Goal: Task Accomplishment & Management: Manage account settings

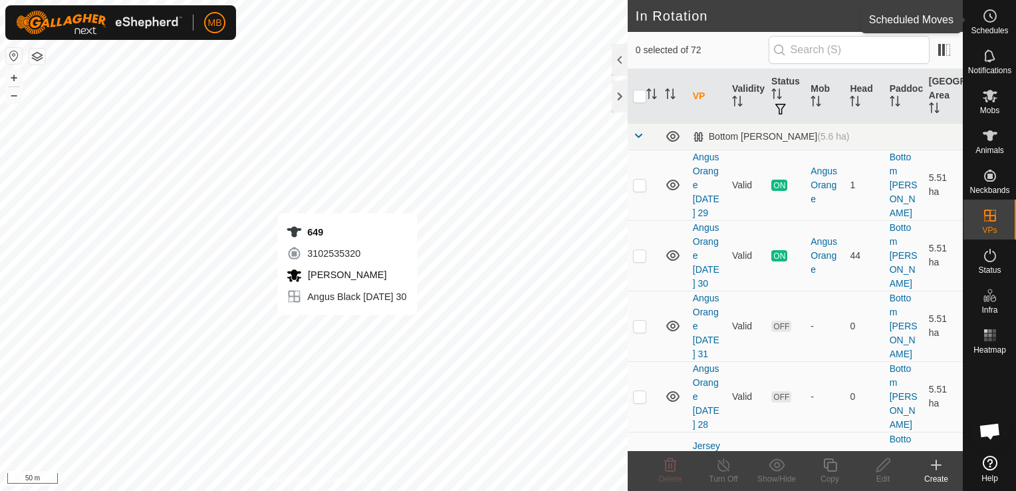
click at [989, 37] on div "Schedules" at bounding box center [989, 20] width 53 height 40
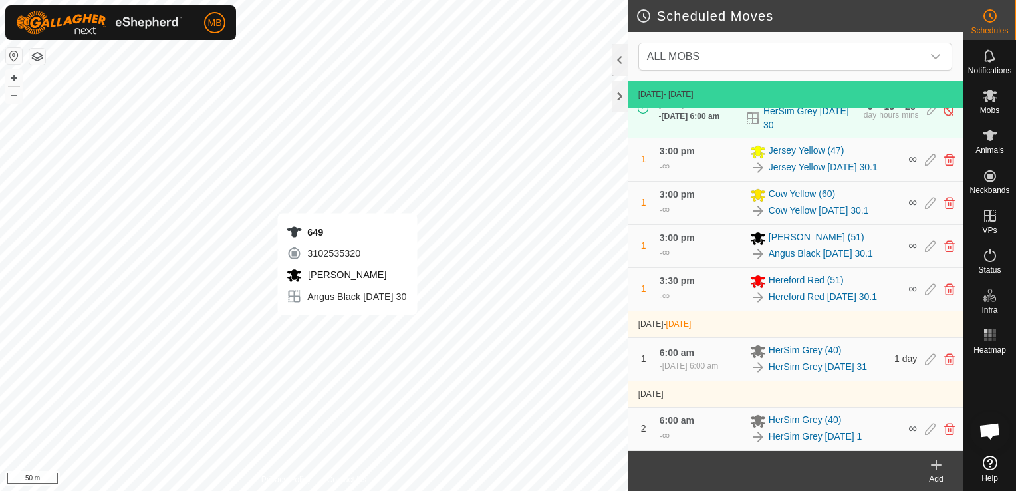
scroll to position [479, 0]
click at [992, 141] on icon at bounding box center [990, 136] width 16 height 16
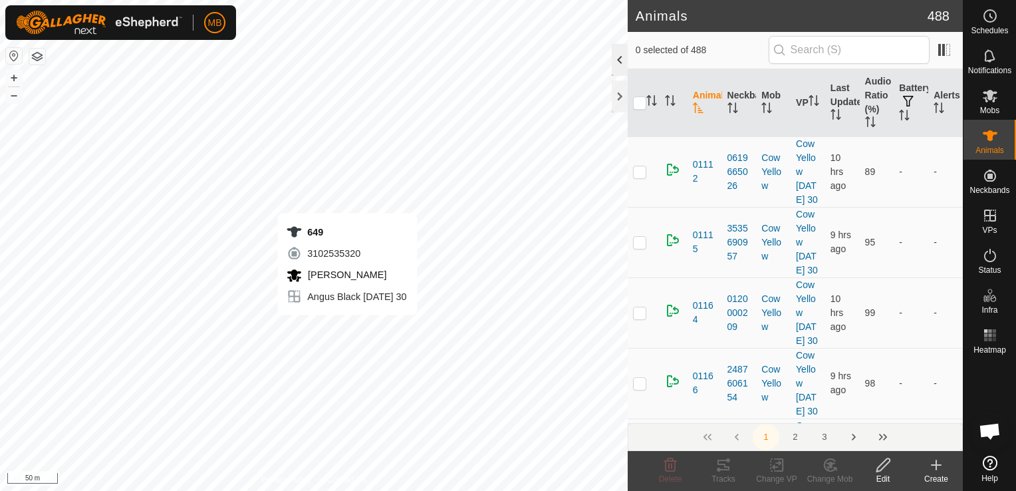
click at [617, 61] on div at bounding box center [620, 60] width 16 height 32
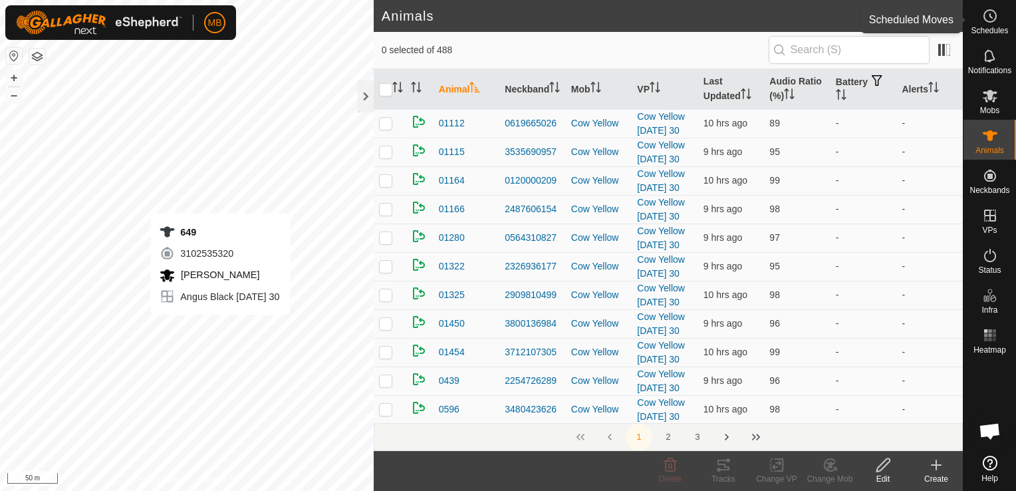
click at [986, 27] on span "Schedules" at bounding box center [988, 31] width 37 height 8
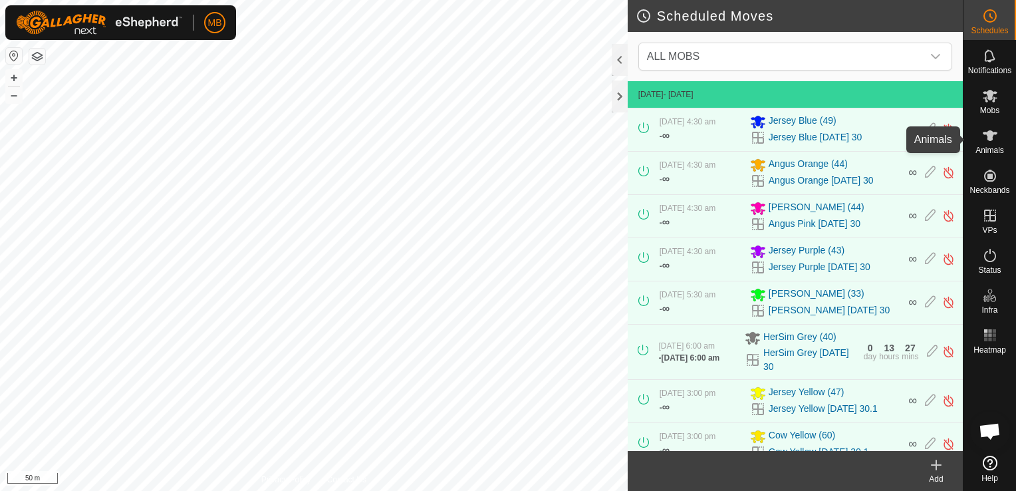
click at [990, 142] on icon at bounding box center [990, 136] width 16 height 16
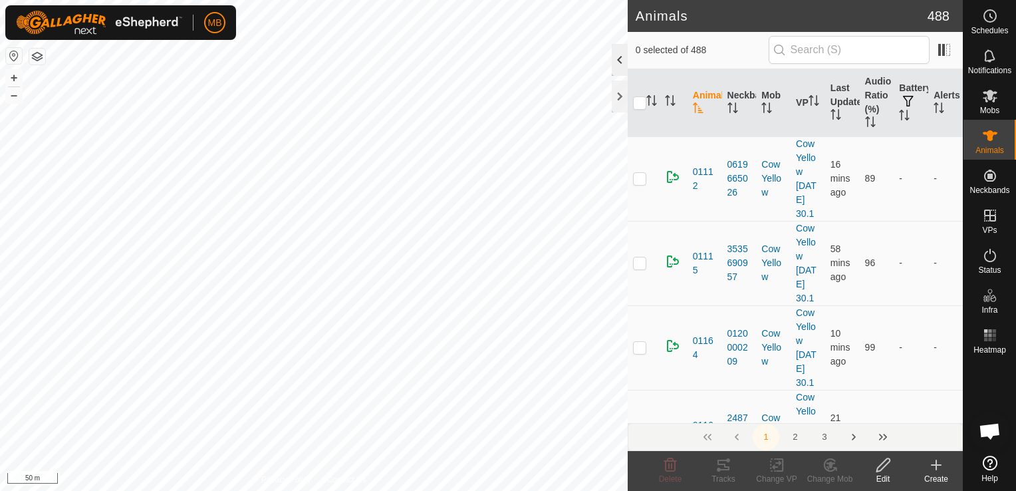
click at [623, 64] on div at bounding box center [620, 60] width 16 height 32
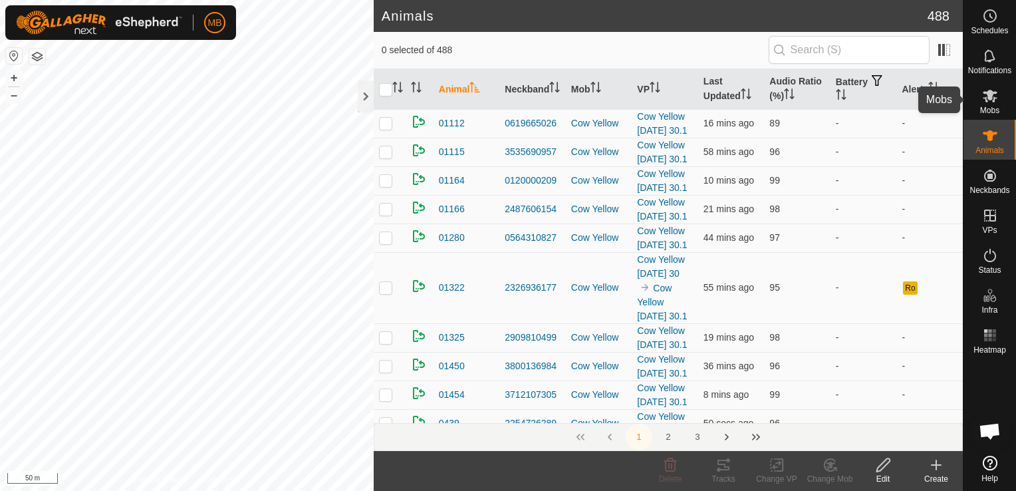
click at [994, 103] on icon at bounding box center [990, 96] width 16 height 16
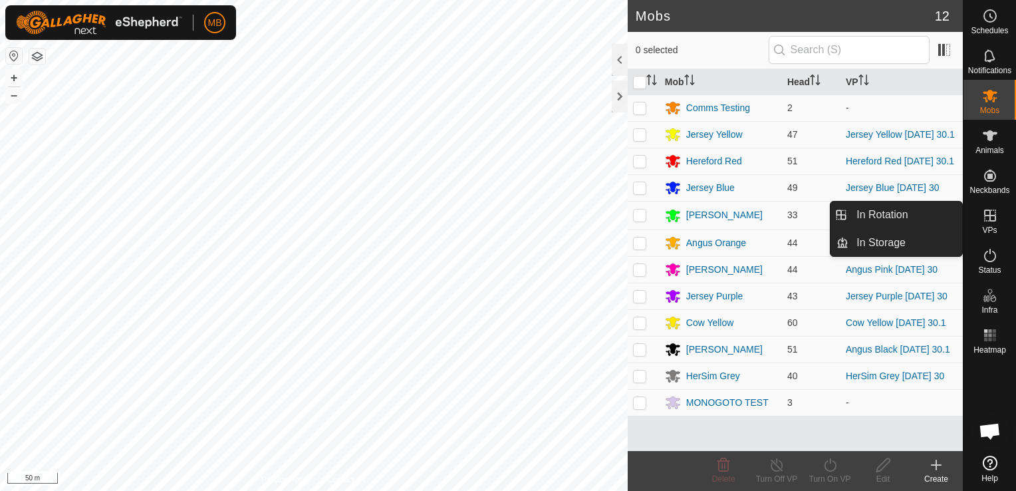
click at [994, 219] on icon at bounding box center [990, 215] width 12 height 12
click at [940, 217] on link "In Rotation" at bounding box center [905, 214] width 114 height 27
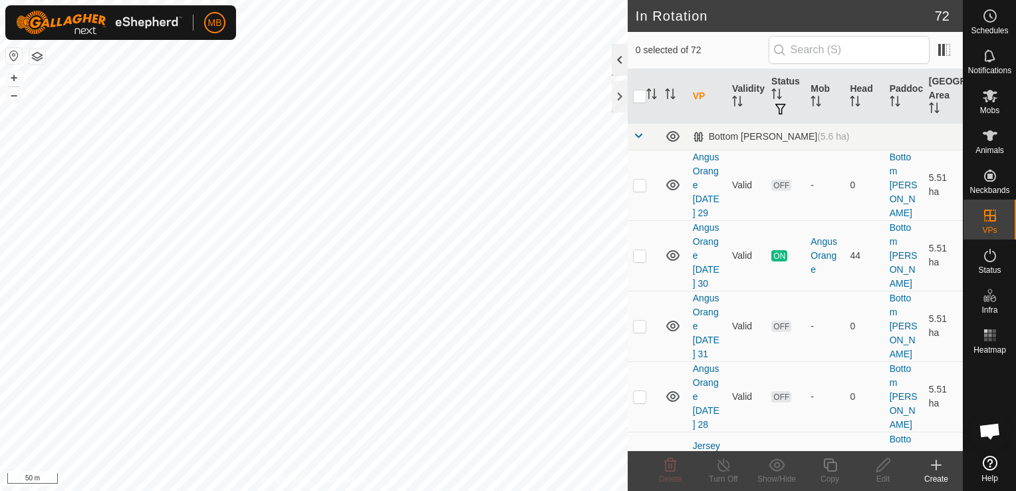
click at [617, 66] on div at bounding box center [620, 60] width 16 height 32
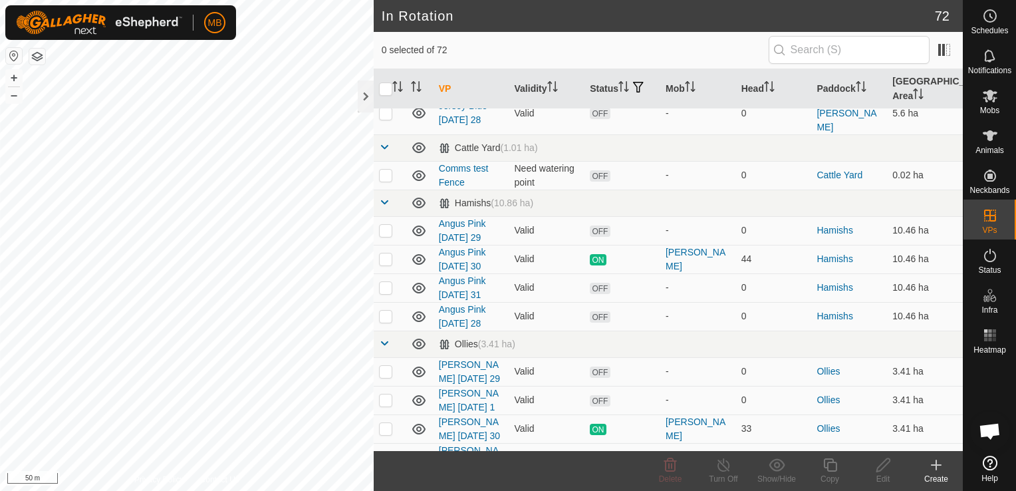
scroll to position [345, 0]
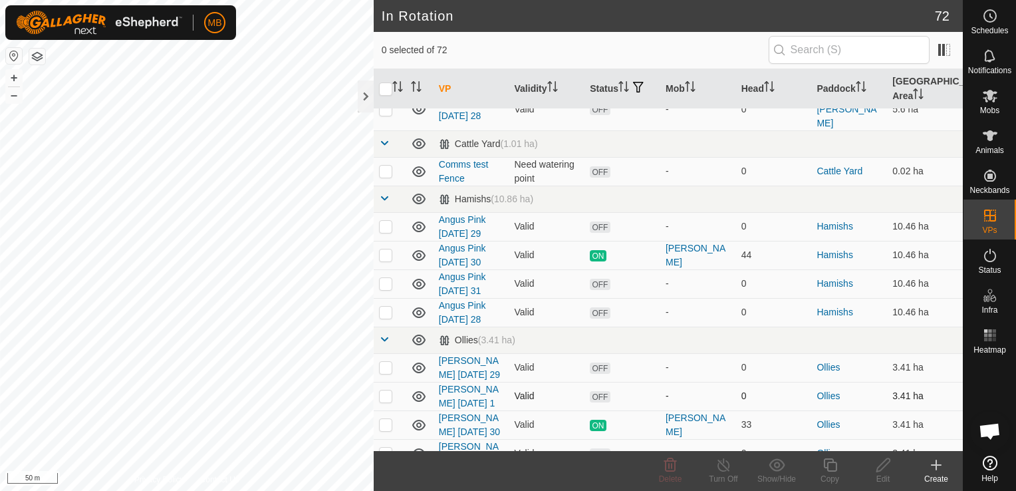
click at [382, 390] on p-checkbox at bounding box center [385, 395] width 13 height 11
click at [13, 97] on button "–" at bounding box center [14, 95] width 16 height 16
click at [13, 78] on button "+" at bounding box center [14, 78] width 16 height 16
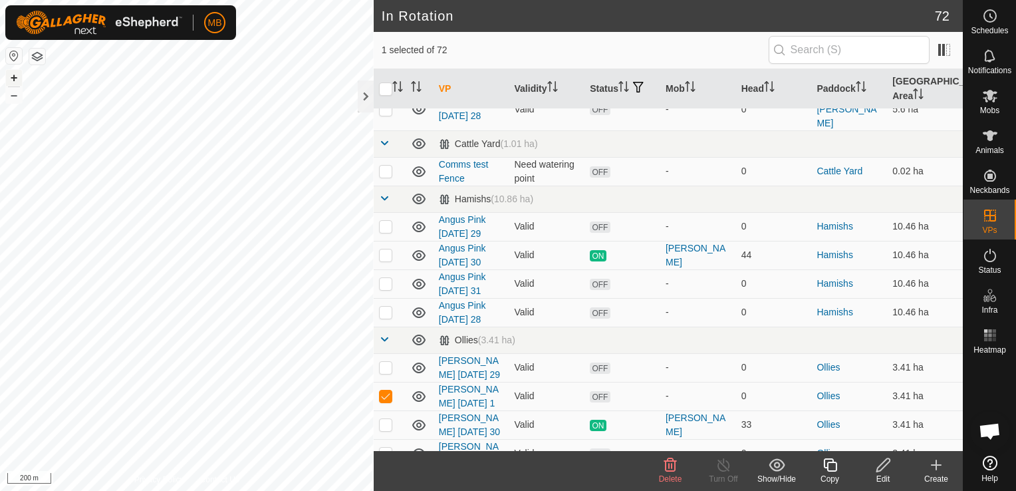
click at [13, 78] on button "+" at bounding box center [14, 78] width 16 height 16
click at [19, 78] on button "+" at bounding box center [14, 78] width 16 height 16
click at [384, 390] on p-checkbox at bounding box center [385, 395] width 13 height 11
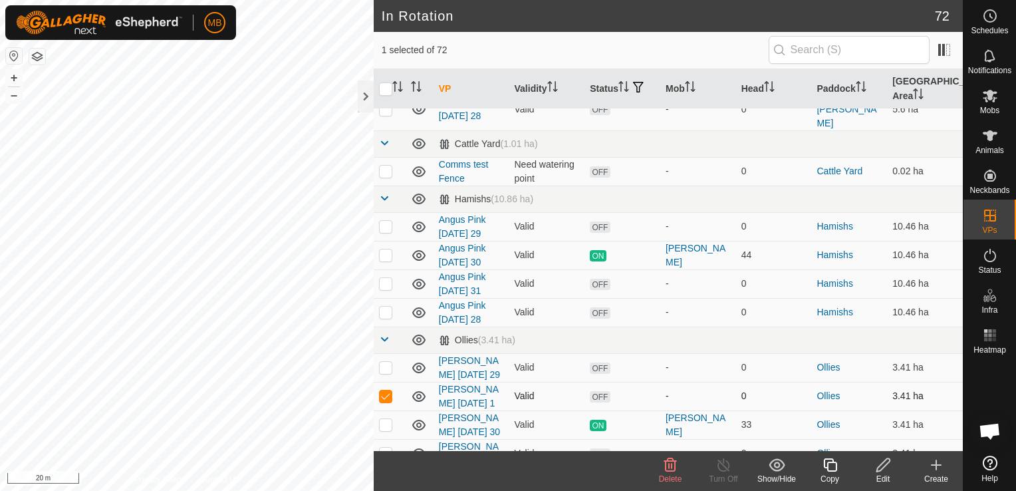
checkbox input "false"
click at [384, 447] on p-checkbox at bounding box center [385, 452] width 13 height 11
checkbox input "true"
click at [996, 100] on icon at bounding box center [990, 96] width 16 height 16
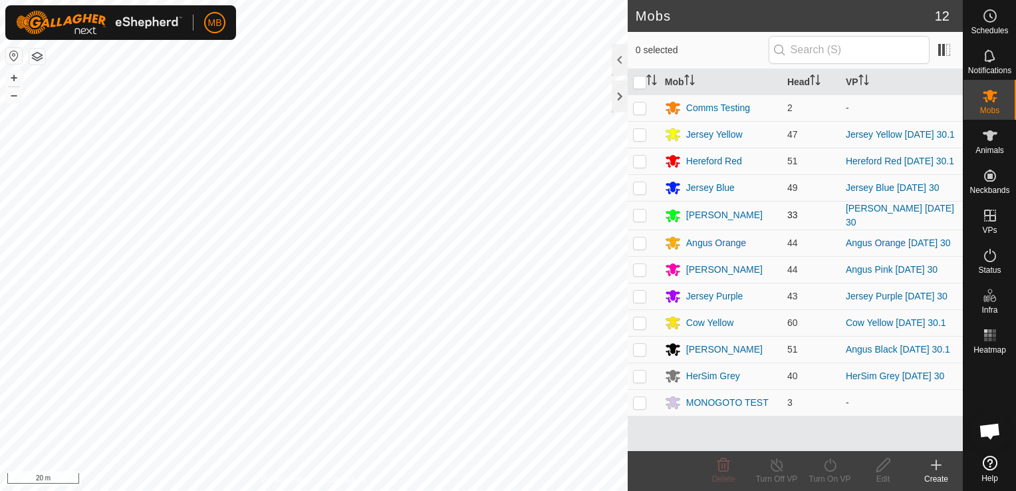
click at [643, 220] on p-checkbox at bounding box center [639, 214] width 13 height 11
checkbox input "true"
click at [837, 477] on div "Turn On VP" at bounding box center [829, 479] width 53 height 12
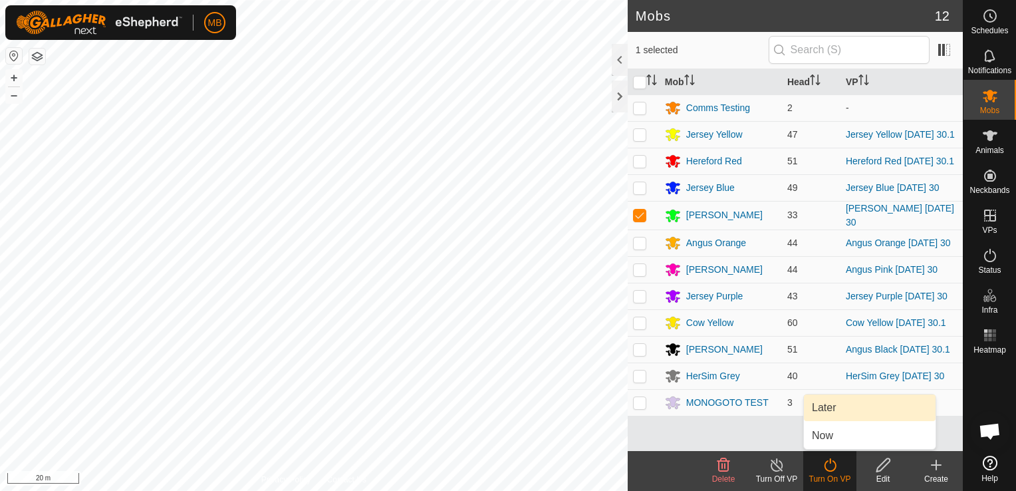
click at [838, 408] on link "Later" at bounding box center [870, 407] width 132 height 27
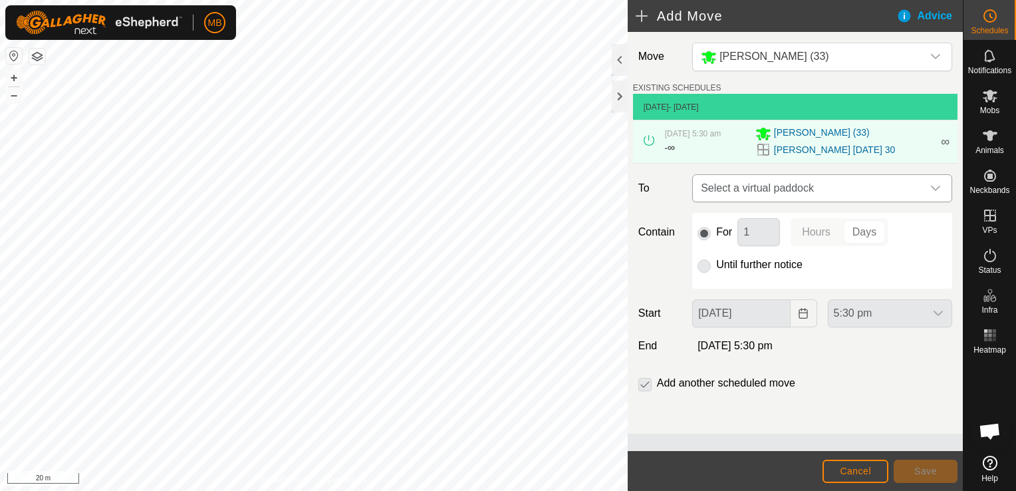
click at [936, 189] on icon "dropdown trigger" at bounding box center [935, 187] width 9 height 5
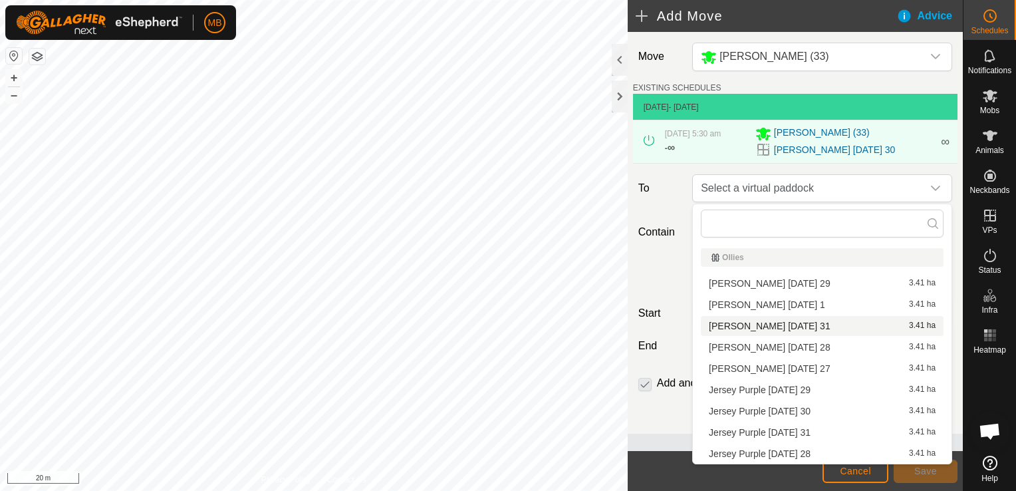
click at [823, 330] on li "[PERSON_NAME] [DATE] 31 3.41 ha" at bounding box center [822, 326] width 243 height 20
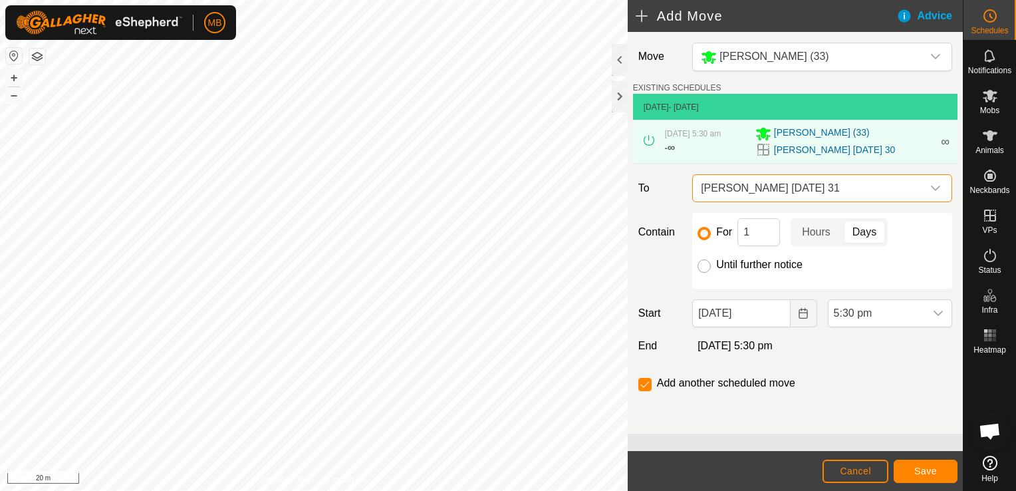
click at [705, 268] on input "Until further notice" at bounding box center [703, 265] width 13 height 13
radio input "true"
checkbox input "false"
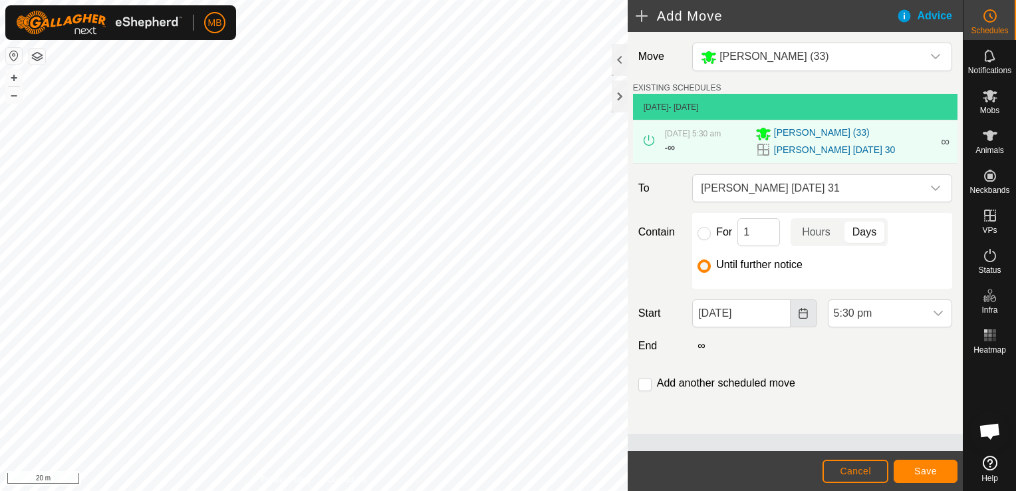
click at [798, 312] on icon "Choose Date" at bounding box center [803, 313] width 11 height 11
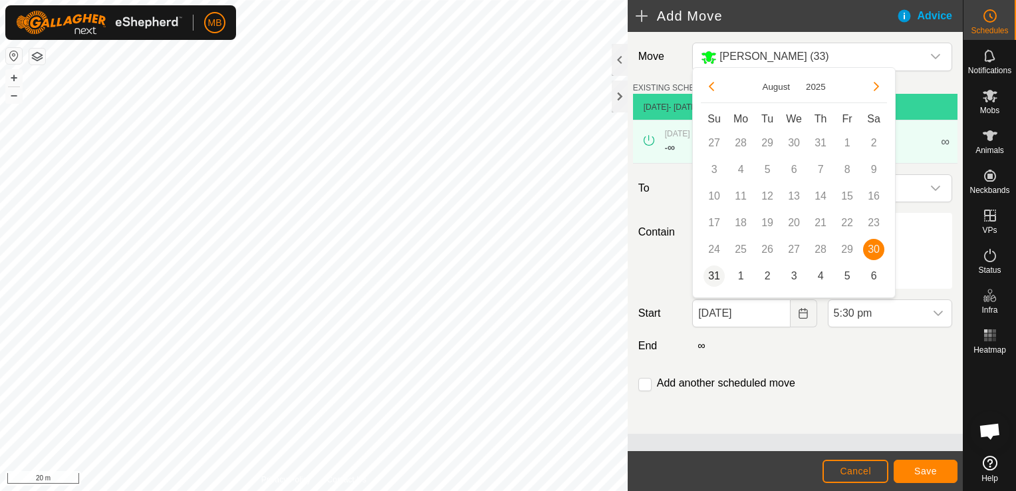
click at [710, 277] on span "31" at bounding box center [713, 275] width 21 height 21
type input "[DATE]"
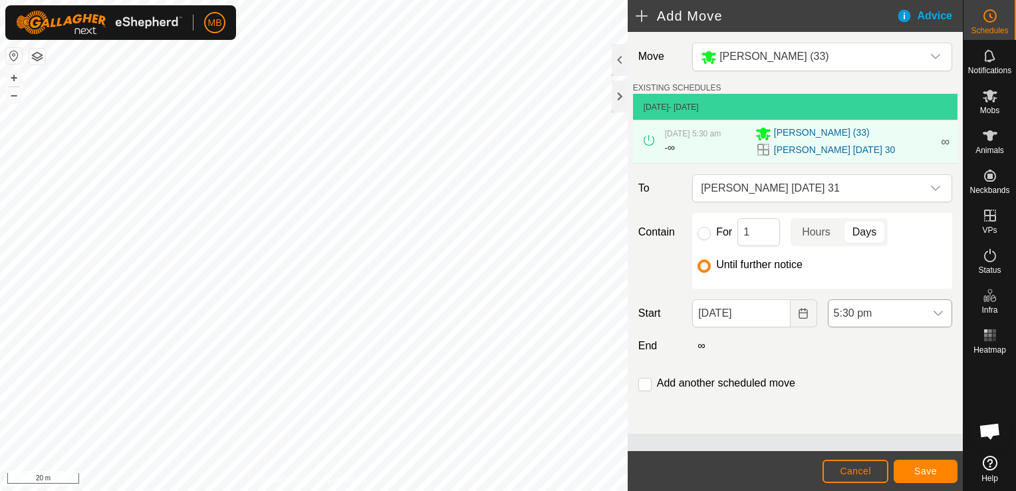
click at [937, 314] on icon "dropdown trigger" at bounding box center [937, 312] width 9 height 5
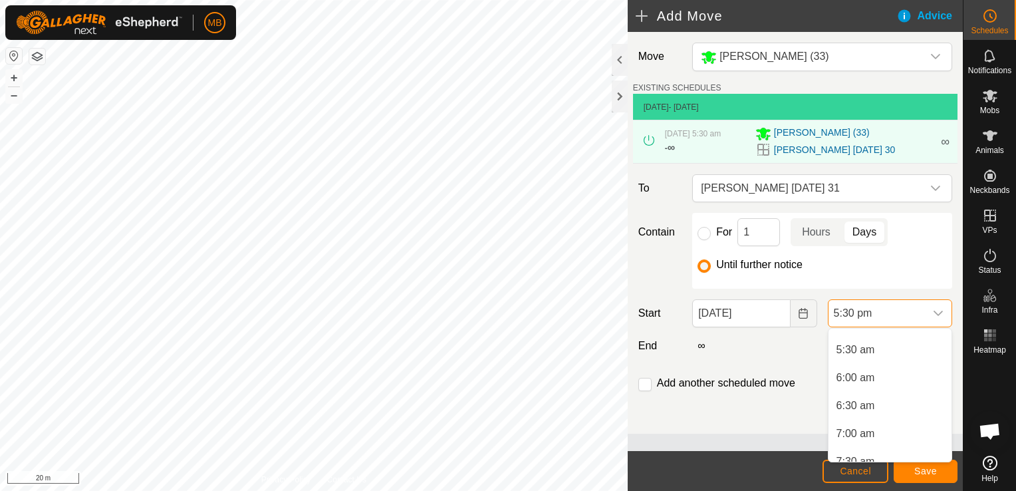
scroll to position [298, 0]
click at [904, 350] on li "5:30 am" at bounding box center [889, 350] width 123 height 27
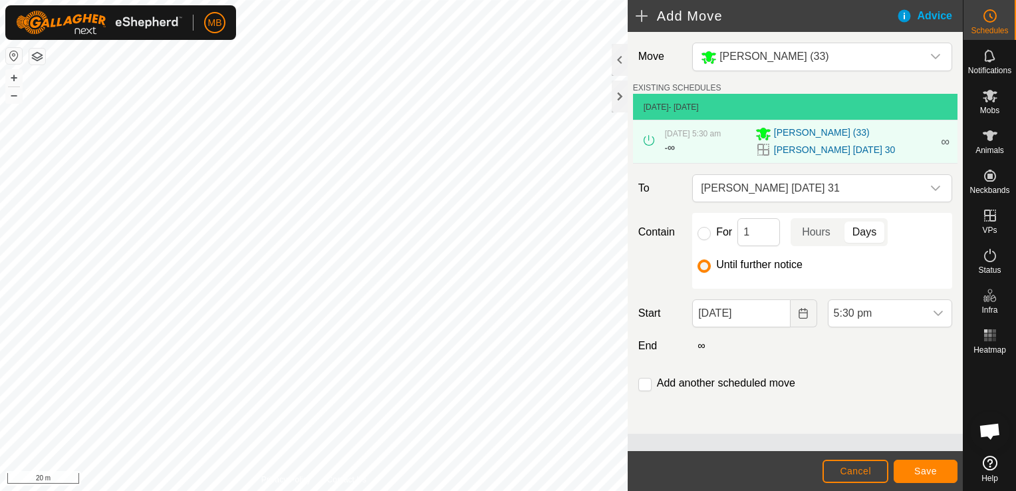
scroll to position [871, 0]
click at [915, 475] on span "Save" at bounding box center [925, 470] width 23 height 11
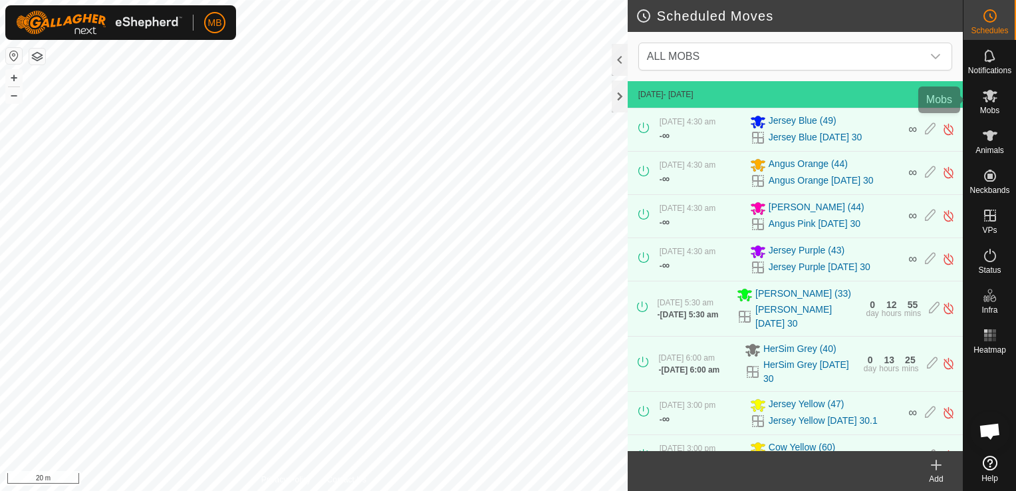
click at [985, 110] on span "Mobs" at bounding box center [989, 110] width 19 height 8
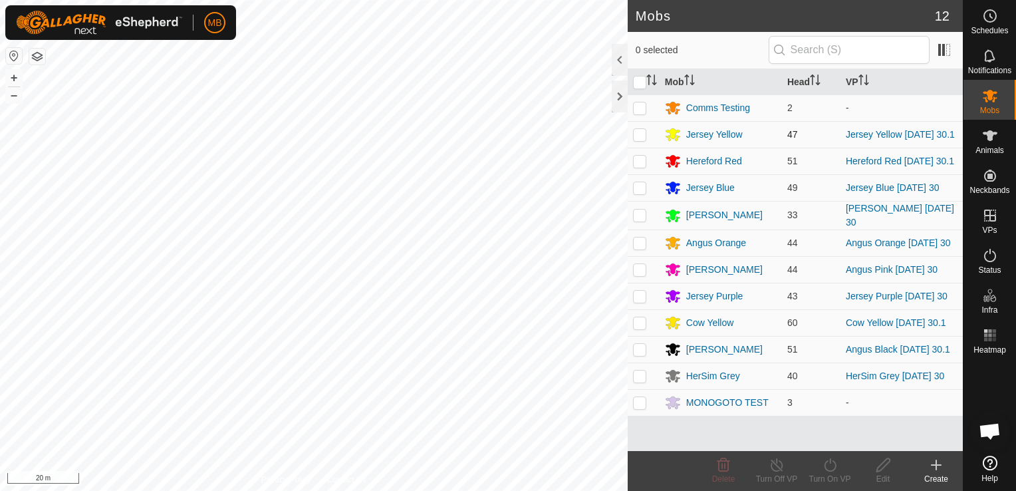
click at [635, 139] on p-checkbox at bounding box center [639, 134] width 13 height 11
checkbox input "true"
click at [832, 465] on icon at bounding box center [830, 465] width 17 height 16
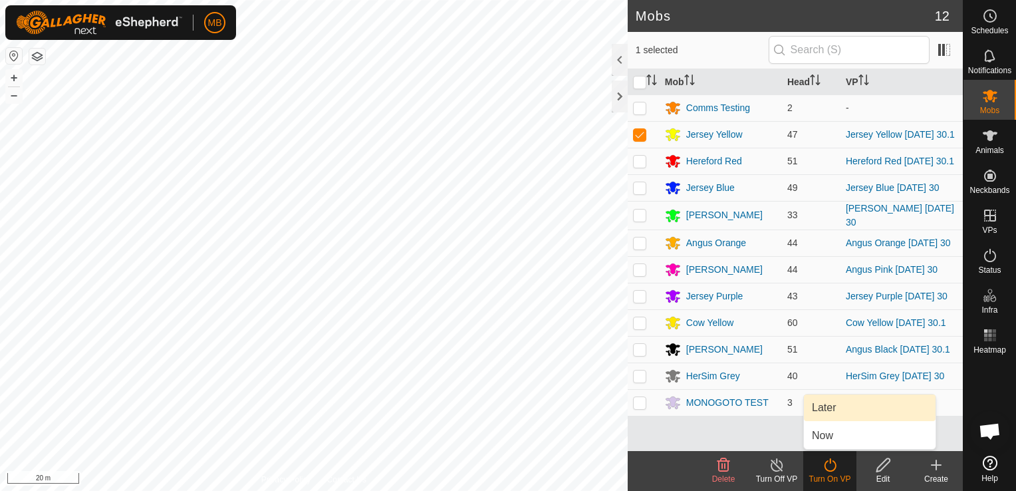
click at [832, 411] on link "Later" at bounding box center [870, 407] width 132 height 27
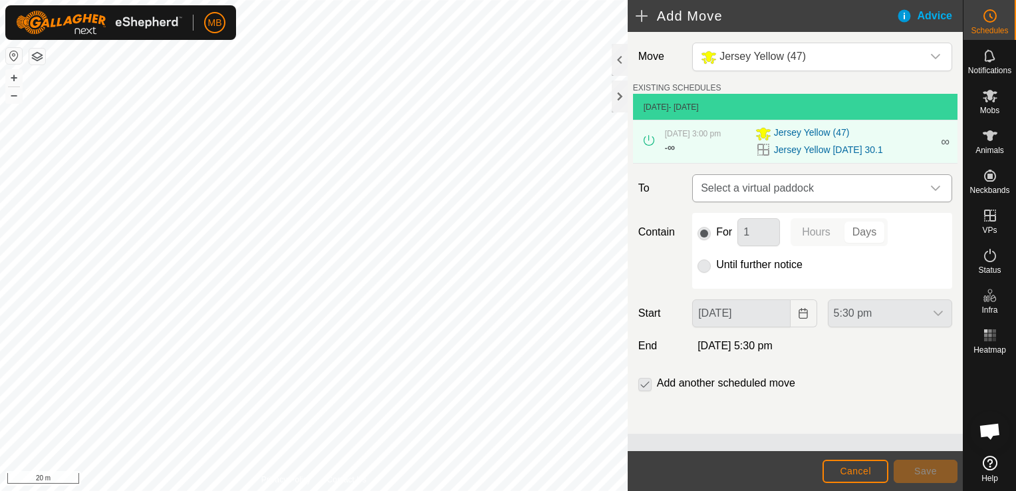
click at [939, 191] on icon "dropdown trigger" at bounding box center [935, 188] width 11 height 11
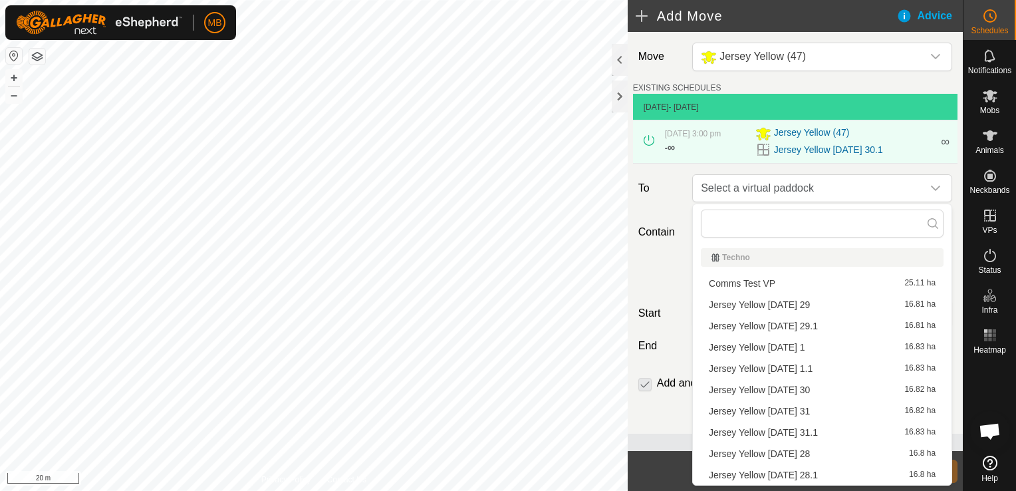
click at [802, 406] on li "Jersey Yellow [DATE] 31 16.82 ha" at bounding box center [822, 411] width 243 height 20
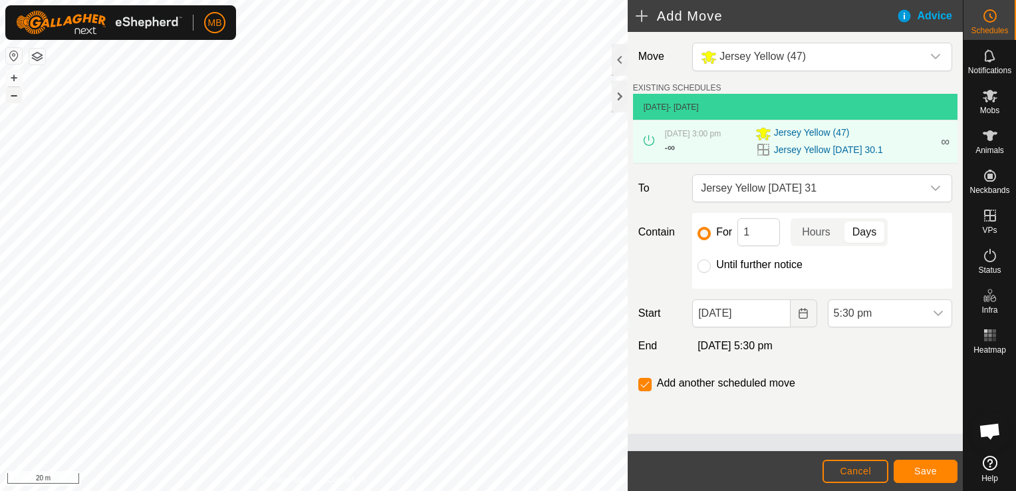
click at [15, 101] on button "–" at bounding box center [14, 95] width 16 height 16
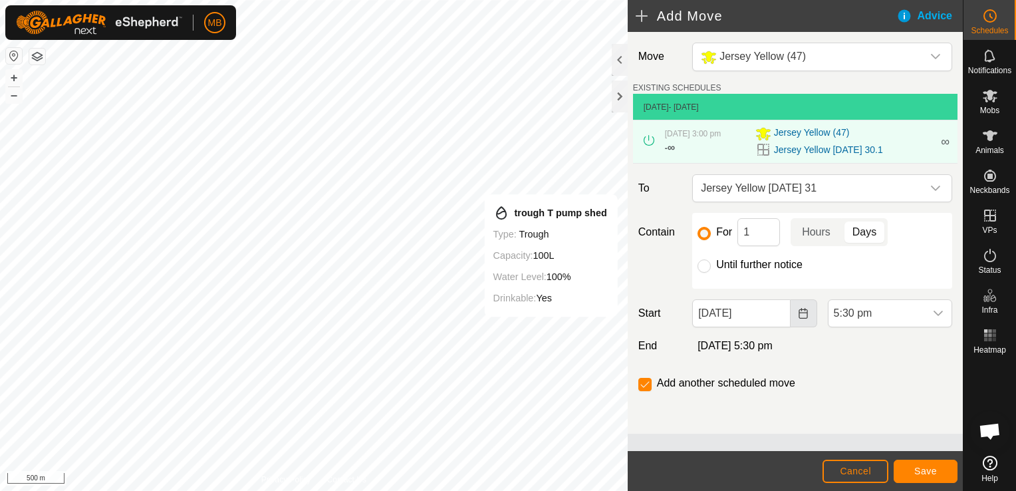
click at [795, 312] on button "Choose Date" at bounding box center [803, 313] width 27 height 28
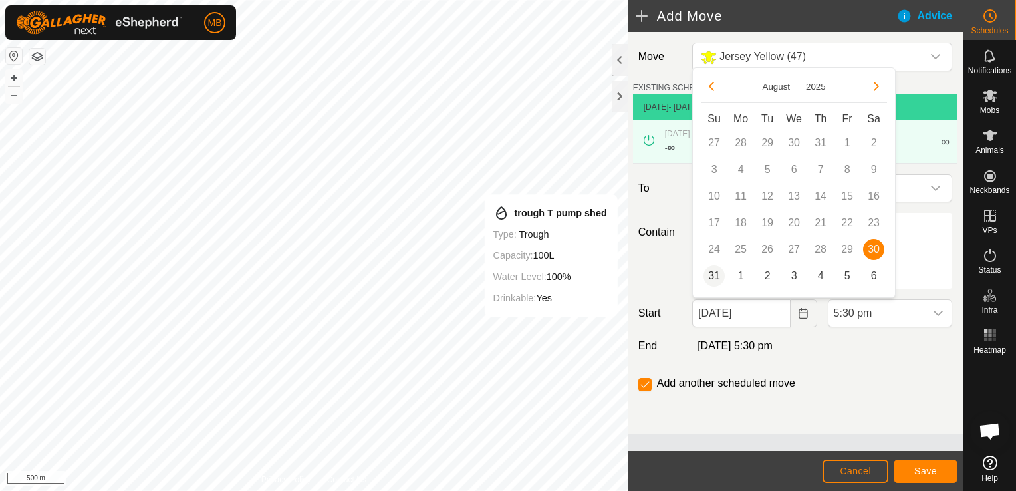
click at [713, 272] on span "31" at bounding box center [713, 275] width 21 height 21
type input "[DATE]"
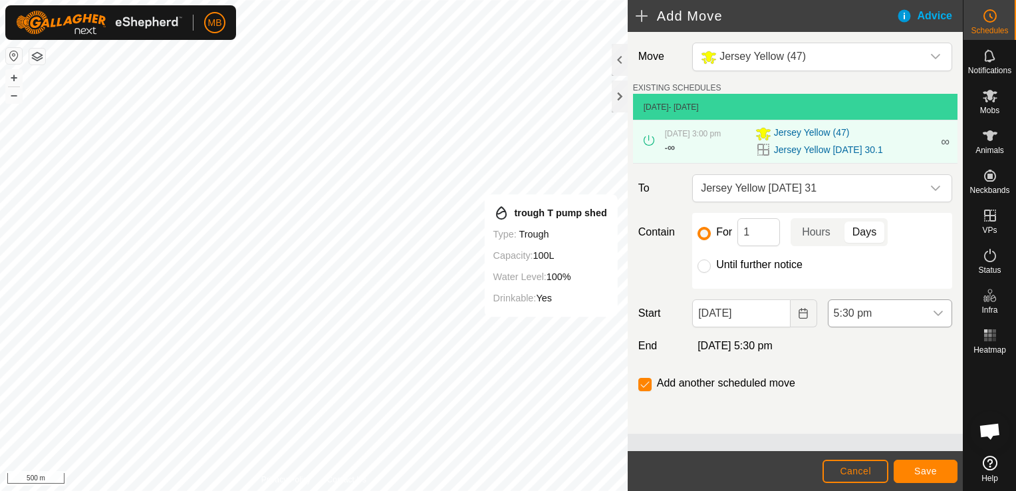
click at [943, 311] on icon "dropdown trigger" at bounding box center [938, 313] width 11 height 11
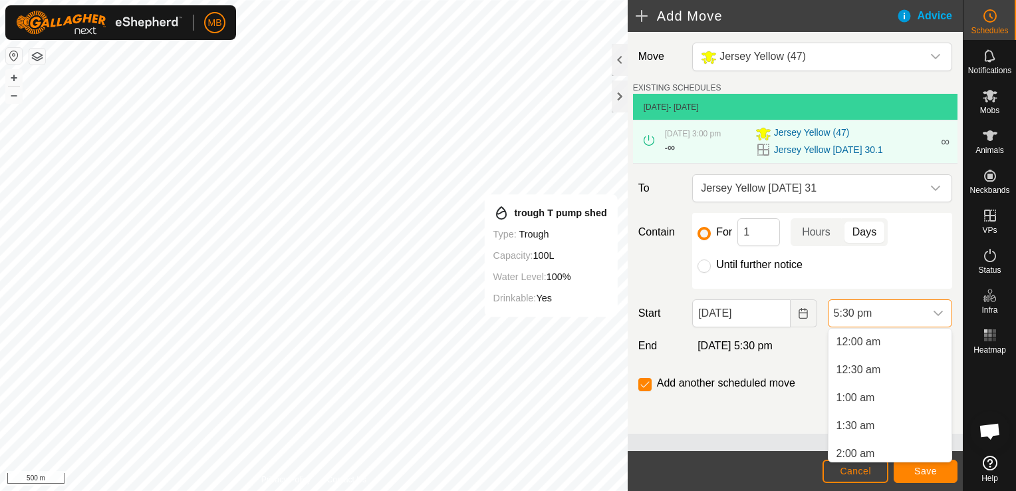
scroll to position [871, 0]
click at [891, 371] on li "5:30 am" at bounding box center [889, 369] width 123 height 27
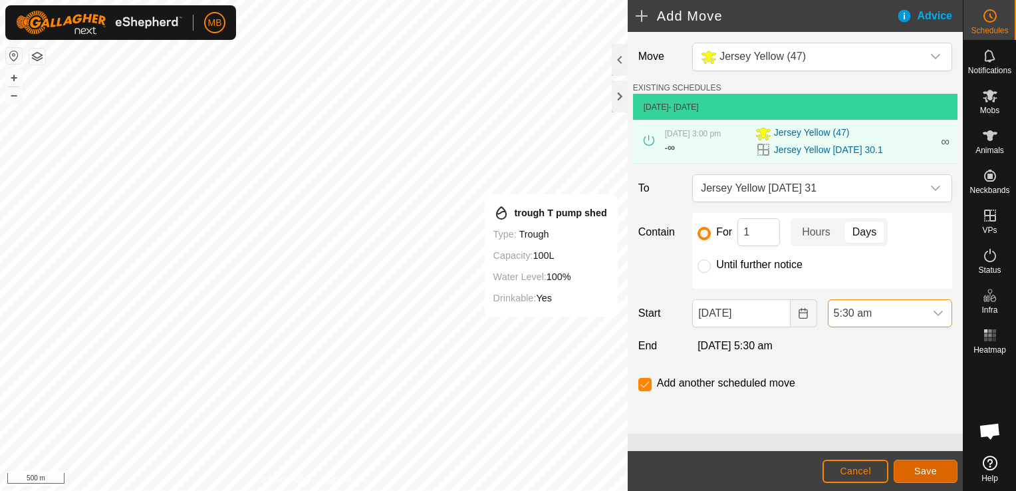
click at [925, 472] on span "Save" at bounding box center [925, 470] width 23 height 11
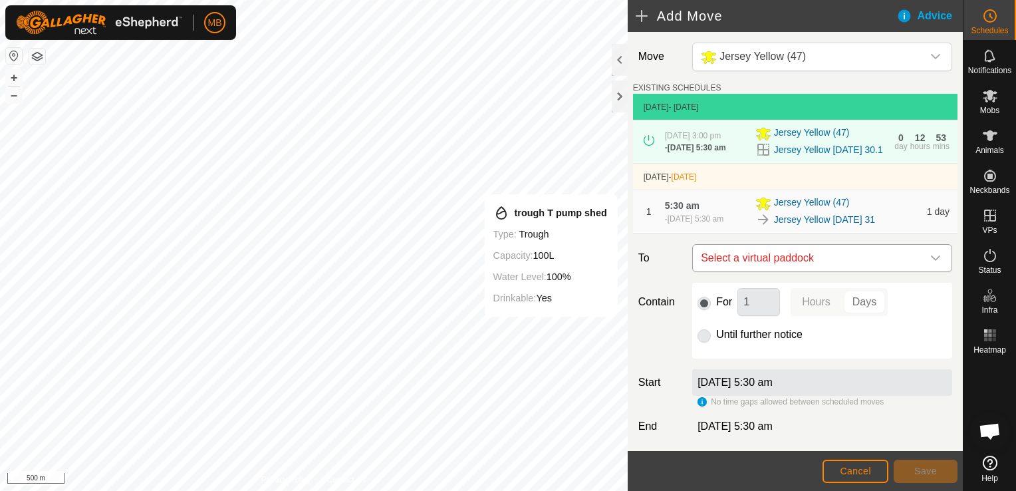
click at [930, 263] on icon "dropdown trigger" at bounding box center [935, 258] width 11 height 11
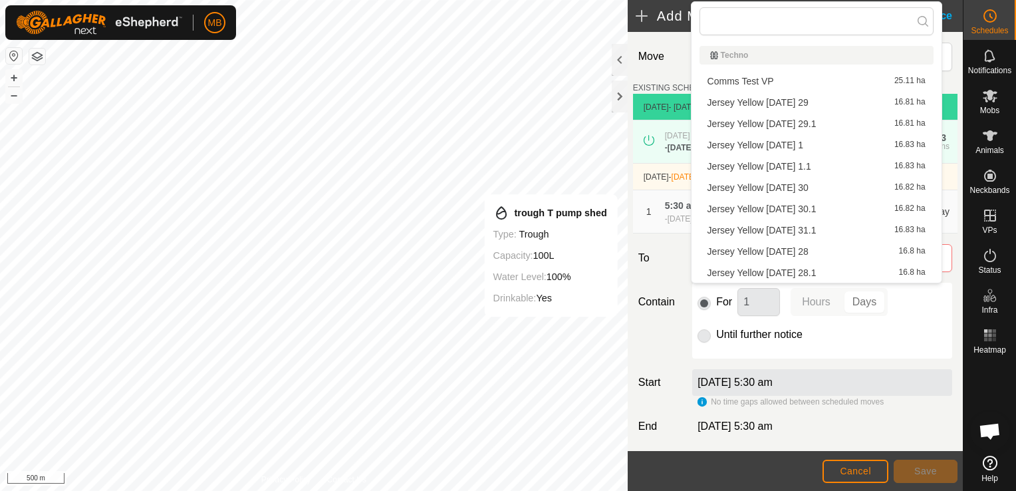
click at [849, 215] on li "Jersey Yellow [DATE] 30.1 16.82 ha" at bounding box center [816, 209] width 234 height 20
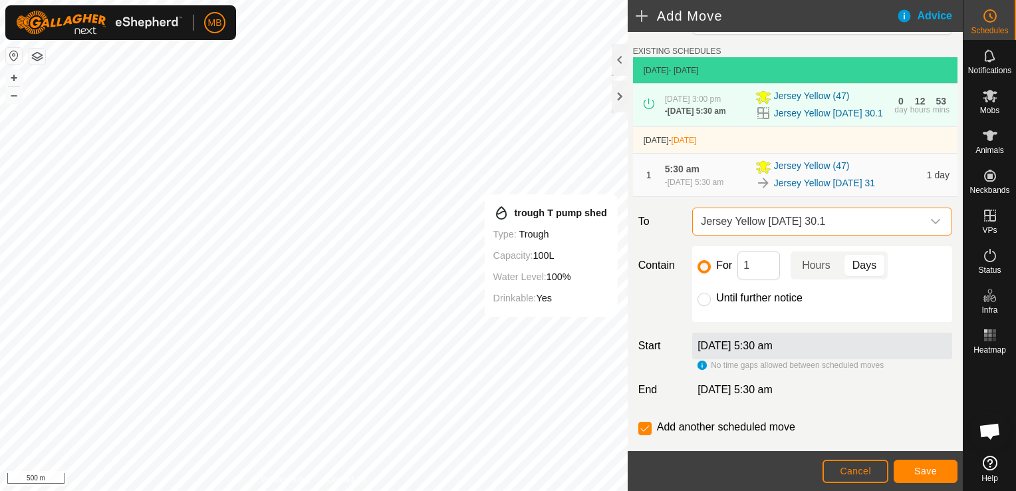
scroll to position [56, 0]
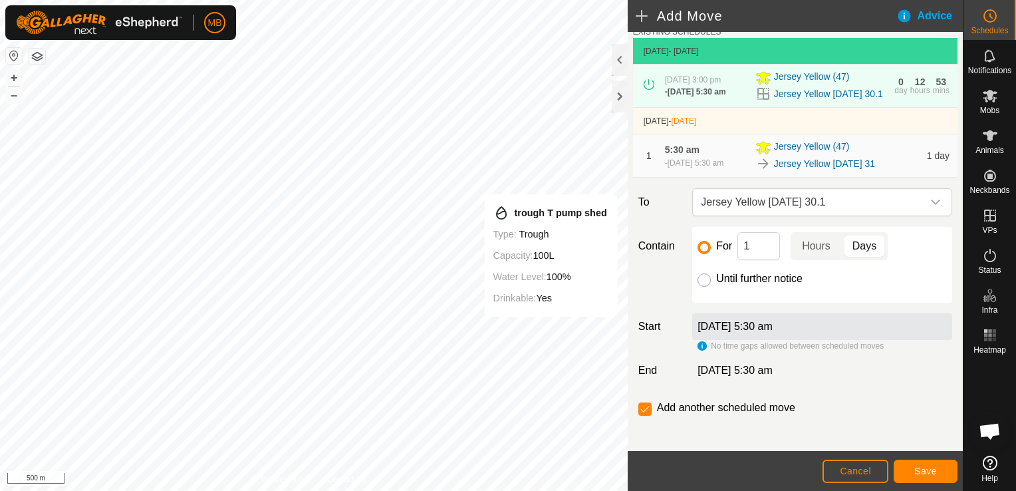
click at [705, 286] on input "Until further notice" at bounding box center [703, 279] width 13 height 13
radio input "true"
checkbox input "false"
drag, startPoint x: 840, startPoint y: 394, endPoint x: 840, endPoint y: 411, distance: 16.6
click at [840, 411] on div "Move Jersey Yellow (47) EXISTING SCHEDULES [DATE] - [DATE] [DATE] 3:00 pm - [DA…" at bounding box center [794, 217] width 335 height 482
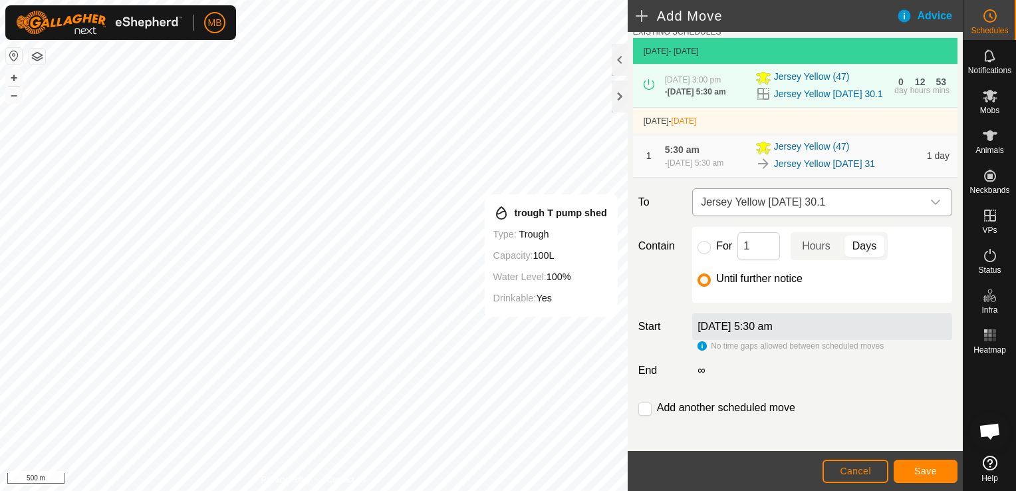
click at [930, 207] on icon "dropdown trigger" at bounding box center [935, 202] width 11 height 11
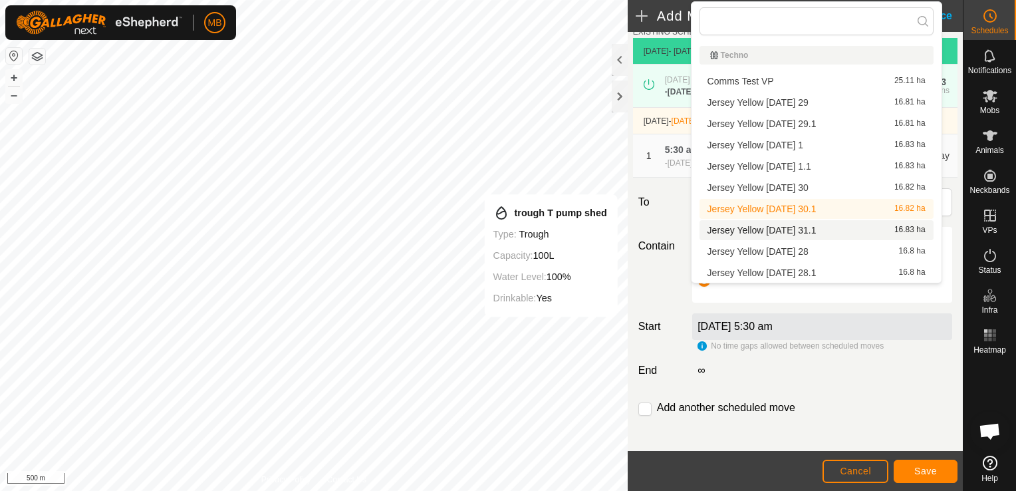
click at [895, 231] on li "Jersey Yellow [DATE] 31.1 16.83 ha" at bounding box center [816, 230] width 234 height 20
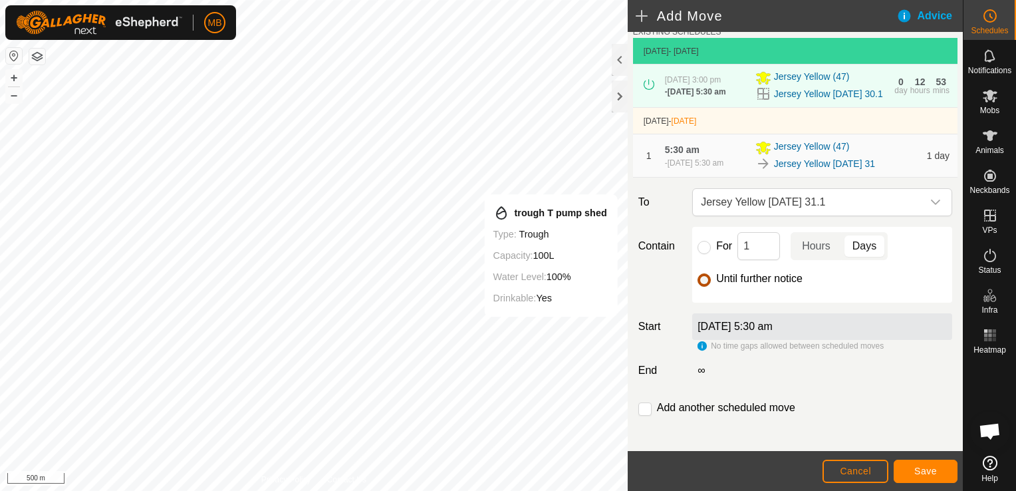
click at [704, 286] on input "Until further notice" at bounding box center [703, 279] width 13 height 13
click at [922, 472] on span "Save" at bounding box center [925, 470] width 23 height 11
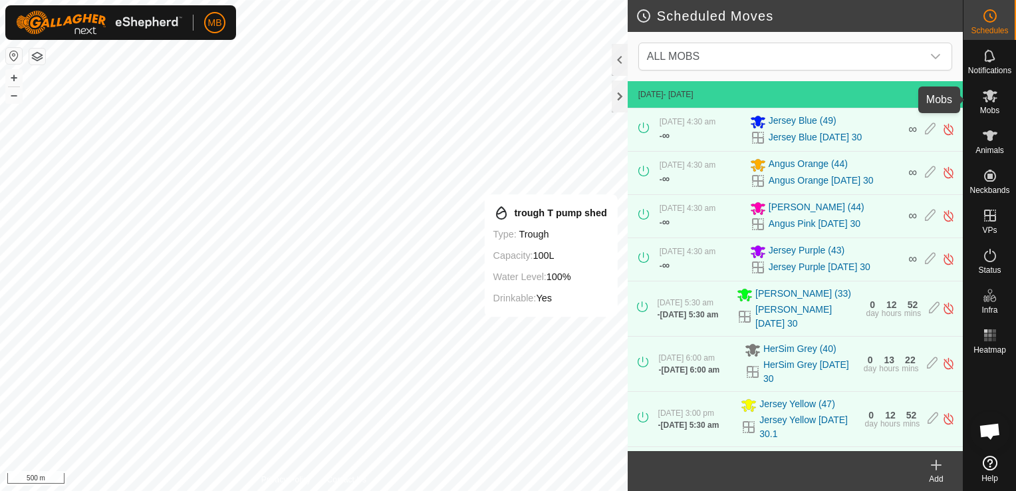
click at [994, 106] on span "Mobs" at bounding box center [989, 110] width 19 height 8
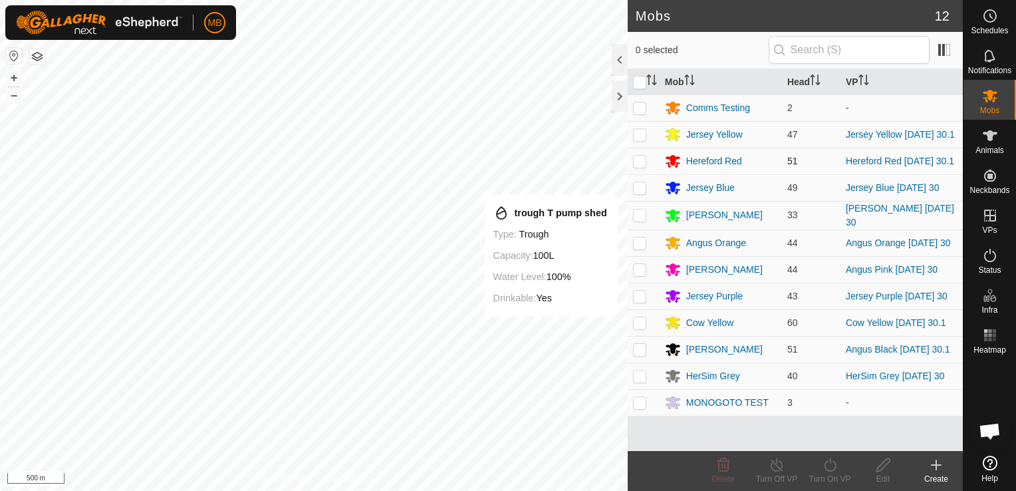
click at [635, 166] on p-checkbox at bounding box center [639, 161] width 13 height 11
checkbox input "true"
click at [819, 478] on div "Turn On VP" at bounding box center [829, 479] width 53 height 12
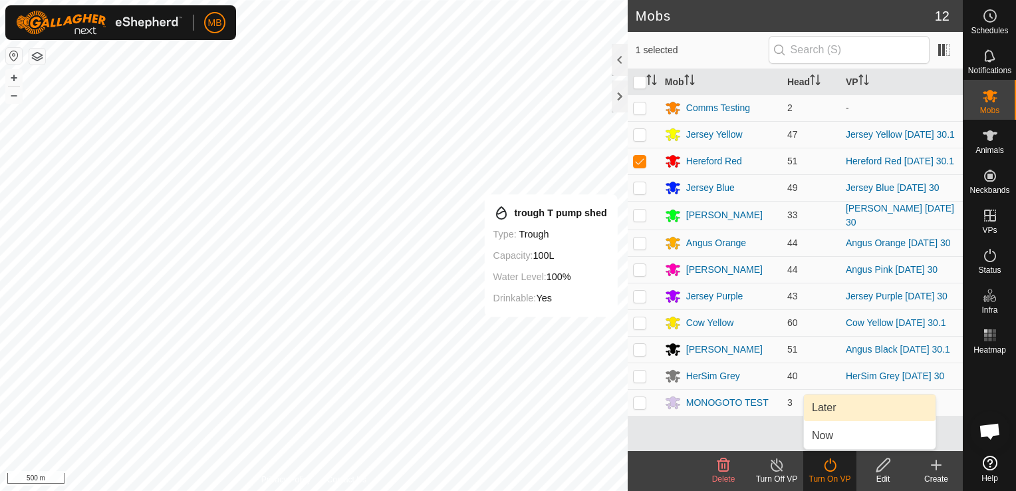
click at [847, 407] on link "Later" at bounding box center [870, 407] width 132 height 27
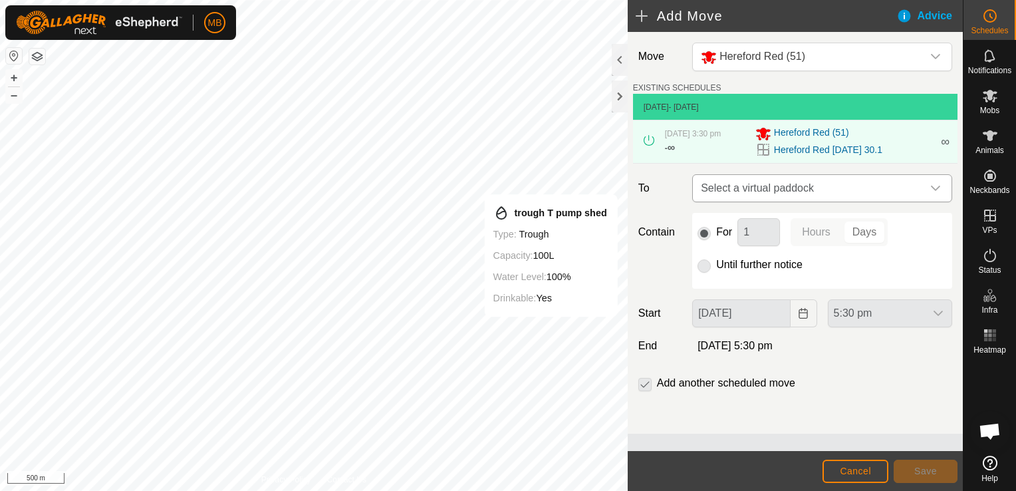
click at [939, 187] on icon "dropdown trigger" at bounding box center [935, 188] width 11 height 11
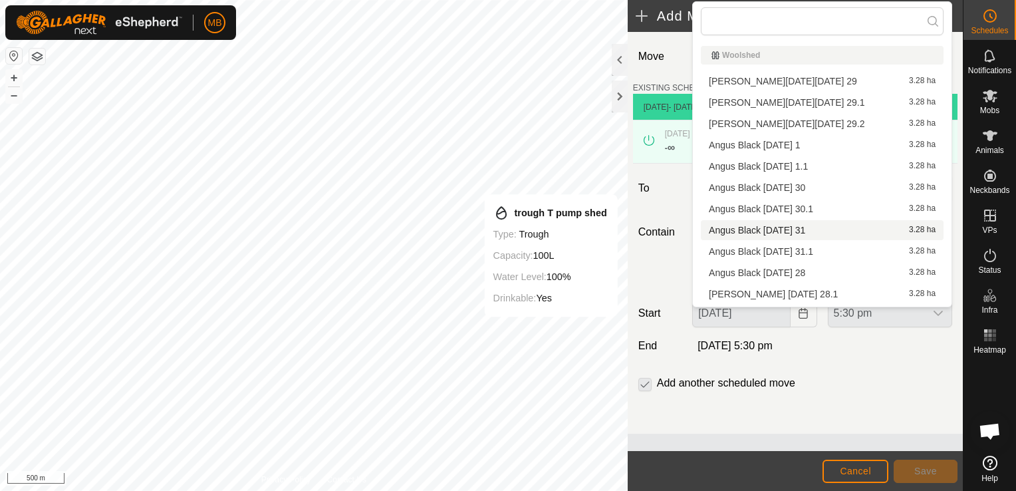
click at [800, 233] on li "Angus Black [DATE] 31 3.28 ha" at bounding box center [822, 230] width 243 height 20
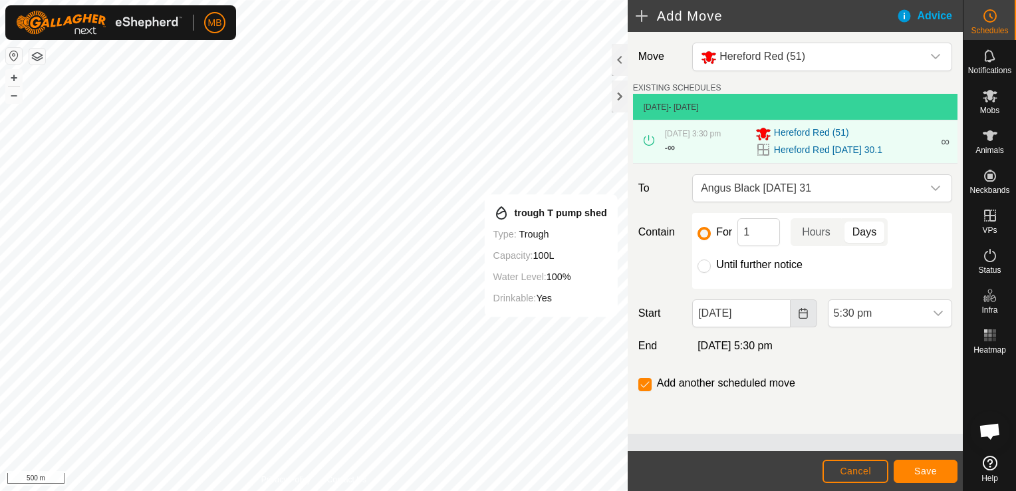
click at [792, 323] on button "Choose Date" at bounding box center [803, 313] width 27 height 28
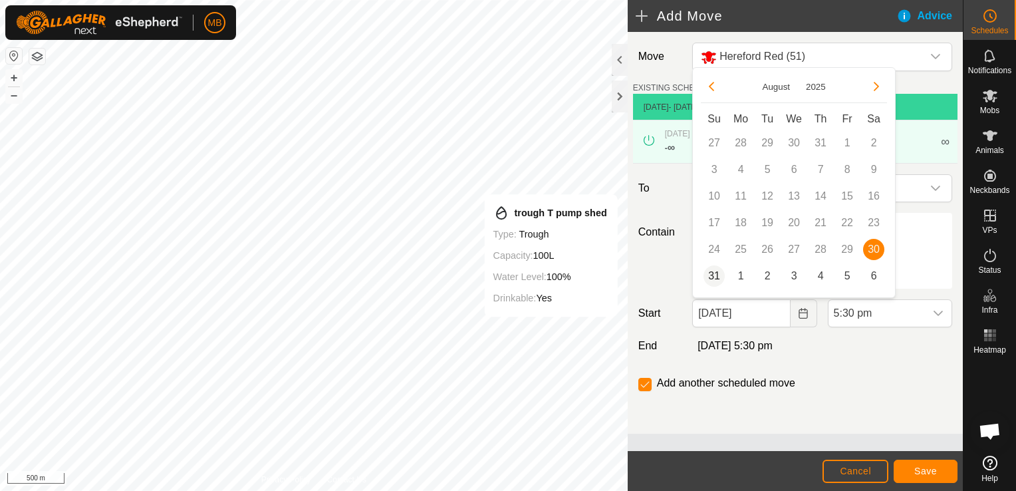
click at [715, 280] on span "31" at bounding box center [713, 275] width 21 height 21
type input "[DATE]"
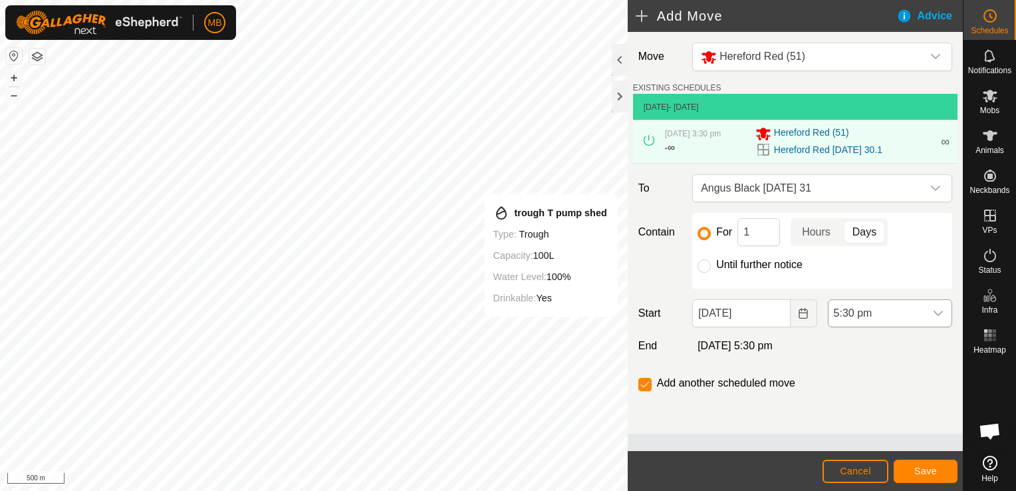
click at [944, 310] on div "dropdown trigger" at bounding box center [938, 313] width 27 height 27
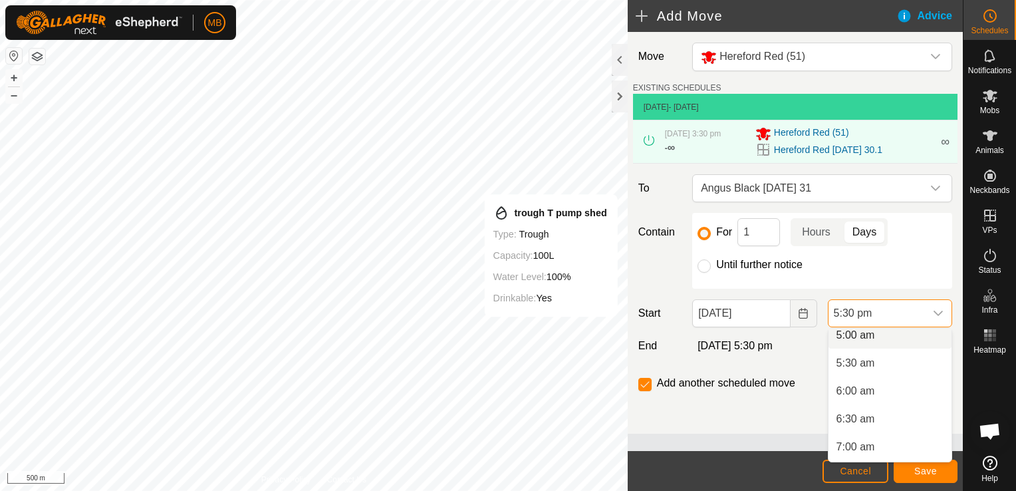
scroll to position [279, 0]
click at [883, 350] on li "5:00 am" at bounding box center [889, 341] width 123 height 27
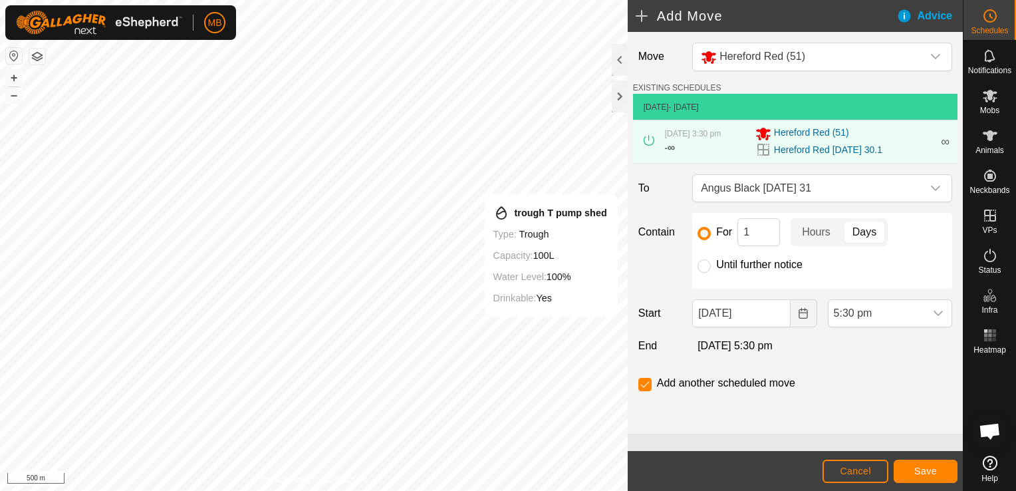
scroll to position [871, 0]
click at [921, 475] on span "Save" at bounding box center [925, 470] width 23 height 11
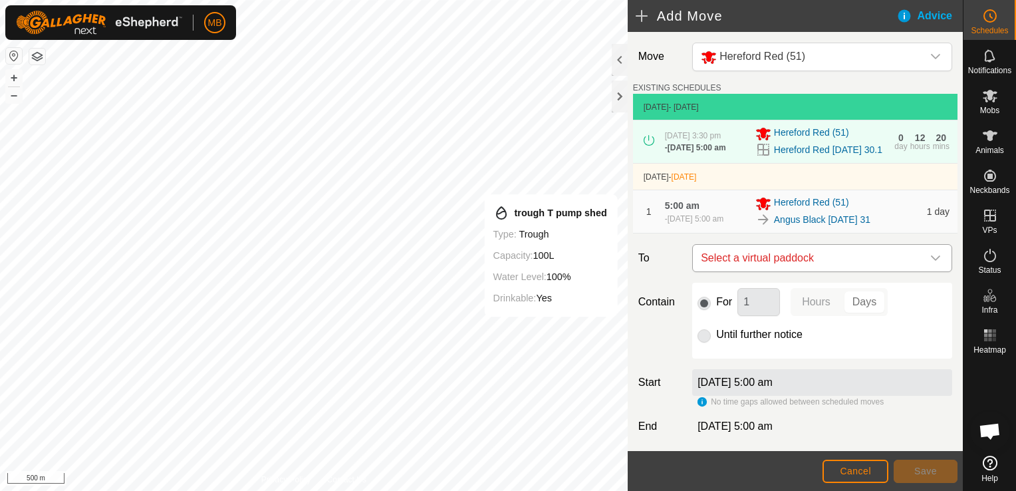
click at [930, 263] on icon "dropdown trigger" at bounding box center [935, 258] width 11 height 11
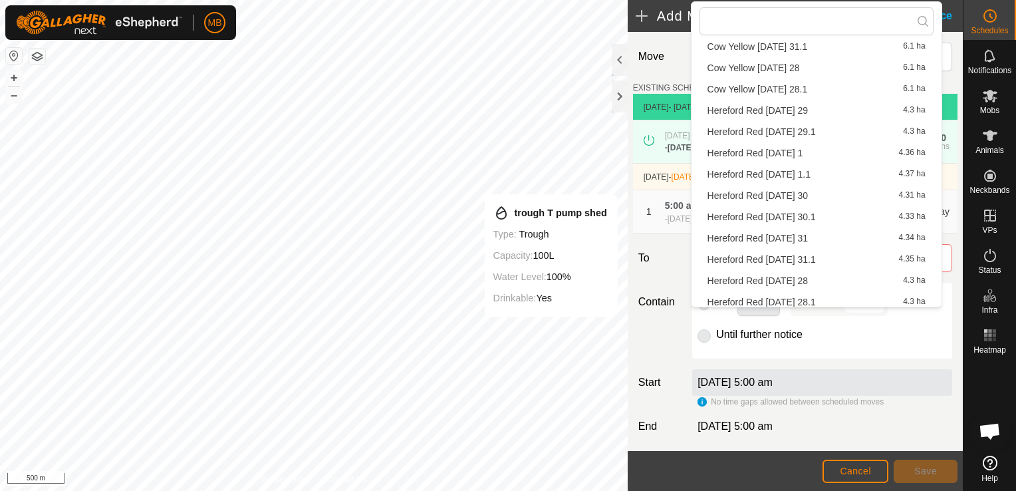
scroll to position [403, 0]
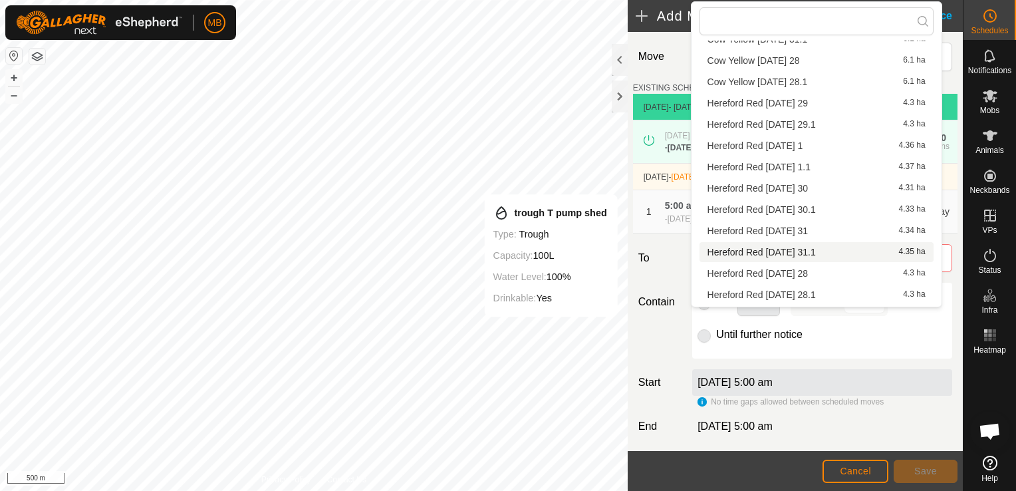
click at [828, 253] on li "Hereford Red [DATE] 31.1 4.35 ha" at bounding box center [816, 252] width 234 height 20
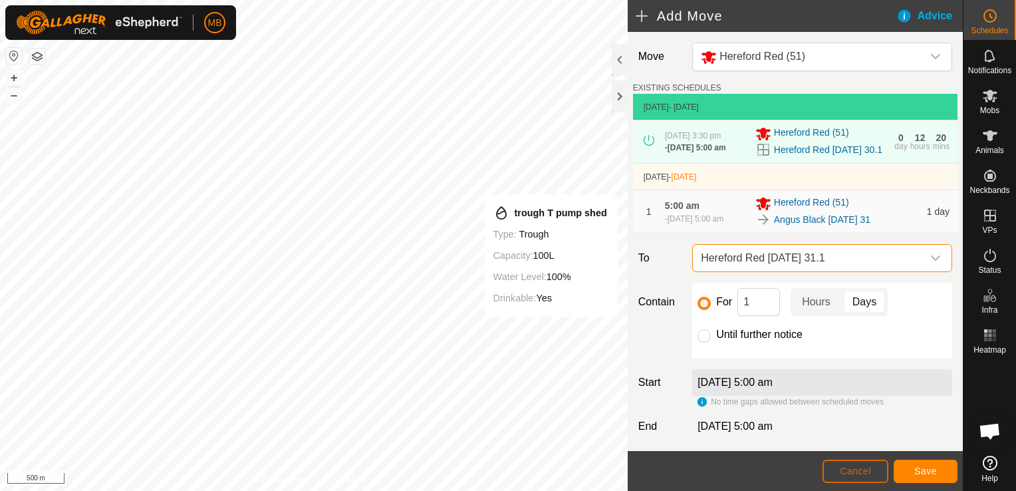
click at [839, 474] on button "Cancel" at bounding box center [855, 470] width 66 height 23
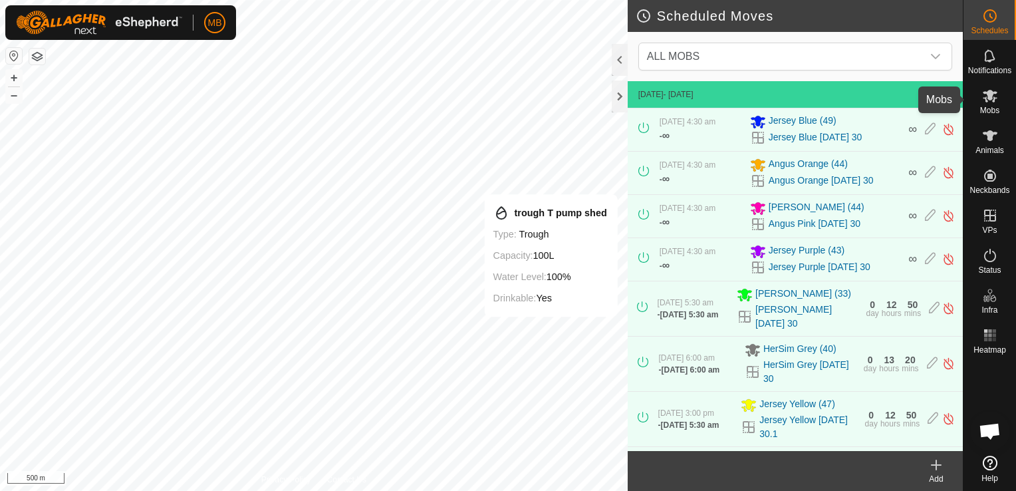
click at [998, 112] on span "Mobs" at bounding box center [989, 110] width 19 height 8
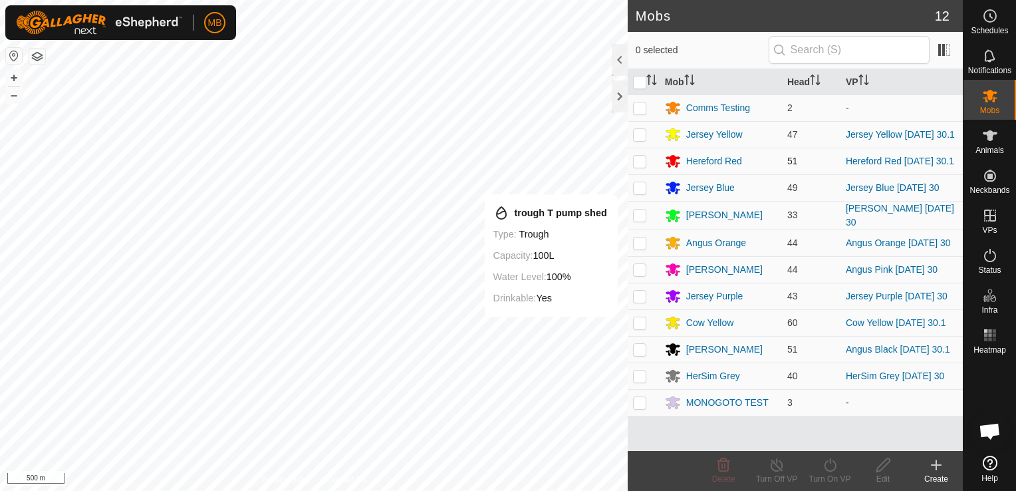
click at [638, 165] on p-checkbox at bounding box center [639, 161] width 13 height 11
checkbox input "true"
click at [778, 472] on icon at bounding box center [776, 465] width 17 height 16
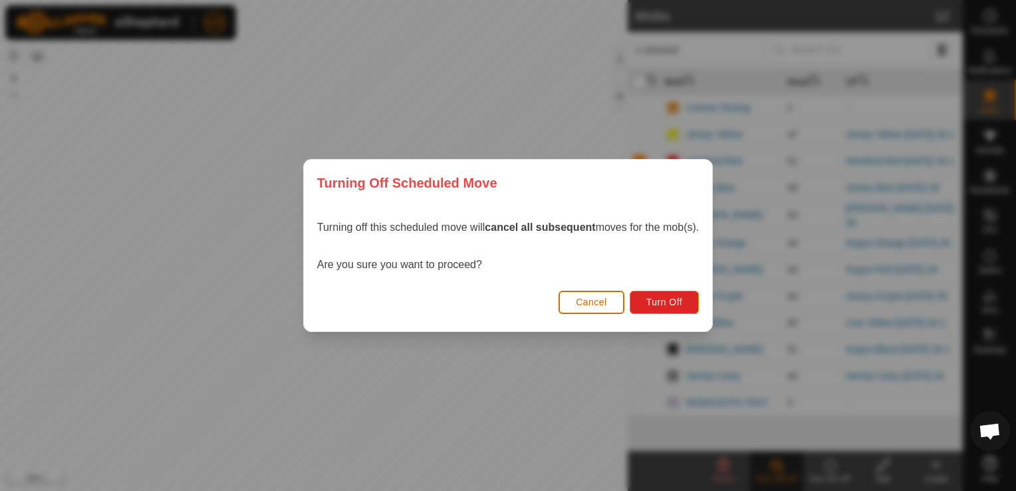
click at [597, 300] on span "Cancel" at bounding box center [591, 301] width 31 height 11
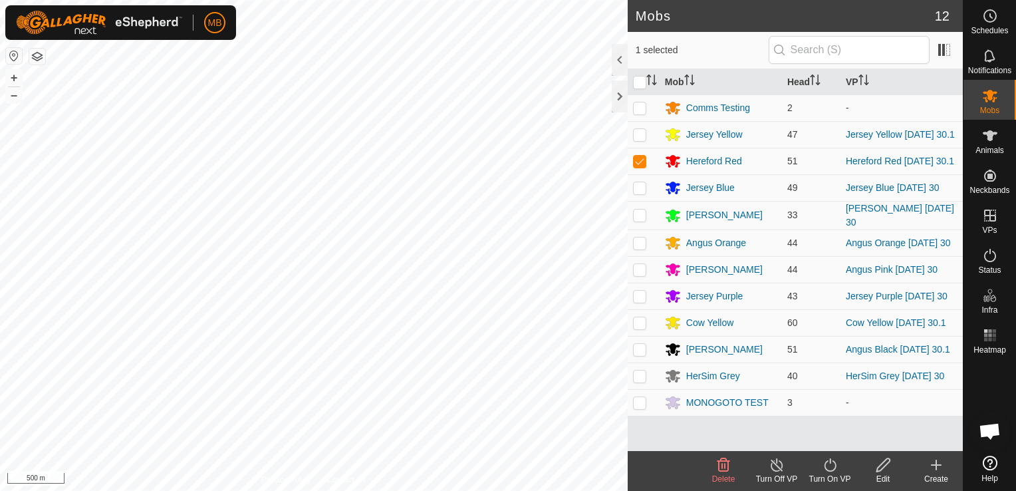
click at [830, 470] on icon at bounding box center [830, 464] width 12 height 13
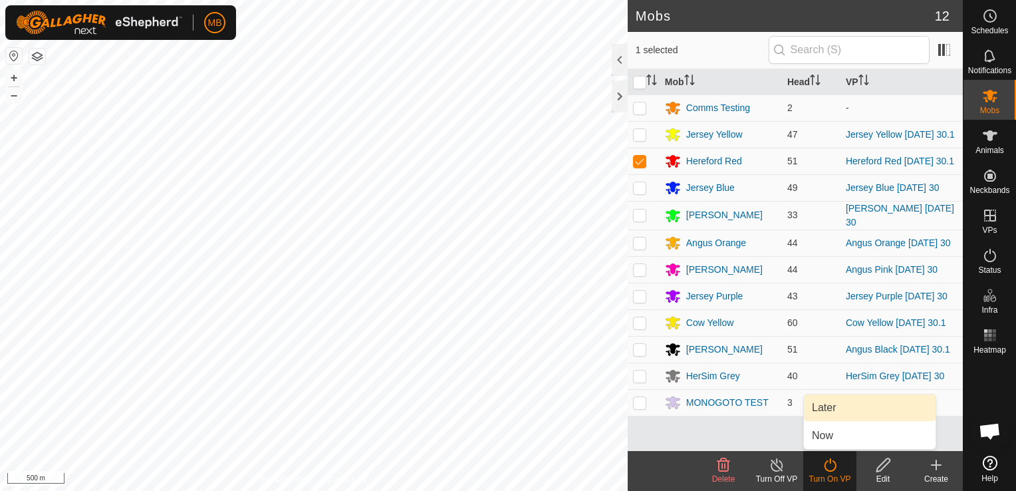
click at [838, 405] on link "Later" at bounding box center [870, 407] width 132 height 27
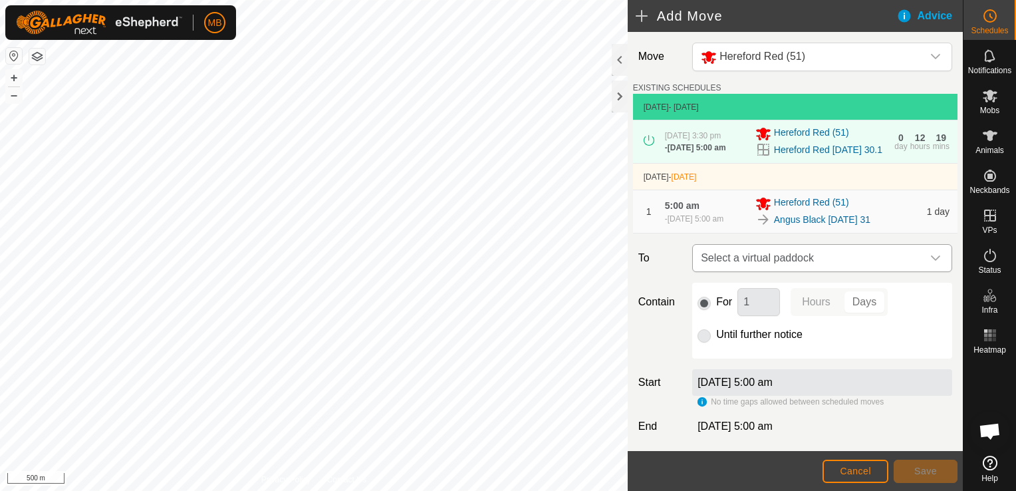
click at [930, 263] on icon "dropdown trigger" at bounding box center [935, 258] width 11 height 11
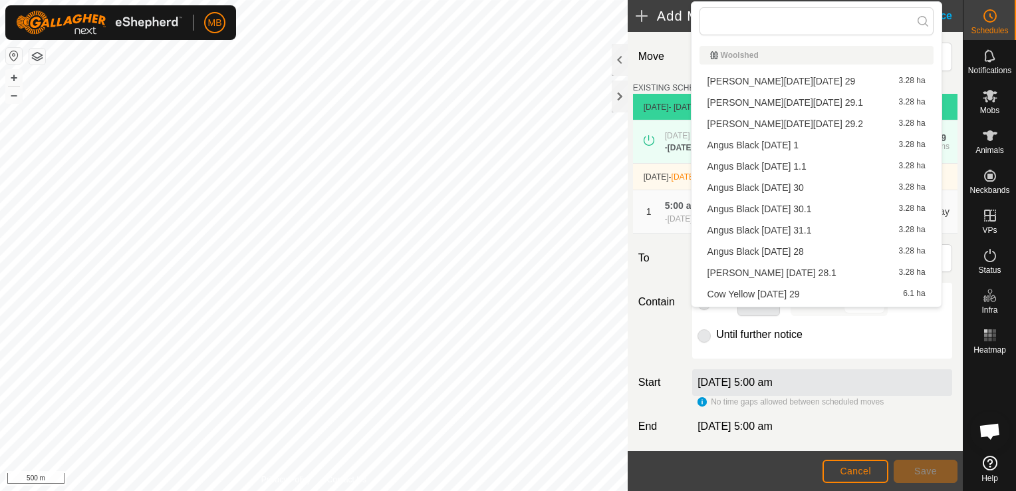
click at [851, 230] on li "Angus Black [DATE] 31.1 3.28 ha" at bounding box center [816, 230] width 234 height 20
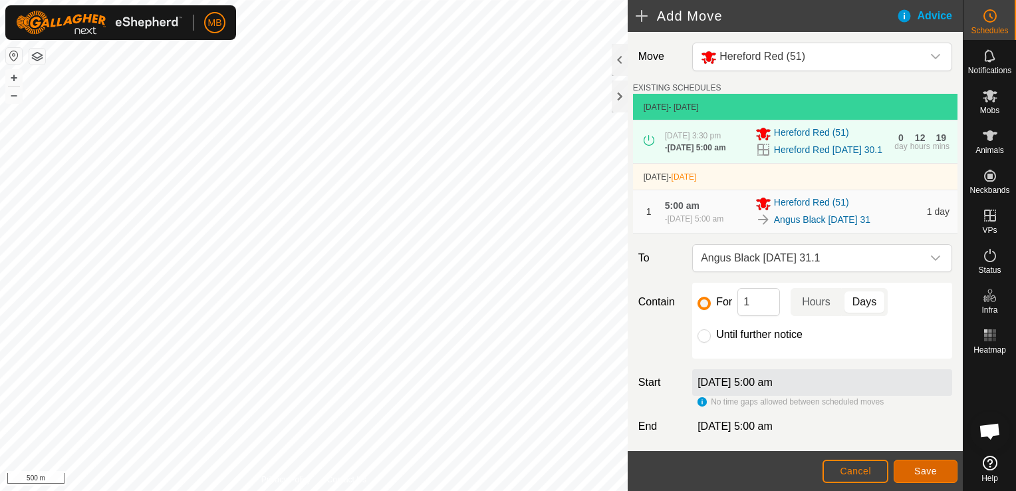
click at [919, 472] on span "Save" at bounding box center [925, 470] width 23 height 11
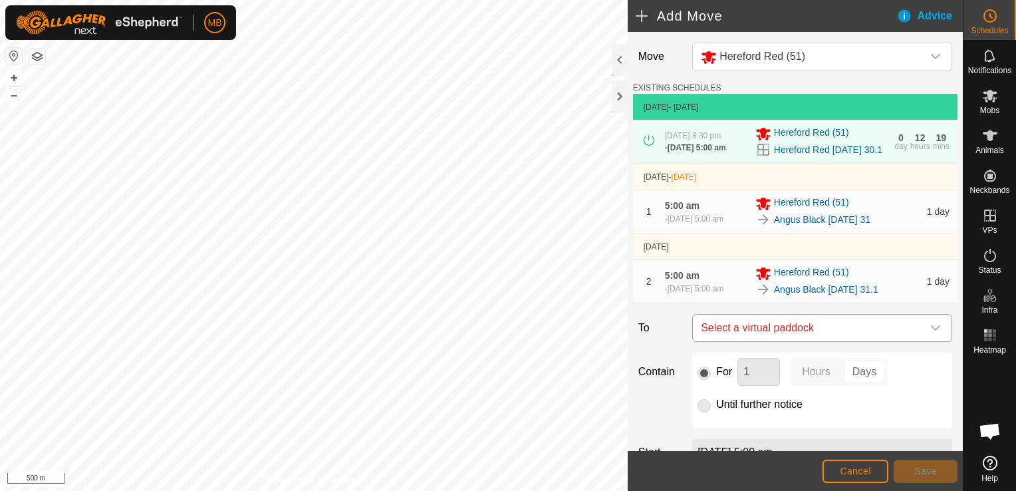
click at [931, 335] on div "dropdown trigger" at bounding box center [935, 327] width 27 height 27
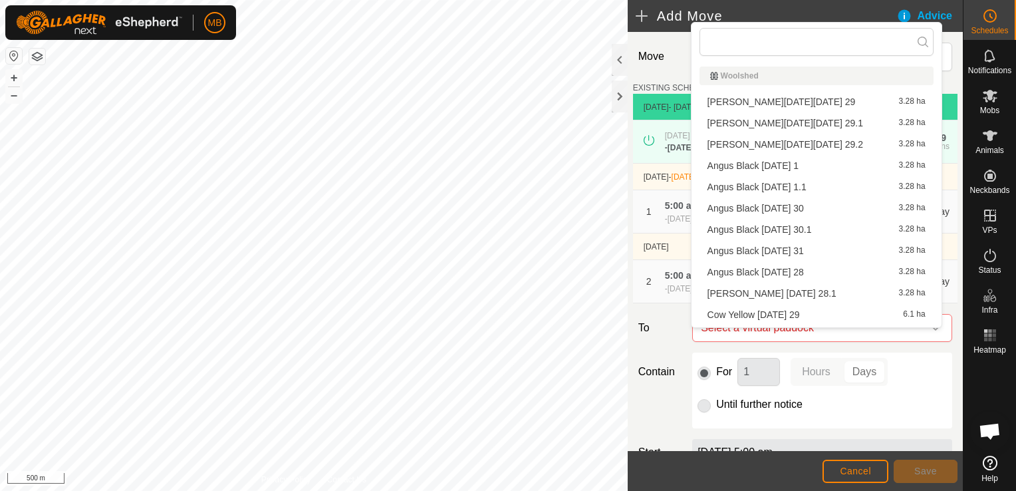
click at [654, 427] on div "Contain For 1 Hours Days Until further notice" at bounding box center [795, 390] width 324 height 76
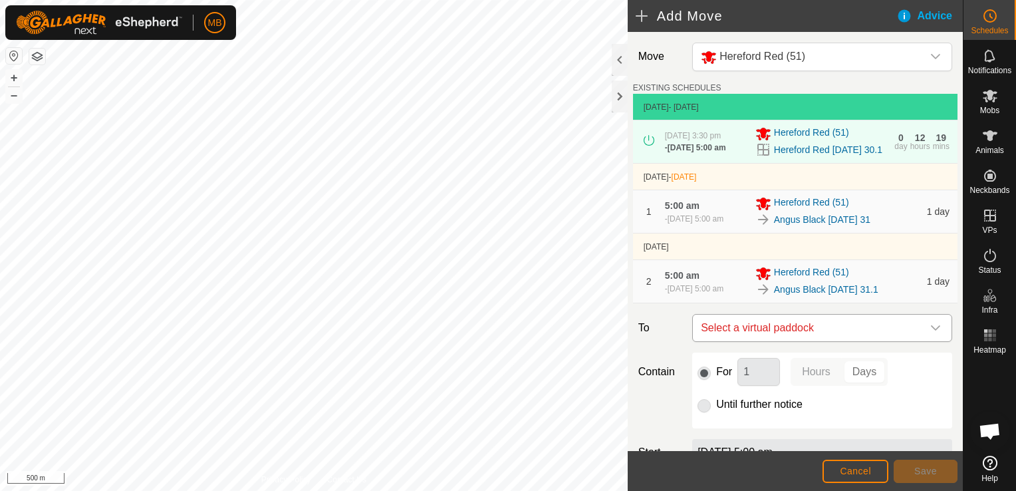
click at [931, 330] on icon "dropdown trigger" at bounding box center [935, 327] width 9 height 5
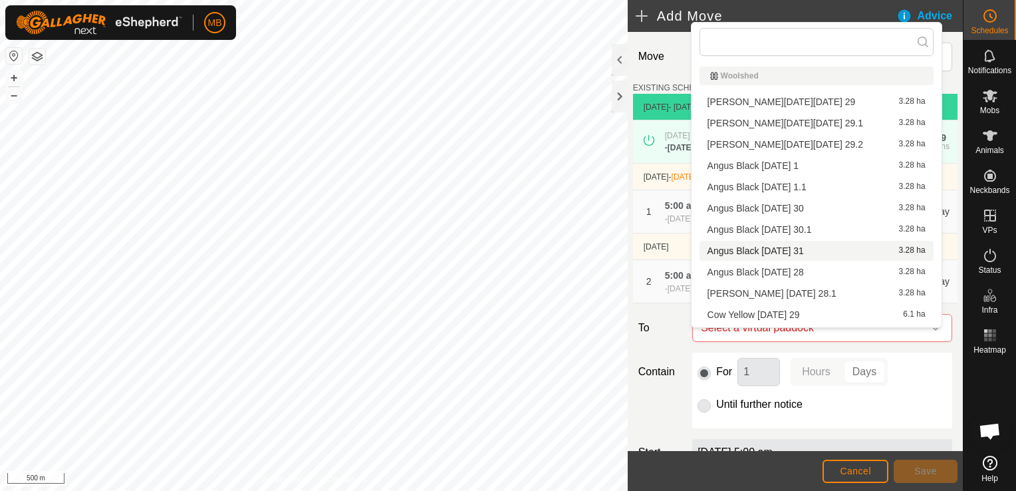
scroll to position [19, 0]
click at [674, 405] on div "Contain For 1 Hours Days Until further notice" at bounding box center [795, 390] width 324 height 76
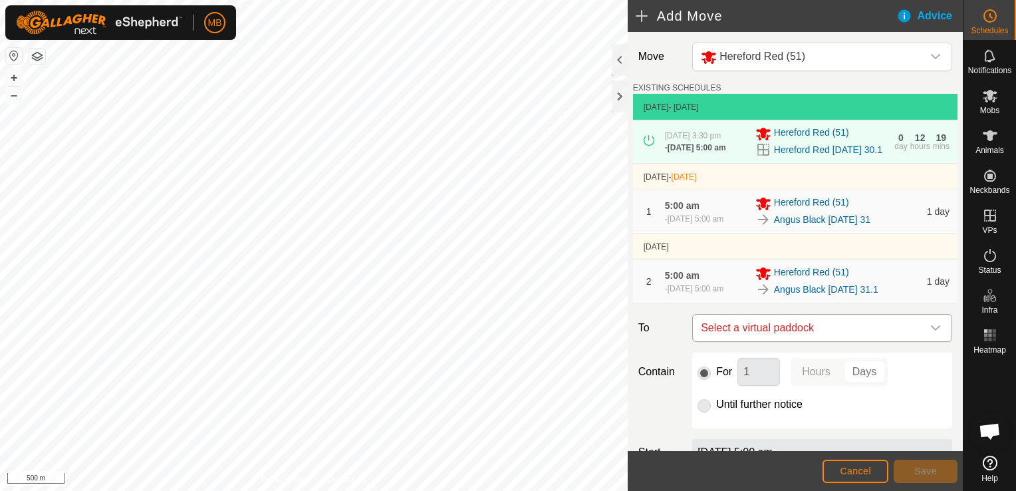
click at [930, 333] on icon "dropdown trigger" at bounding box center [935, 327] width 11 height 11
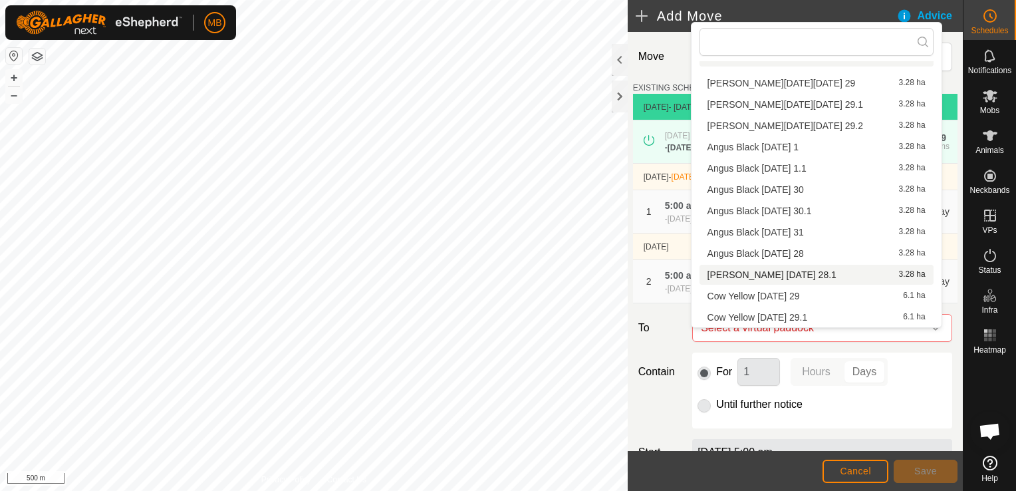
click at [667, 356] on div "Move Hereford Red (51) EXISTING SCHEDULES [DATE] - [DATE] [DATE] 3:30 pm - [DAT…" at bounding box center [794, 308] width 335 height 552
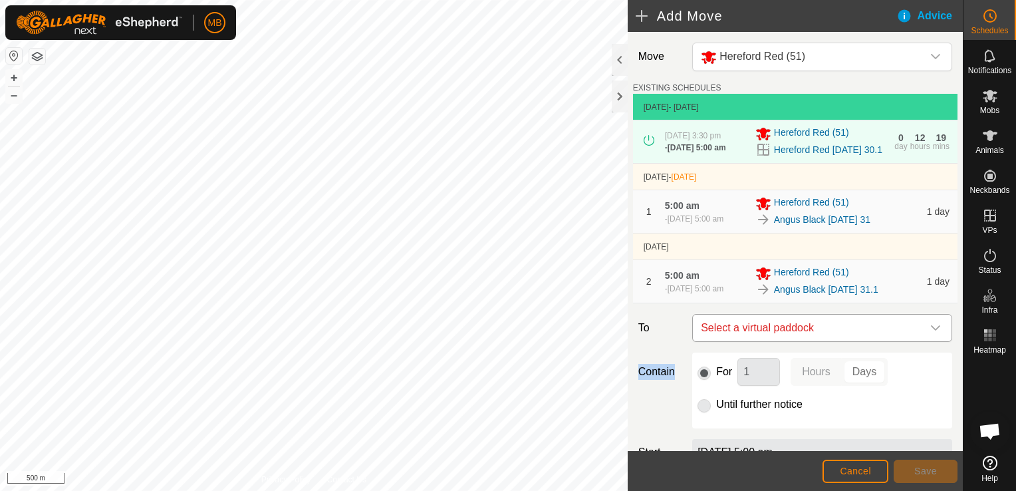
drag, startPoint x: 667, startPoint y: 356, endPoint x: 765, endPoint y: 335, distance: 99.9
click at [765, 335] on div "Move Hereford Red (51) EXISTING SCHEDULES [DATE] - [DATE] [DATE] 3:30 pm - [DAT…" at bounding box center [794, 308] width 335 height 552
click at [991, 102] on icon at bounding box center [990, 96] width 16 height 16
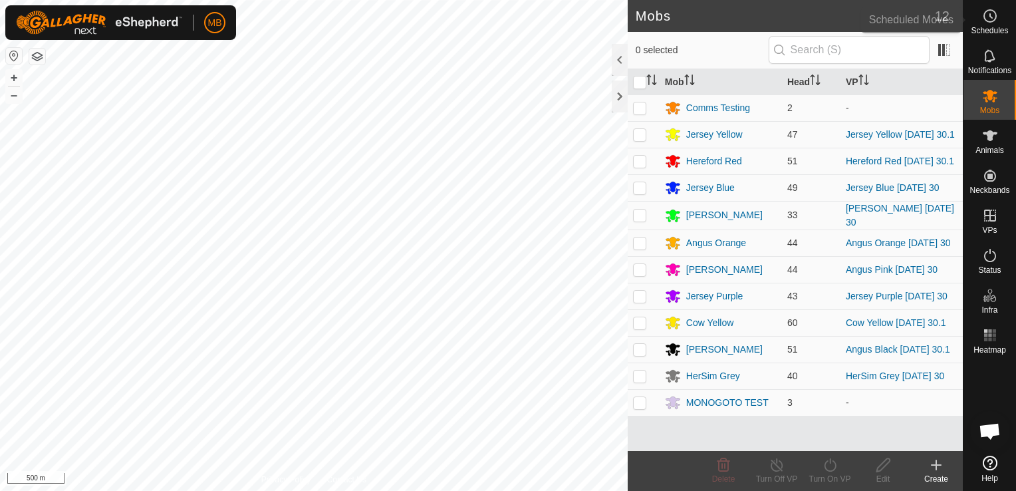
click at [992, 21] on circle at bounding box center [990, 16] width 12 height 12
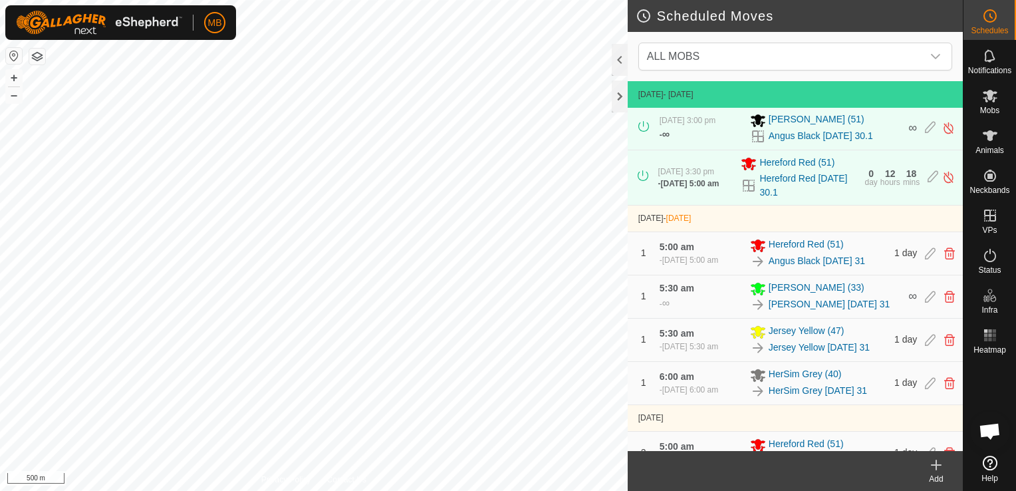
scroll to position [386, 0]
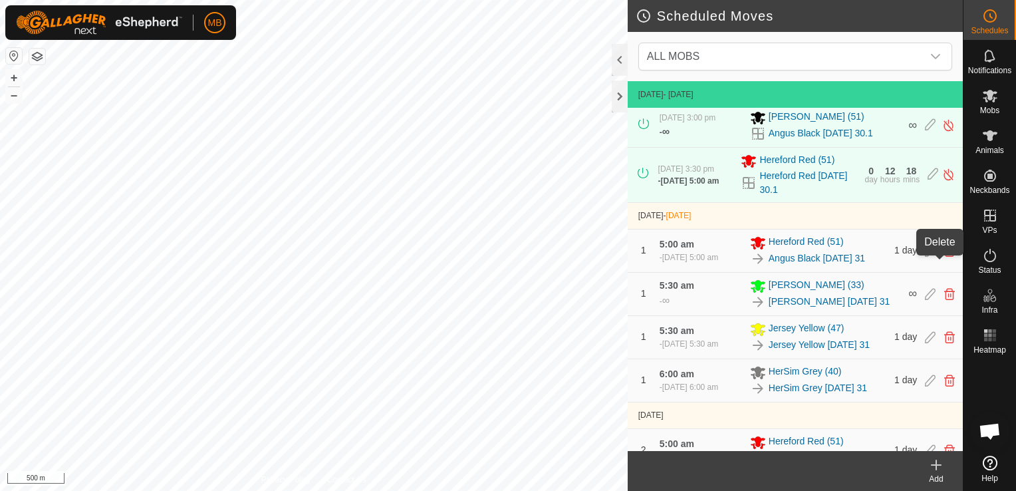
click at [944, 257] on icon at bounding box center [949, 251] width 11 height 12
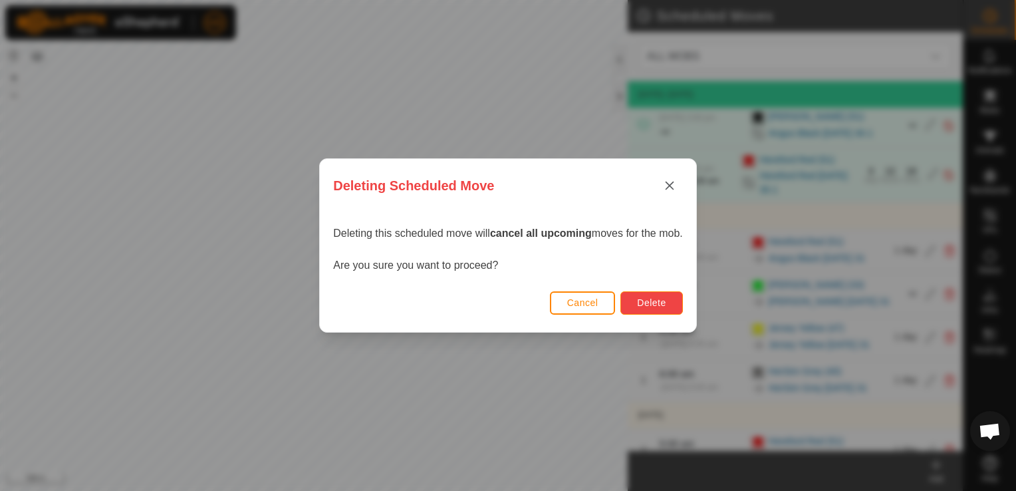
click at [665, 300] on span "Delete" at bounding box center [651, 302] width 29 height 11
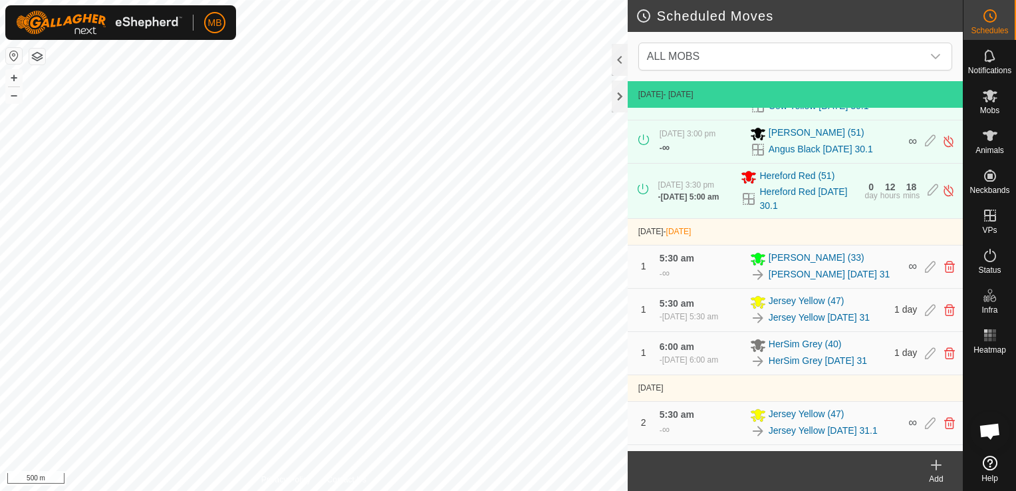
scroll to position [380, 0]
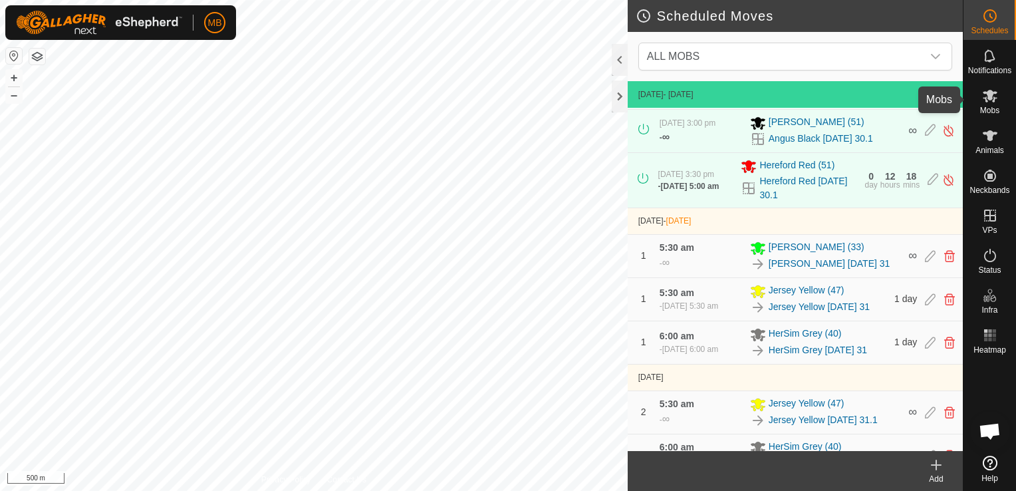
click at [988, 104] on es-mob-svg-icon at bounding box center [990, 95] width 24 height 21
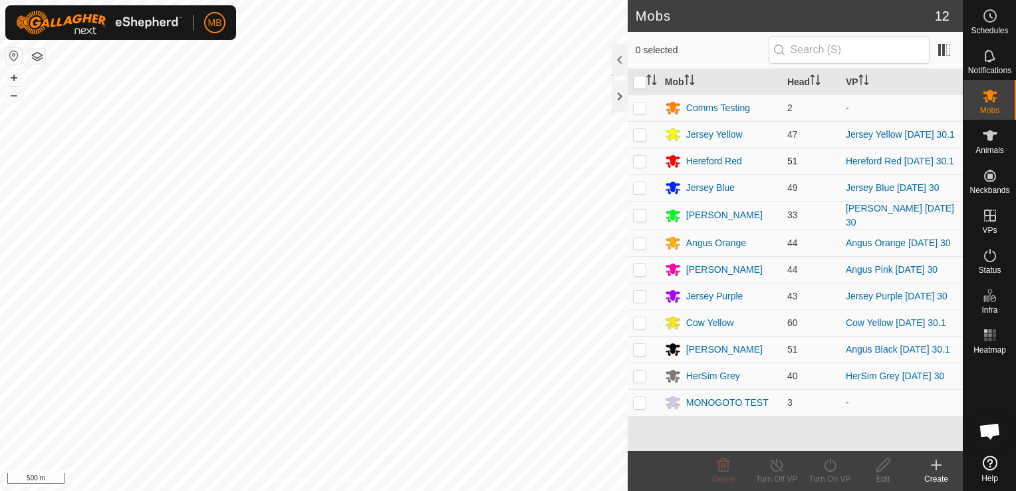
click at [640, 166] on p-checkbox at bounding box center [639, 161] width 13 height 11
checkbox input "true"
click at [836, 473] on div "Turn On VP" at bounding box center [829, 479] width 53 height 12
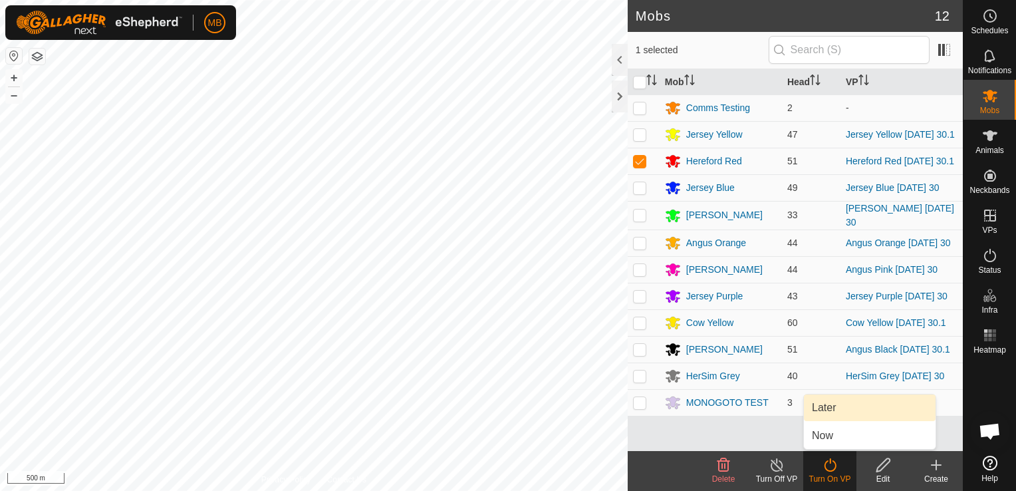
click at [845, 410] on link "Later" at bounding box center [870, 407] width 132 height 27
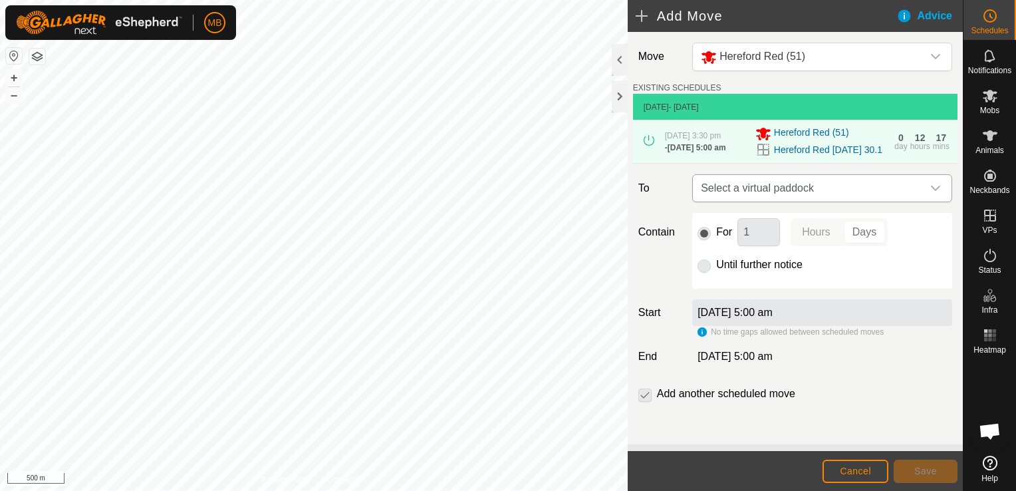
click at [930, 193] on icon "dropdown trigger" at bounding box center [935, 188] width 11 height 11
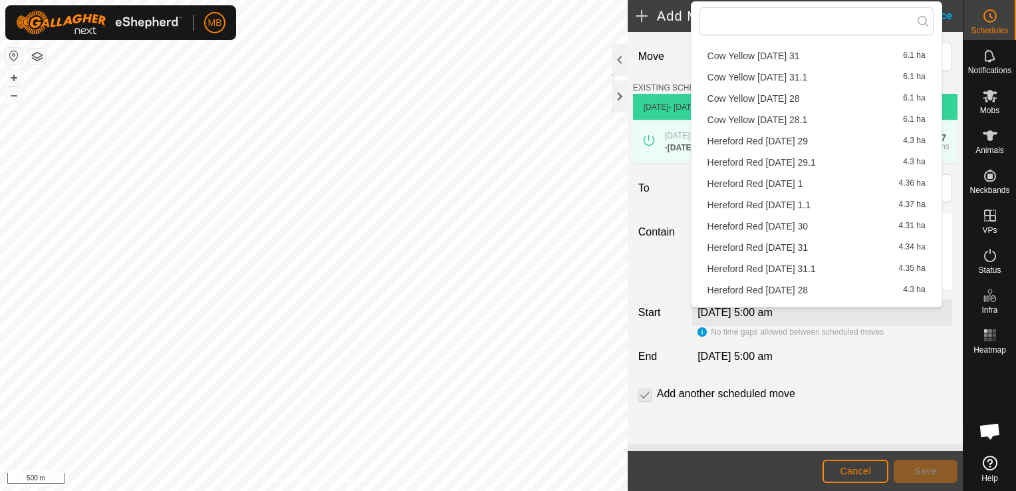
scroll to position [391, 0]
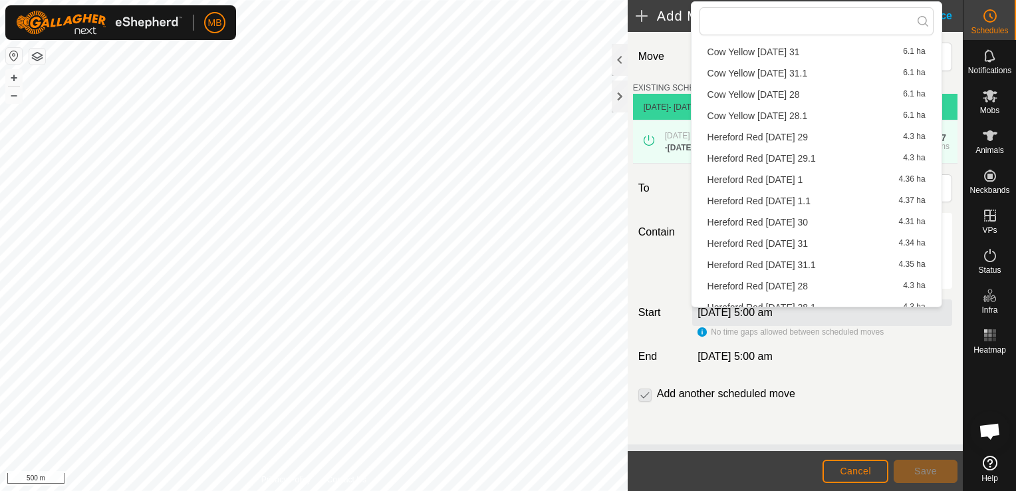
click at [820, 249] on li "Hereford Red [DATE] 31 4.34 ha" at bounding box center [816, 243] width 234 height 20
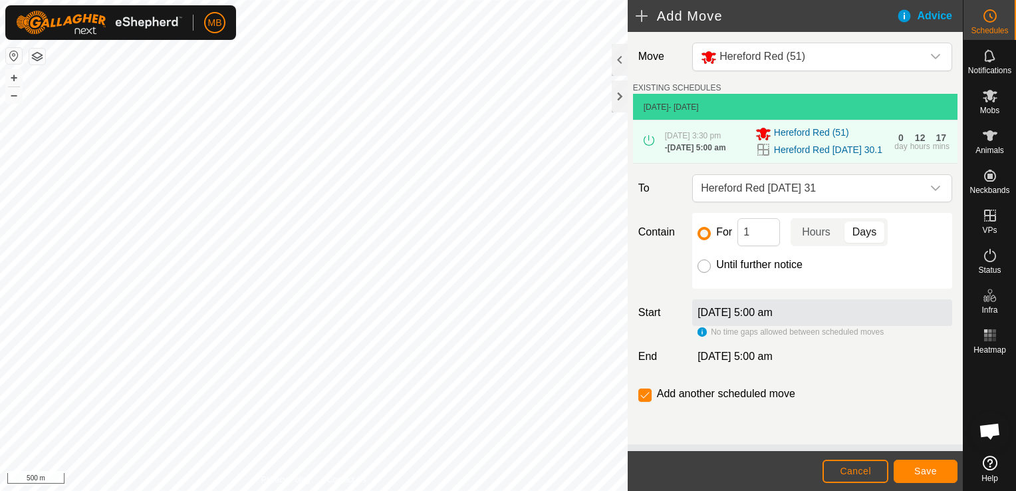
click at [703, 273] on input "Until further notice" at bounding box center [703, 265] width 13 height 13
radio input "true"
checkbox input "false"
click at [703, 273] on input "Until further notice" at bounding box center [703, 265] width 13 height 13
click at [913, 477] on button "Save" at bounding box center [925, 470] width 64 height 23
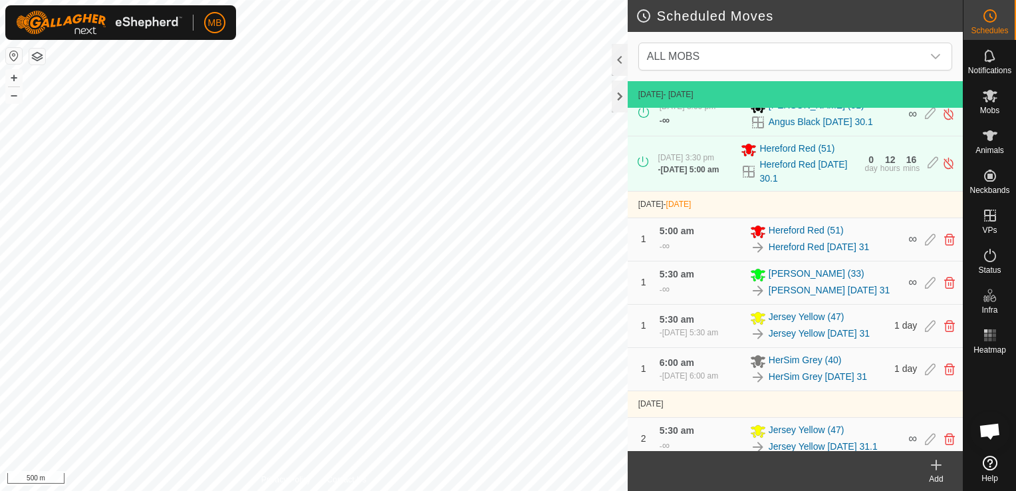
scroll to position [401, 0]
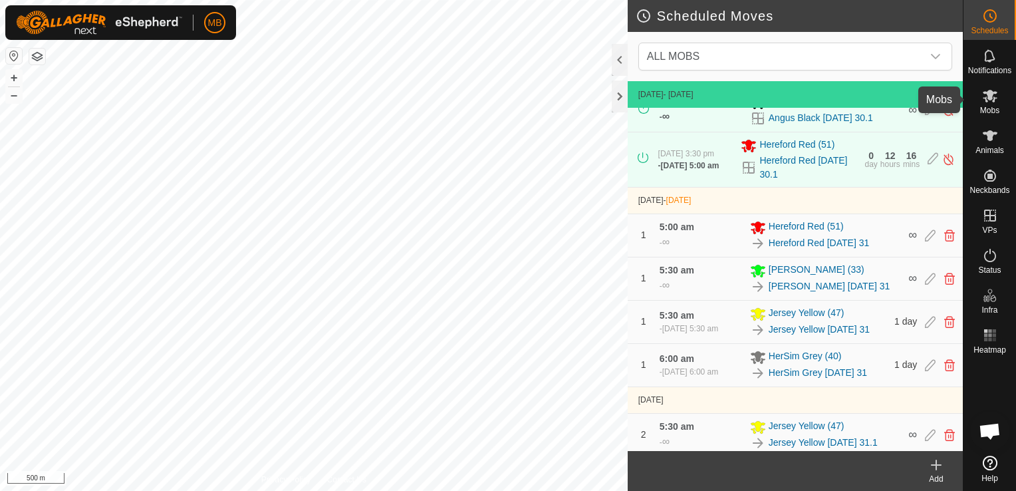
click at [988, 110] on span "Mobs" at bounding box center [989, 110] width 19 height 8
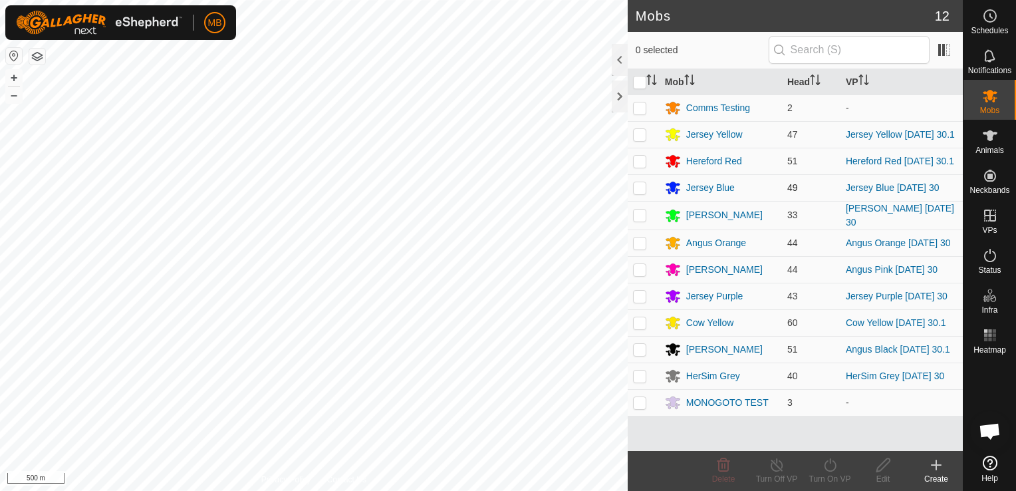
click at [637, 193] on p-checkbox at bounding box center [639, 187] width 13 height 11
checkbox input "true"
click at [825, 473] on div "Turn On VP" at bounding box center [829, 479] width 53 height 12
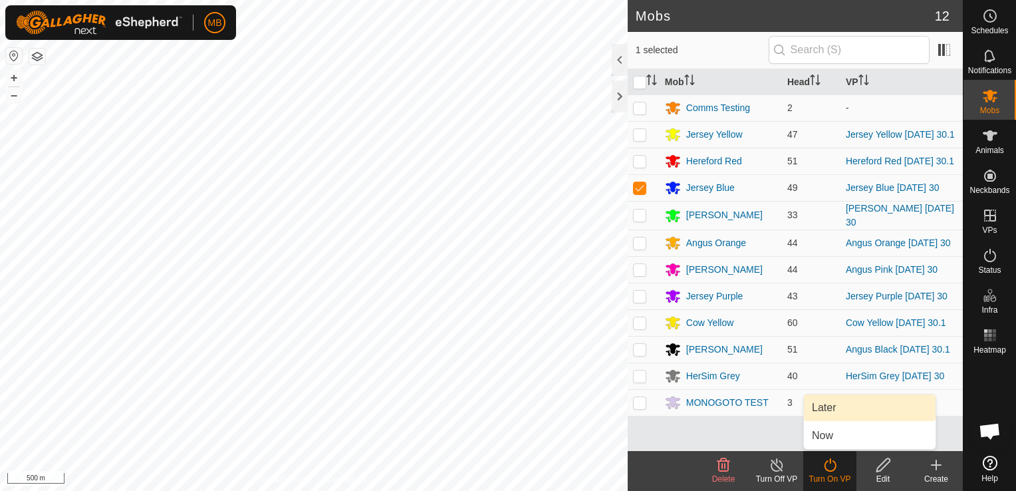
click at [828, 403] on link "Later" at bounding box center [870, 407] width 132 height 27
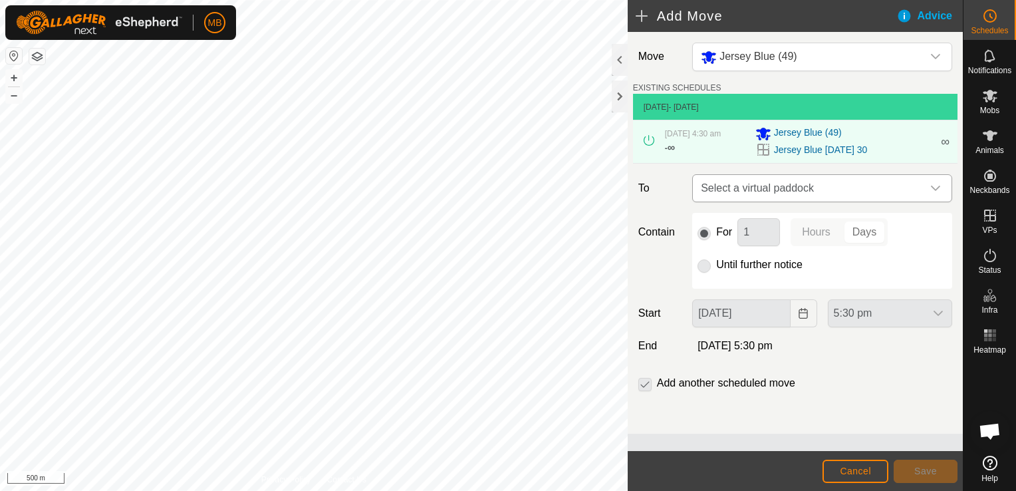
click at [935, 189] on icon "dropdown trigger" at bounding box center [935, 187] width 9 height 5
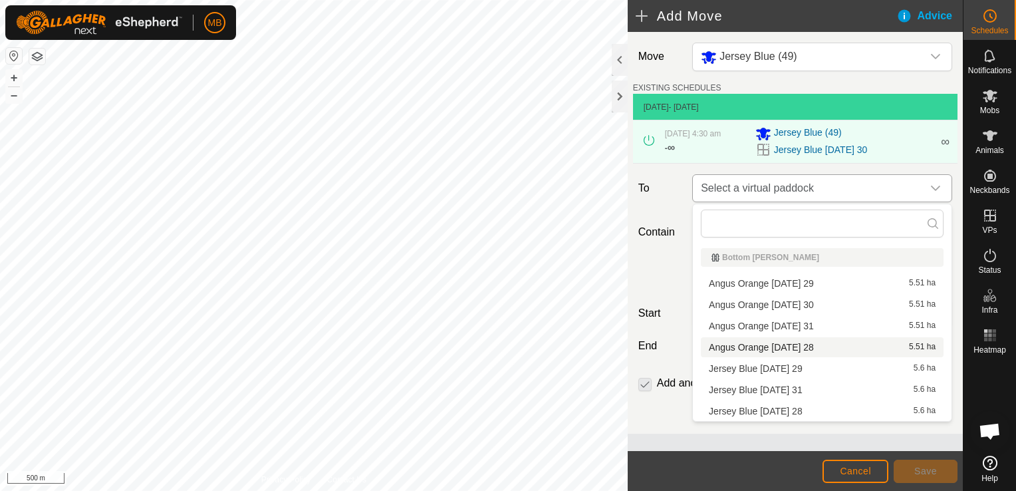
click at [937, 186] on icon "dropdown trigger" at bounding box center [935, 188] width 11 height 11
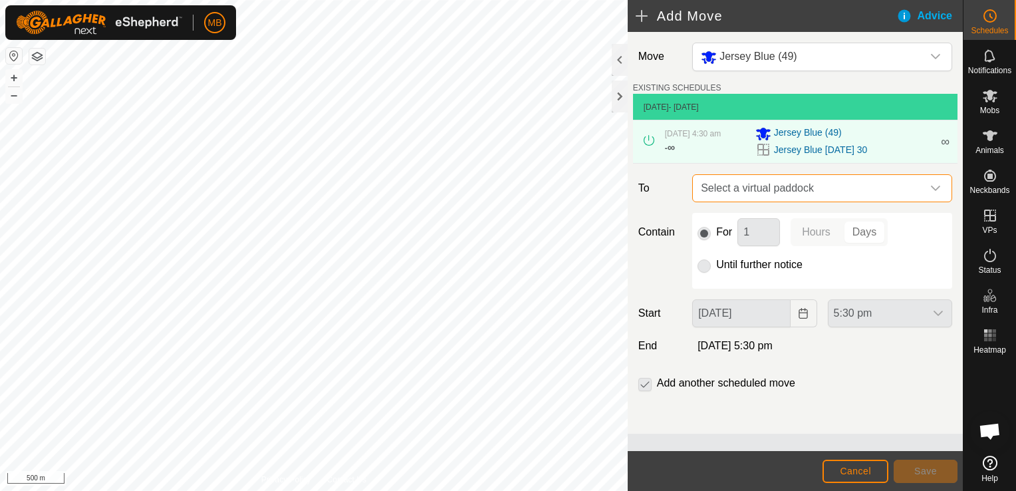
click at [937, 186] on icon "dropdown trigger" at bounding box center [935, 188] width 11 height 11
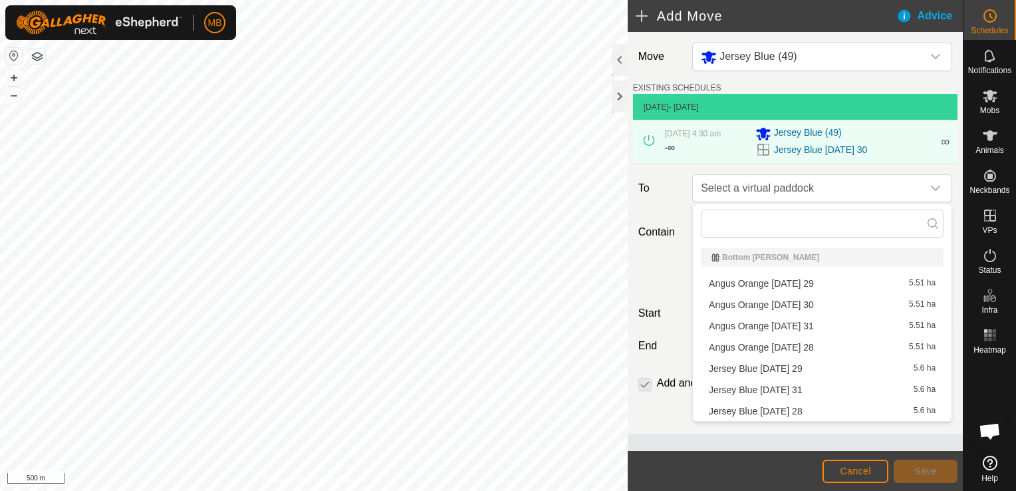
click at [793, 393] on li "Jersey Blue [DATE] 31 5.6 ha" at bounding box center [822, 390] width 243 height 20
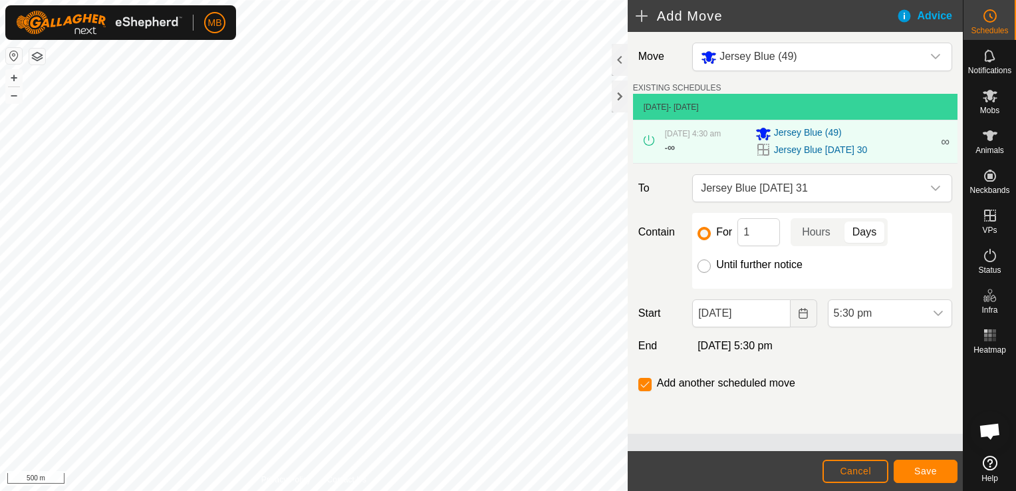
click at [705, 266] on input "Until further notice" at bounding box center [703, 265] width 13 height 13
radio input "true"
checkbox input "false"
click at [806, 321] on button "Choose Date" at bounding box center [803, 313] width 27 height 28
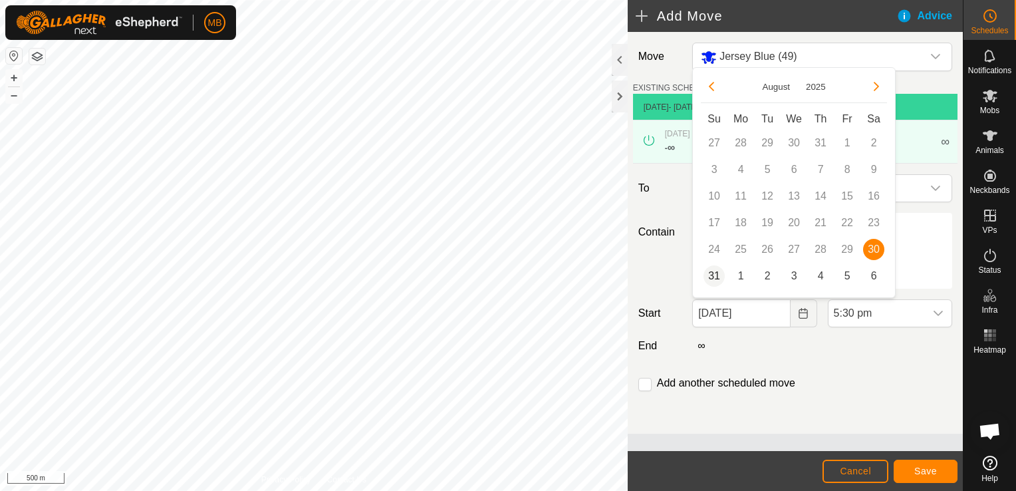
click at [715, 276] on span "31" at bounding box center [713, 275] width 21 height 21
type input "[DATE]"
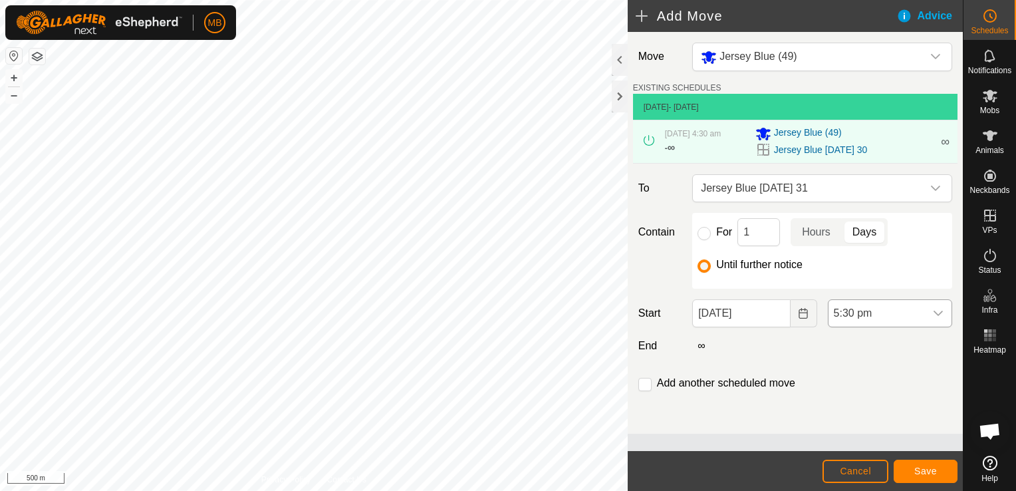
click at [940, 314] on icon "dropdown trigger" at bounding box center [938, 313] width 11 height 11
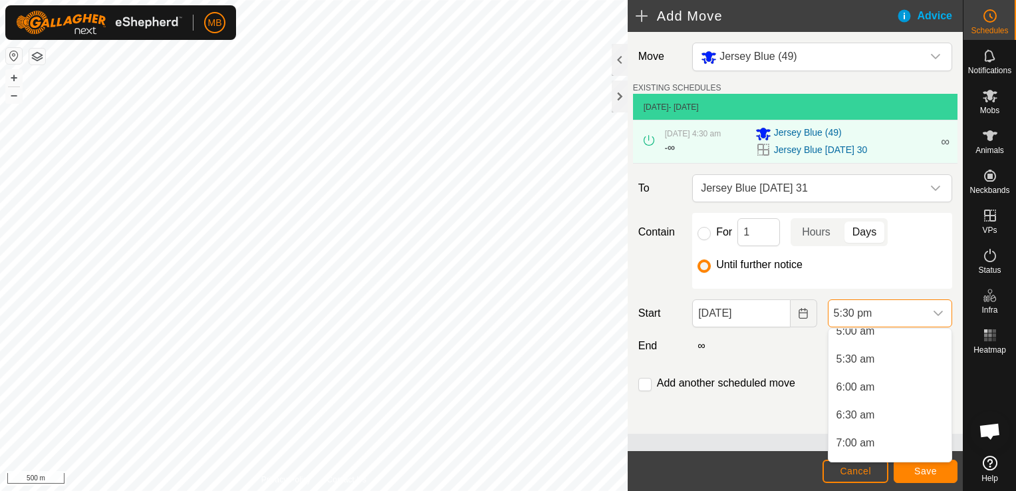
scroll to position [279, 0]
click at [875, 368] on li "5:30 am" at bounding box center [889, 369] width 123 height 27
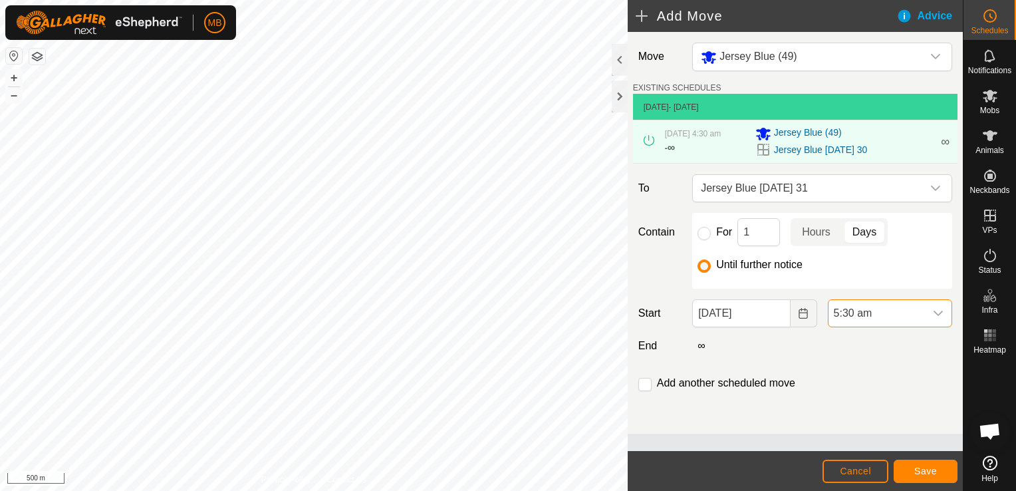
scroll to position [871, 0]
click at [921, 471] on span "Save" at bounding box center [925, 470] width 23 height 11
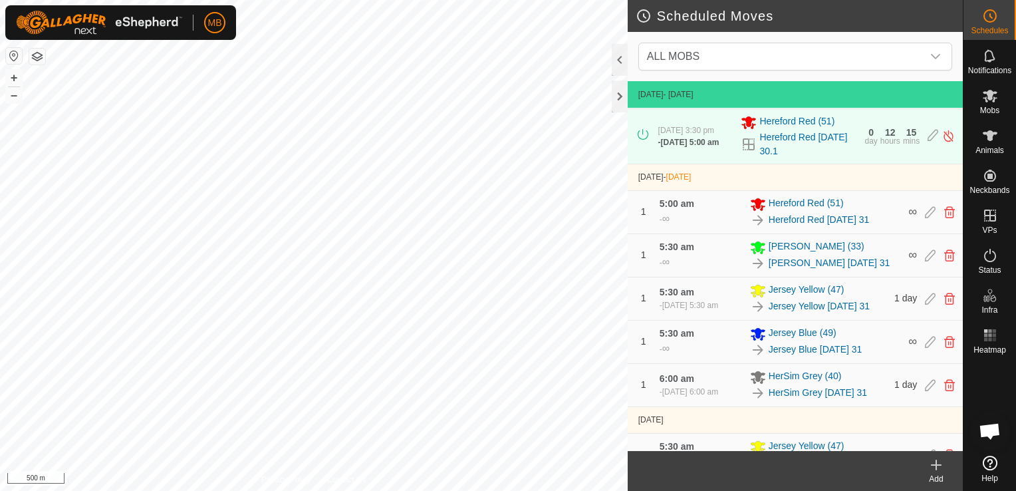
scroll to position [439, 0]
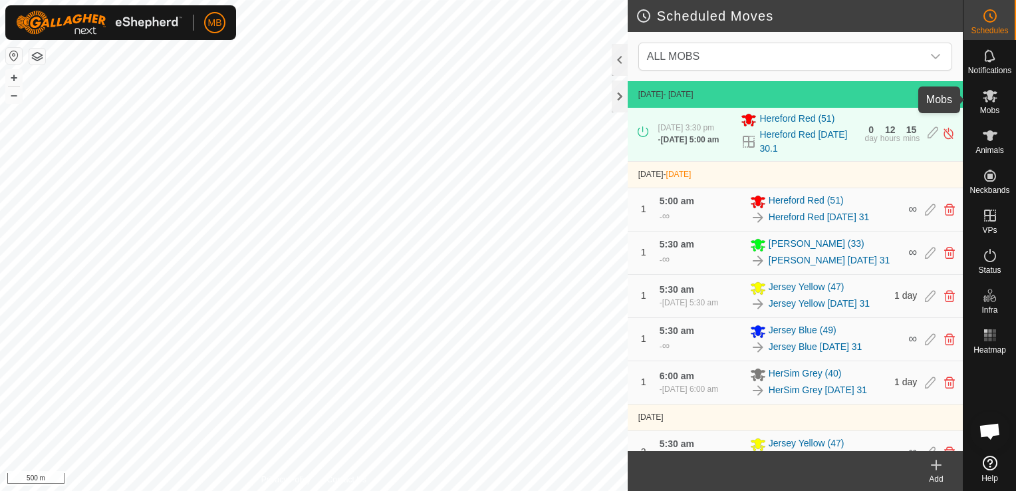
click at [992, 114] on span "Mobs" at bounding box center [989, 110] width 19 height 8
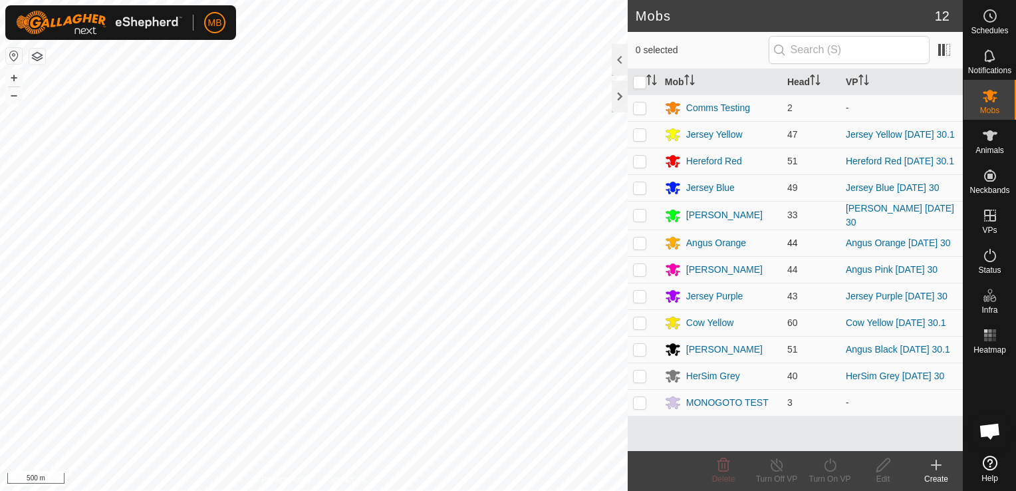
click at [638, 247] on p-checkbox at bounding box center [639, 242] width 13 height 11
checkbox input "true"
click at [828, 469] on icon at bounding box center [830, 465] width 17 height 16
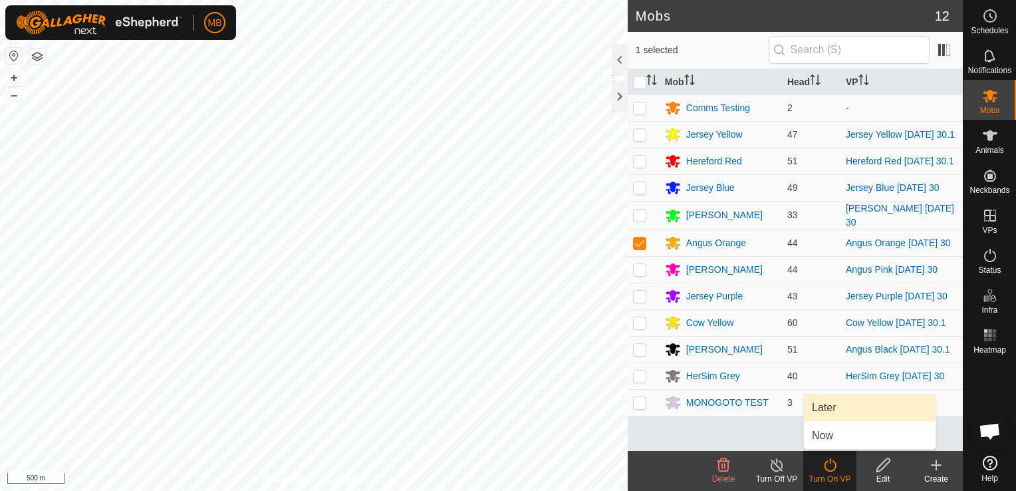
click at [853, 413] on link "Later" at bounding box center [870, 407] width 132 height 27
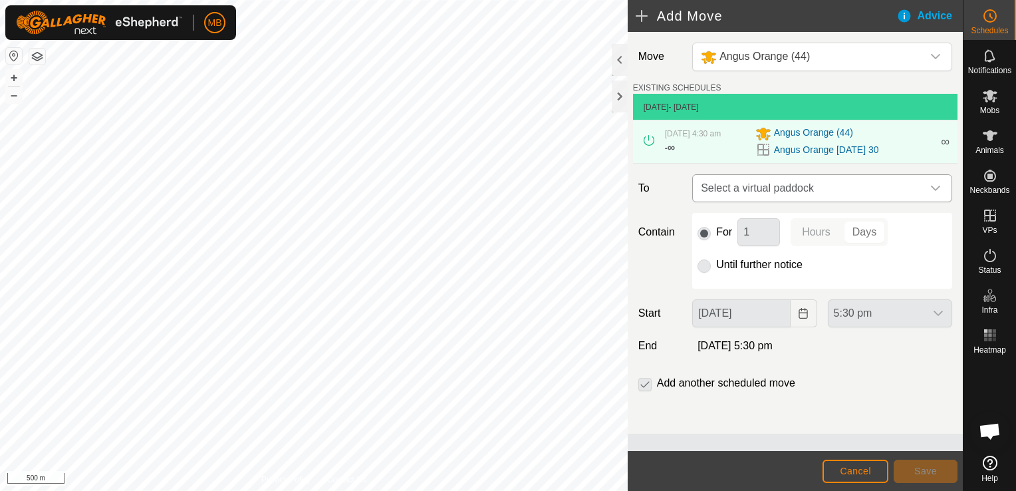
click at [939, 187] on icon "dropdown trigger" at bounding box center [935, 187] width 9 height 5
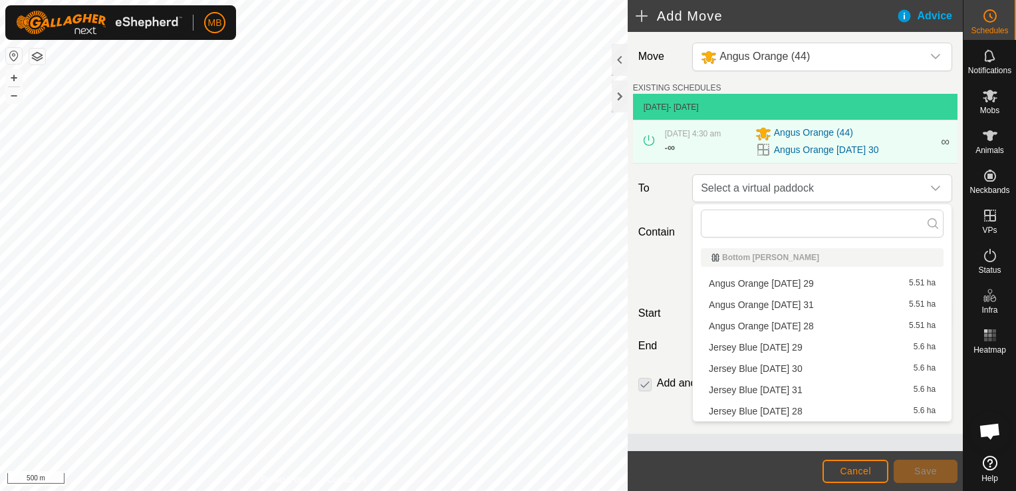
click at [893, 308] on li "Angus Orange [DATE] 31 5.51 ha" at bounding box center [822, 304] width 243 height 20
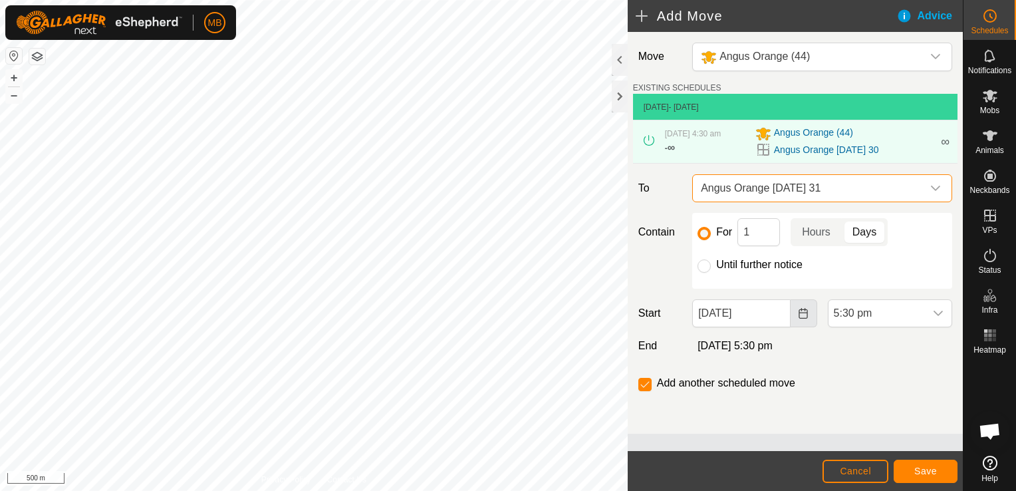
click at [804, 308] on icon "Choose Date" at bounding box center [803, 313] width 11 height 11
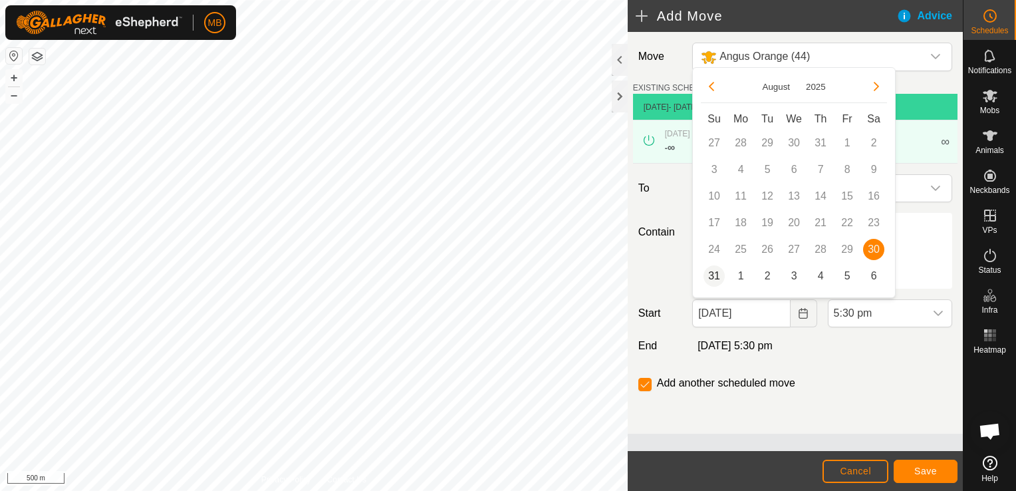
click at [715, 279] on span "31" at bounding box center [713, 275] width 21 height 21
type input "[DATE]"
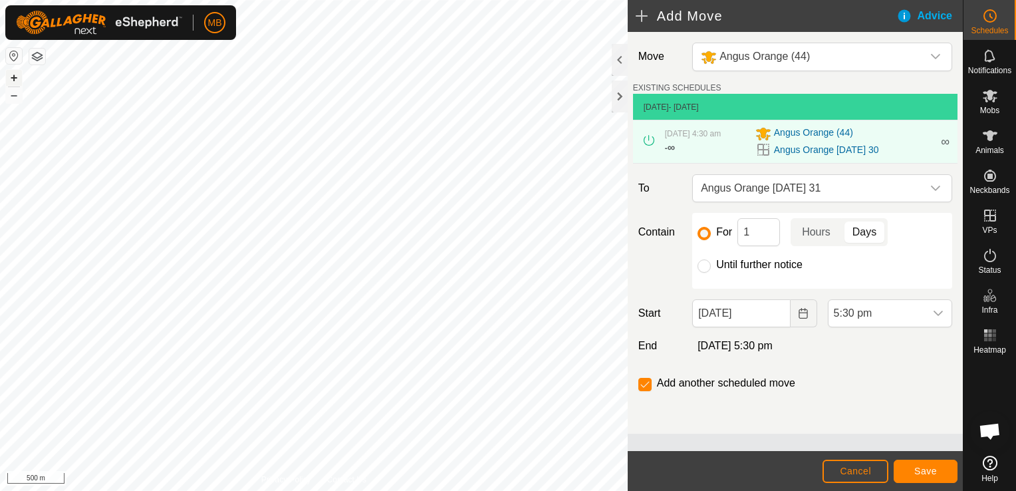
click at [13, 78] on button "+" at bounding box center [14, 78] width 16 height 16
click at [941, 312] on icon "dropdown trigger" at bounding box center [937, 312] width 9 height 5
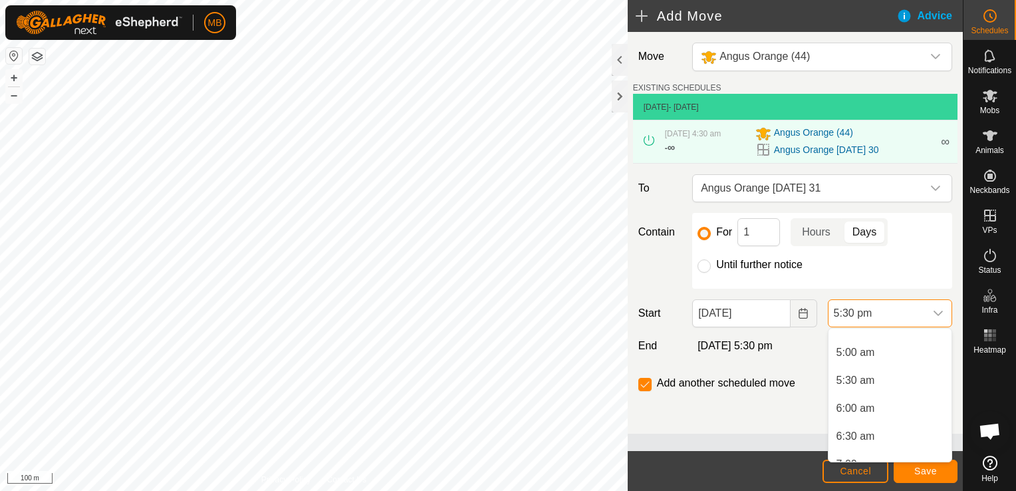
scroll to position [267, 0]
click at [896, 390] on li "5:30 am" at bounding box center [889, 381] width 123 height 27
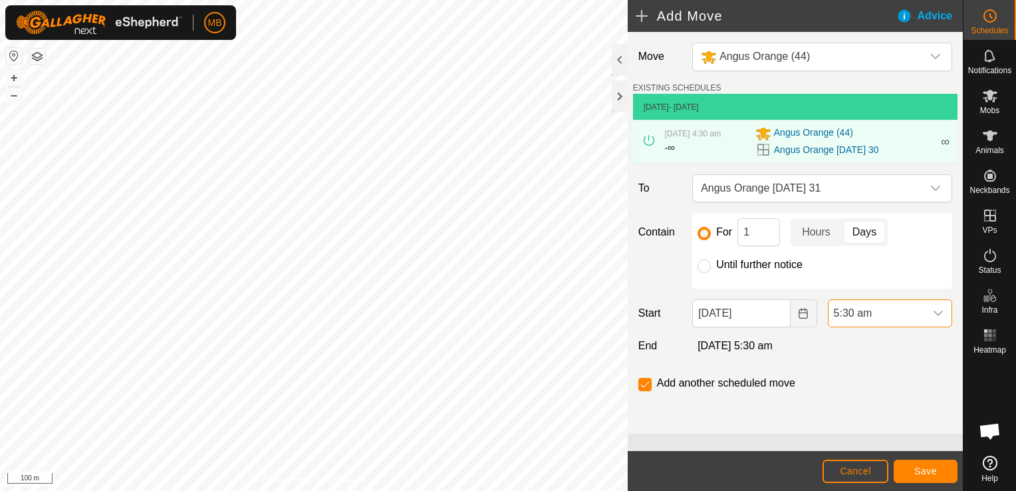
scroll to position [871, 0]
click at [802, 316] on icon "Choose Date" at bounding box center [803, 313] width 11 height 11
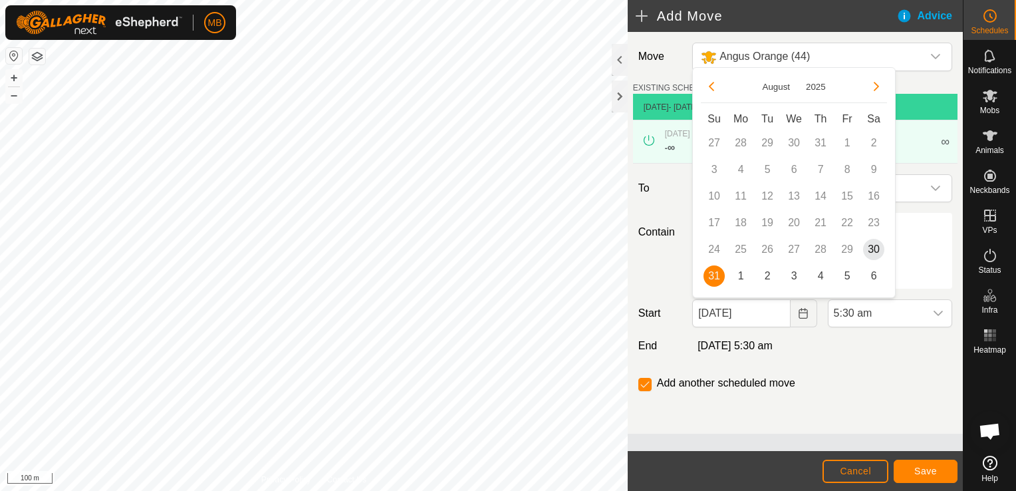
click at [717, 280] on span "31" at bounding box center [713, 275] width 21 height 21
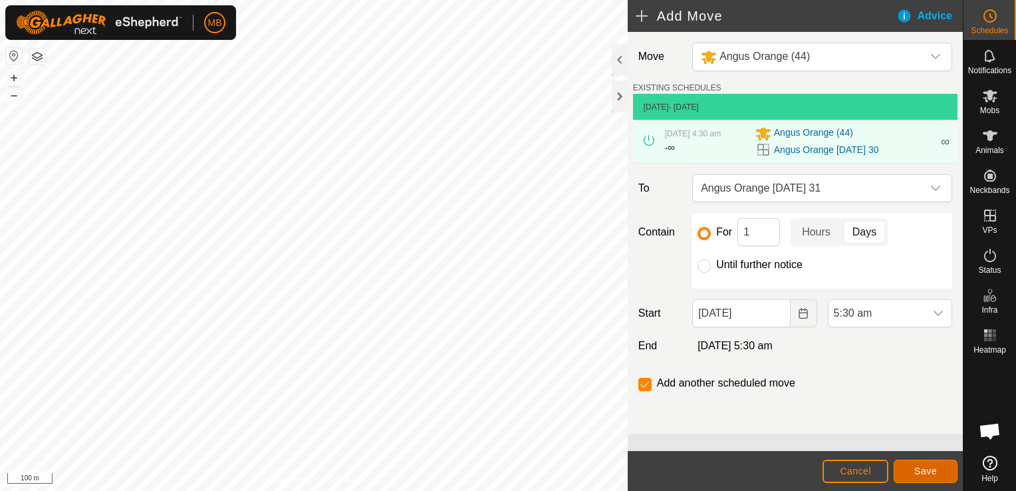
click at [926, 459] on button "Save" at bounding box center [925, 470] width 64 height 23
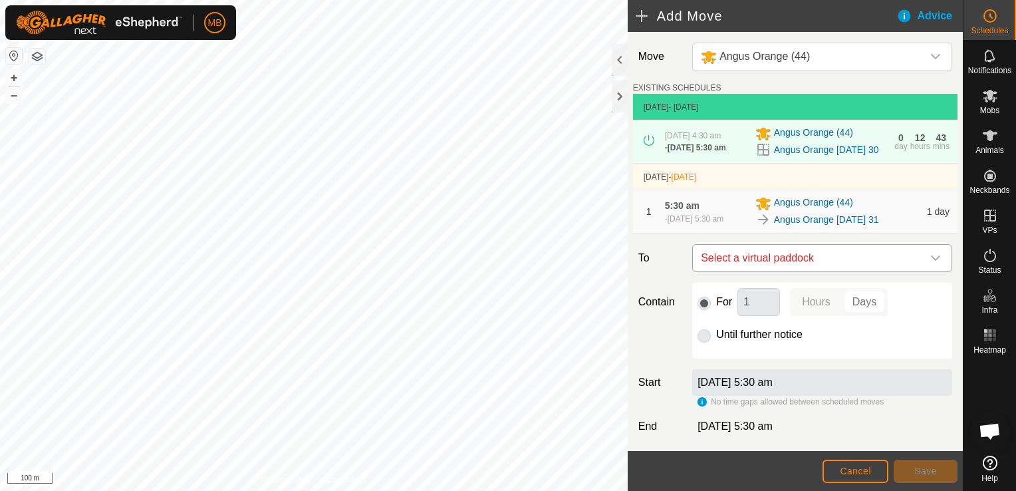
click at [930, 263] on icon "dropdown trigger" at bounding box center [935, 258] width 11 height 11
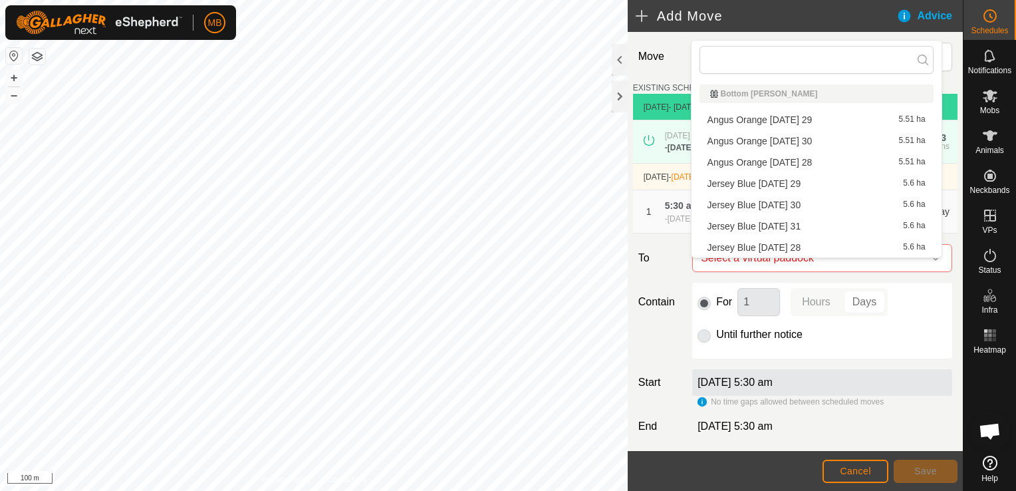
click at [667, 356] on div "Contain For 1 Hours Days Until further notice" at bounding box center [795, 320] width 324 height 76
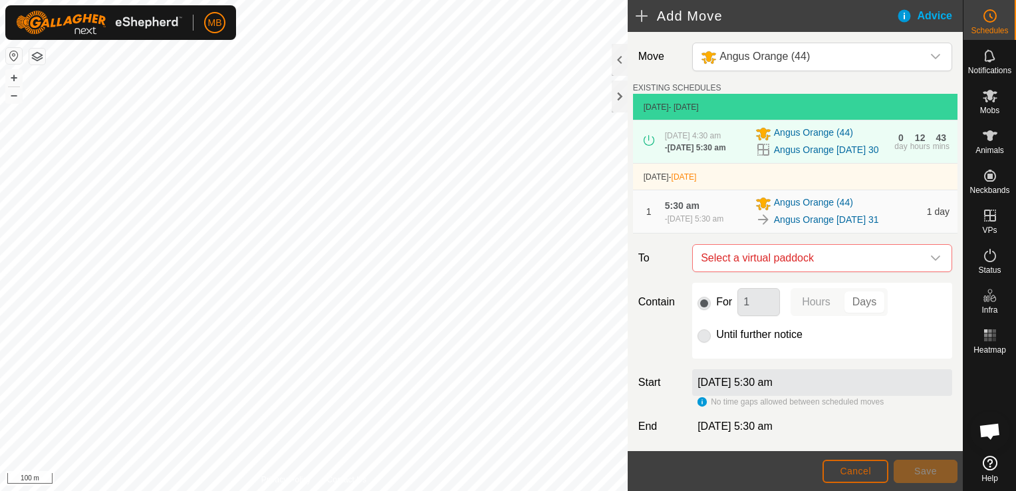
click at [856, 478] on button "Cancel" at bounding box center [855, 470] width 66 height 23
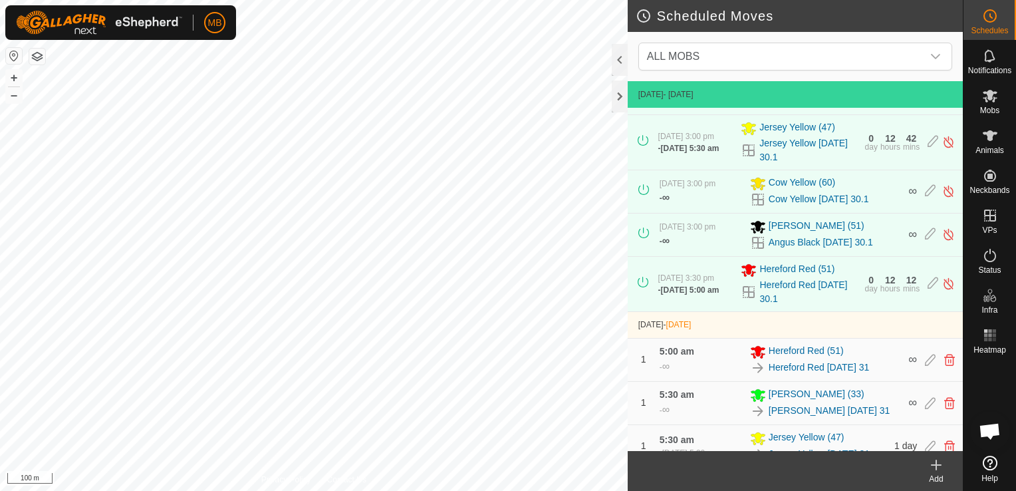
scroll to position [489, 0]
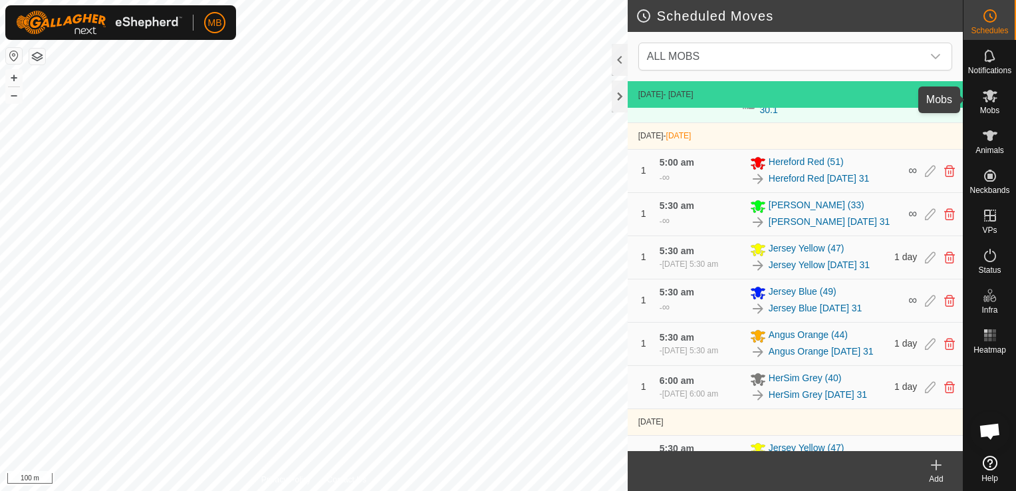
click at [989, 108] on span "Mobs" at bounding box center [989, 110] width 19 height 8
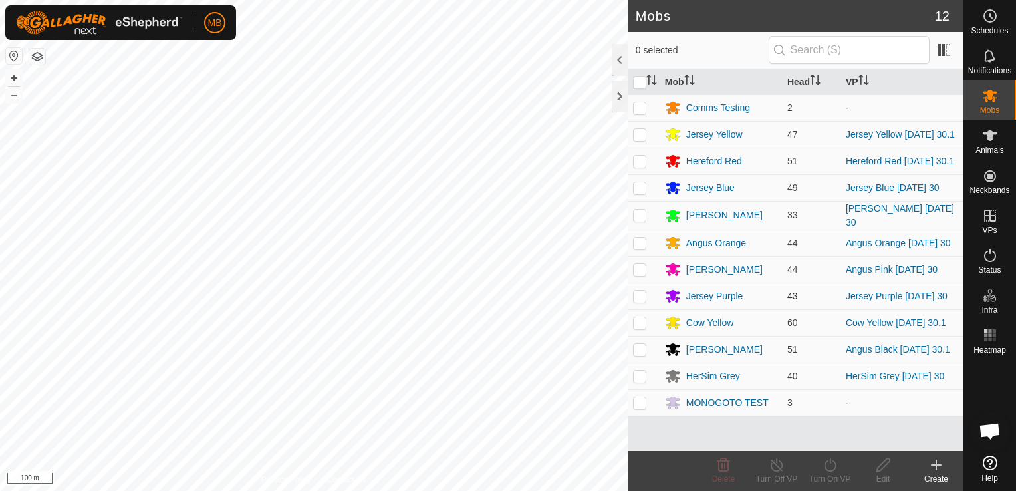
click at [635, 297] on p-checkbox at bounding box center [639, 295] width 13 height 11
checkbox input "true"
click at [836, 469] on icon at bounding box center [830, 465] width 17 height 16
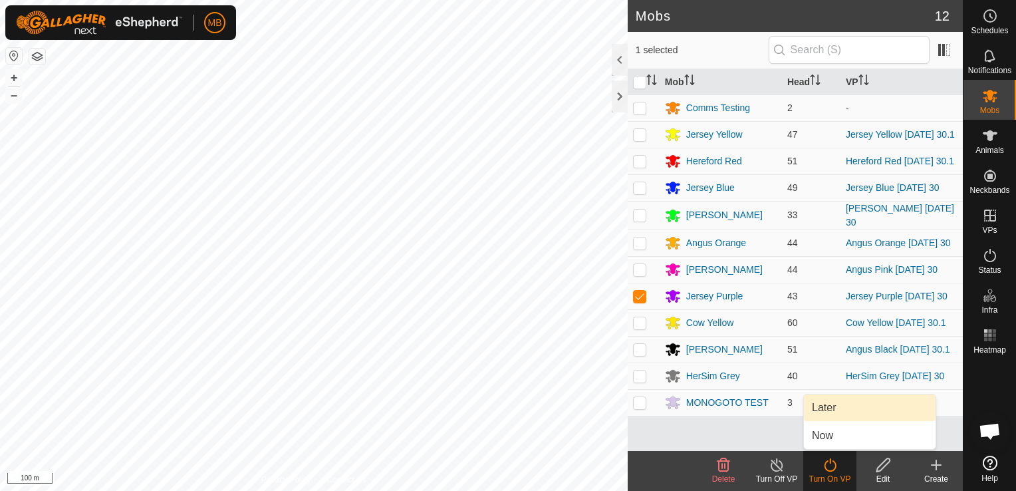
click at [839, 411] on link "Later" at bounding box center [870, 407] width 132 height 27
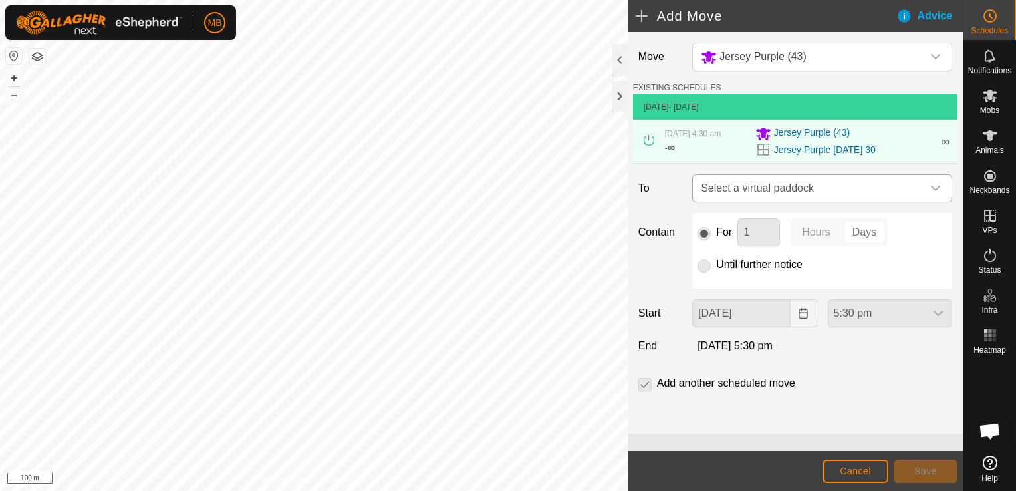
click at [936, 193] on icon "dropdown trigger" at bounding box center [935, 188] width 11 height 11
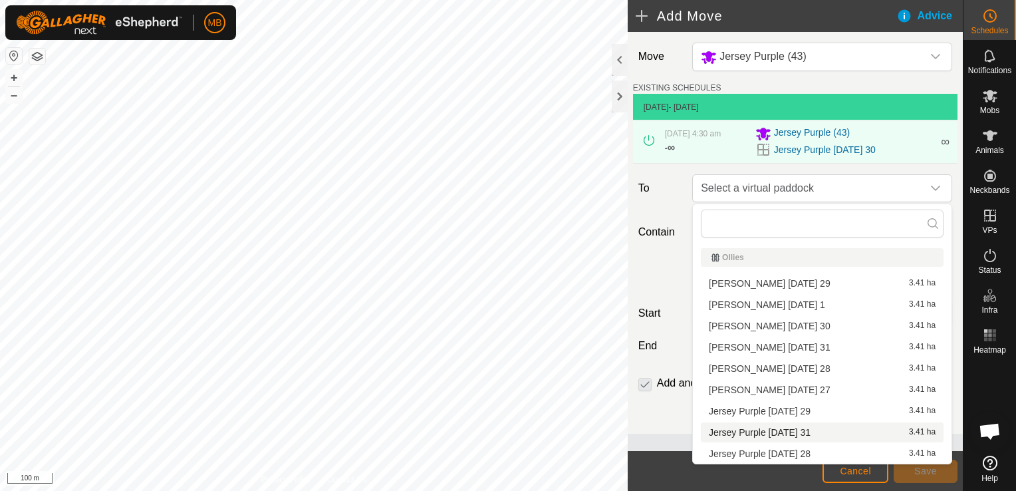
click at [823, 431] on li "Jersey Purple [DATE] 31 3.41 ha" at bounding box center [822, 432] width 243 height 20
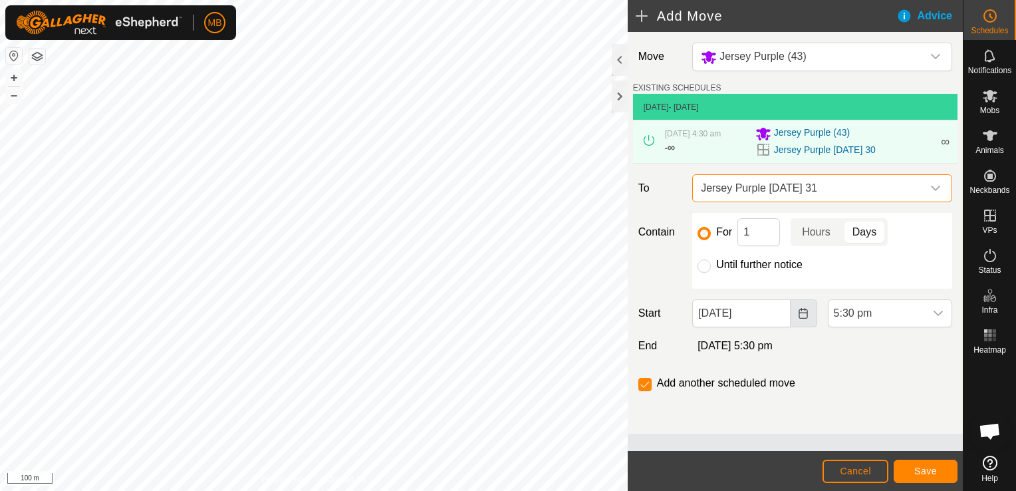
click at [805, 316] on icon "Choose Date" at bounding box center [803, 313] width 11 height 11
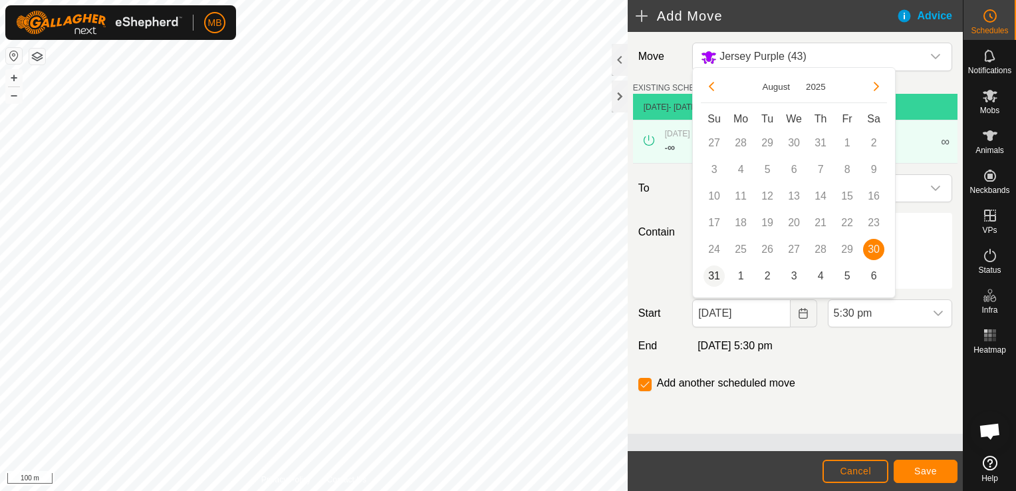
click at [715, 275] on span "31" at bounding box center [713, 275] width 21 height 21
type input "[DATE]"
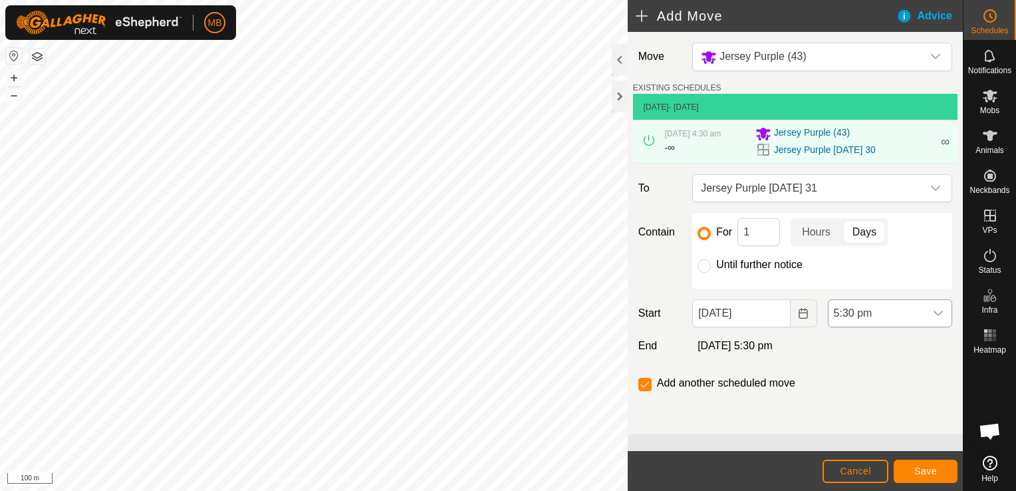
click at [945, 315] on div "dropdown trigger" at bounding box center [938, 313] width 27 height 27
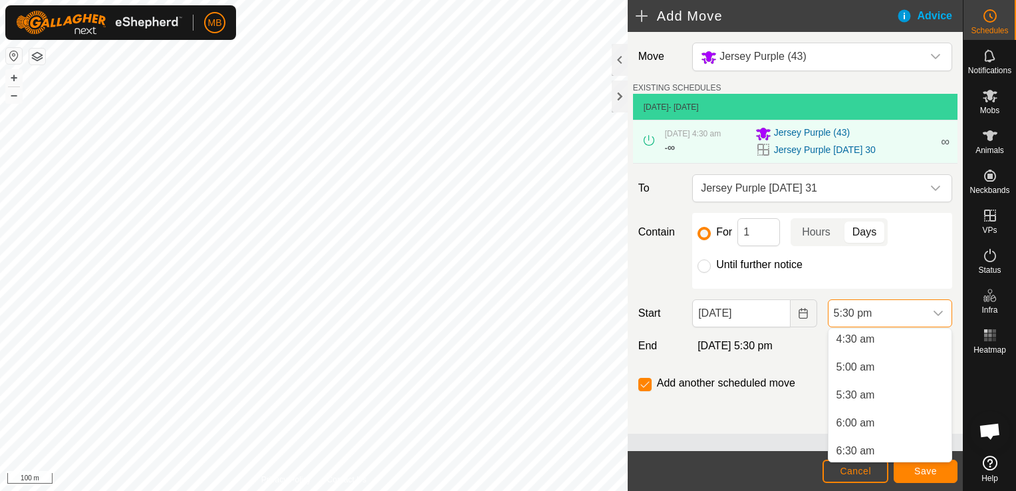
scroll to position [245, 0]
click at [869, 379] on li "5:00 am" at bounding box center [889, 375] width 123 height 27
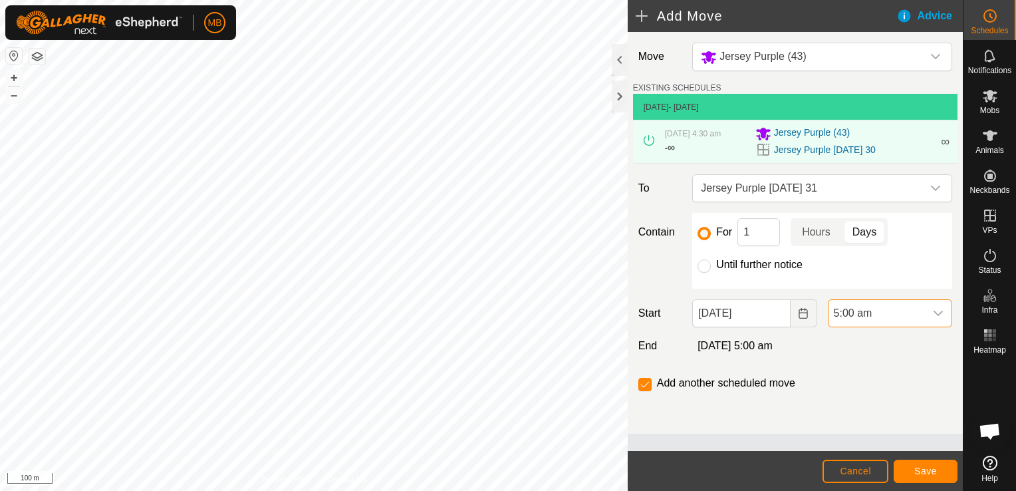
scroll to position [871, 0]
click at [919, 475] on span "Save" at bounding box center [925, 470] width 23 height 11
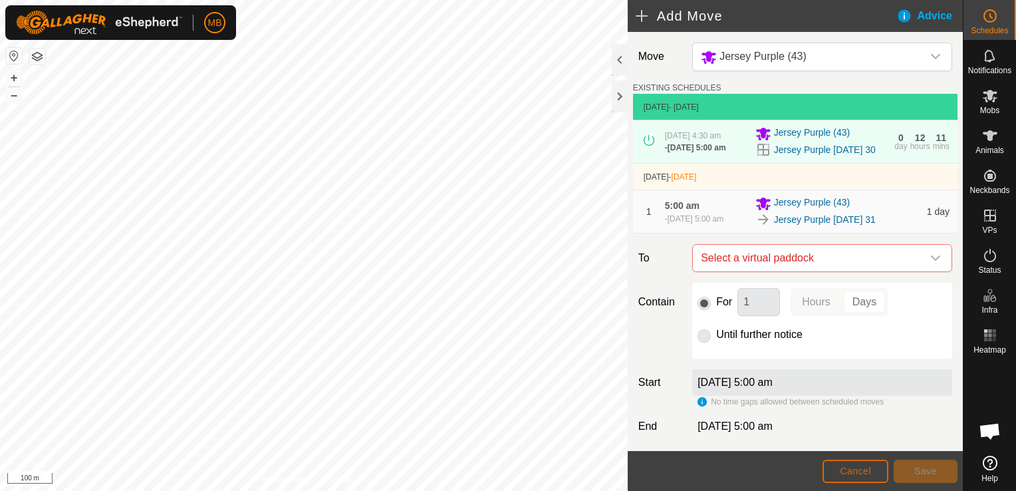
click at [865, 471] on span "Cancel" at bounding box center [855, 470] width 31 height 11
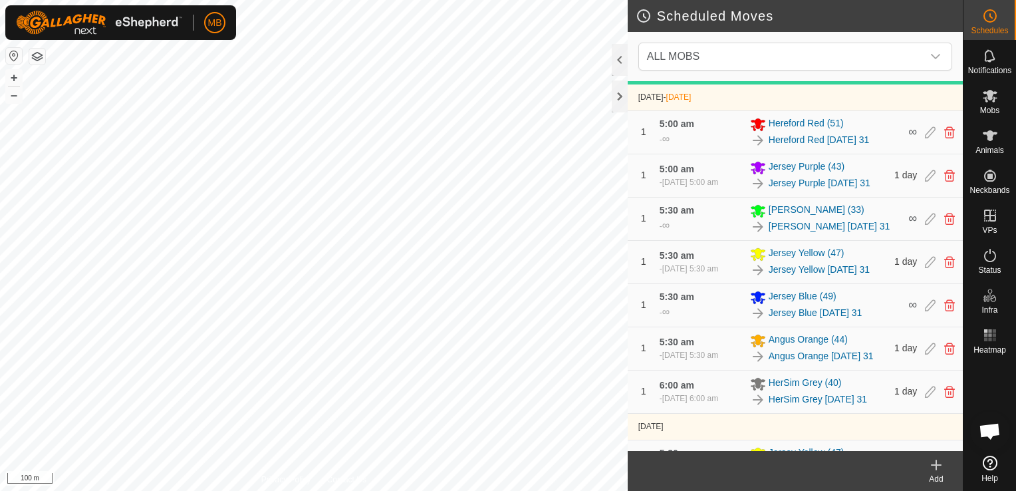
scroll to position [542, 0]
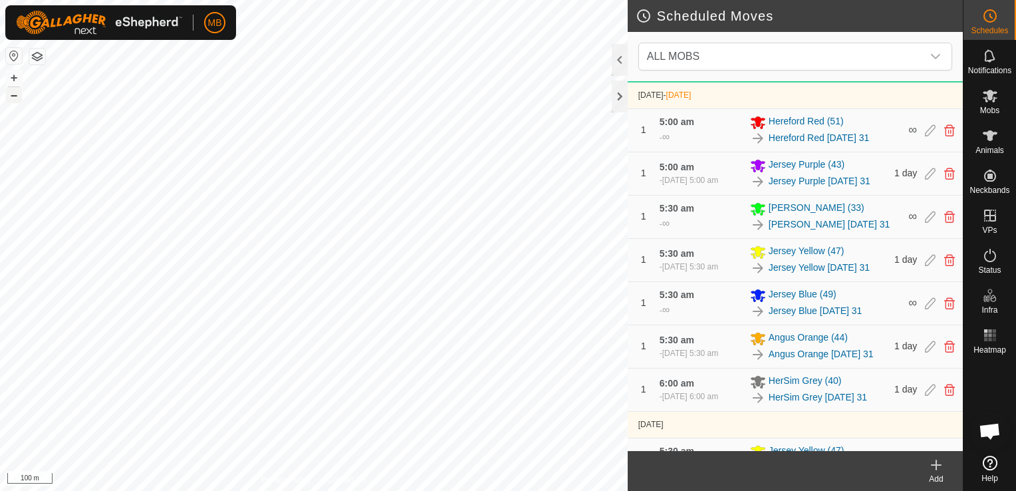
click at [15, 99] on button "–" at bounding box center [14, 95] width 16 height 16
click at [6, 81] on button "+" at bounding box center [14, 78] width 16 height 16
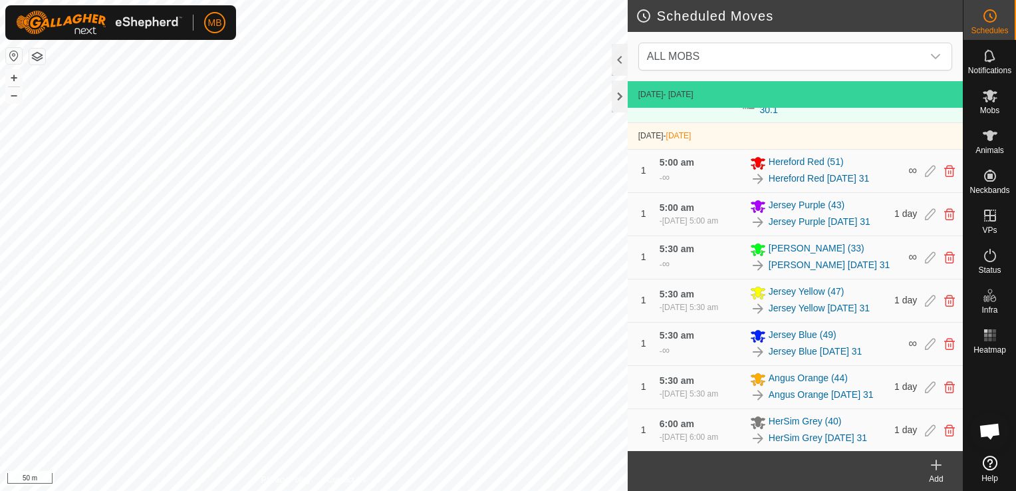
scroll to position [481, 0]
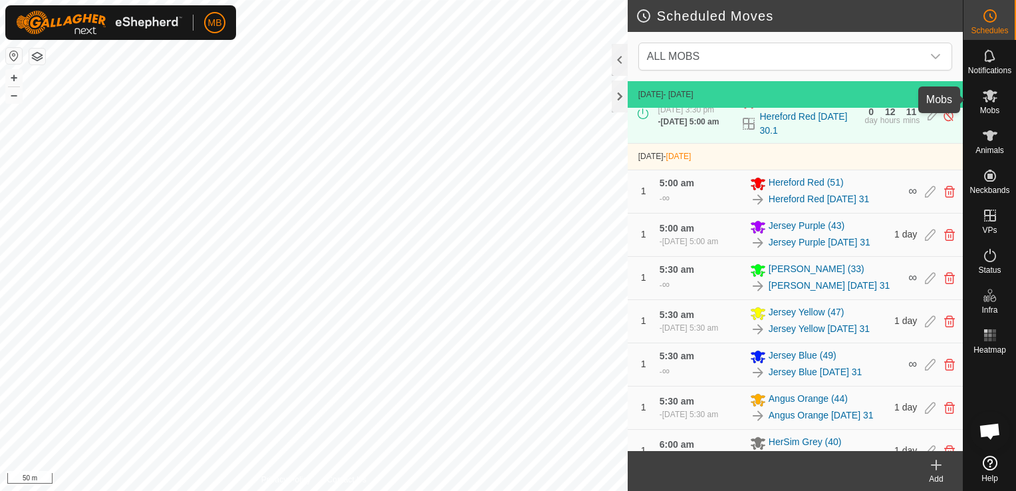
click at [990, 108] on span "Mobs" at bounding box center [989, 110] width 19 height 8
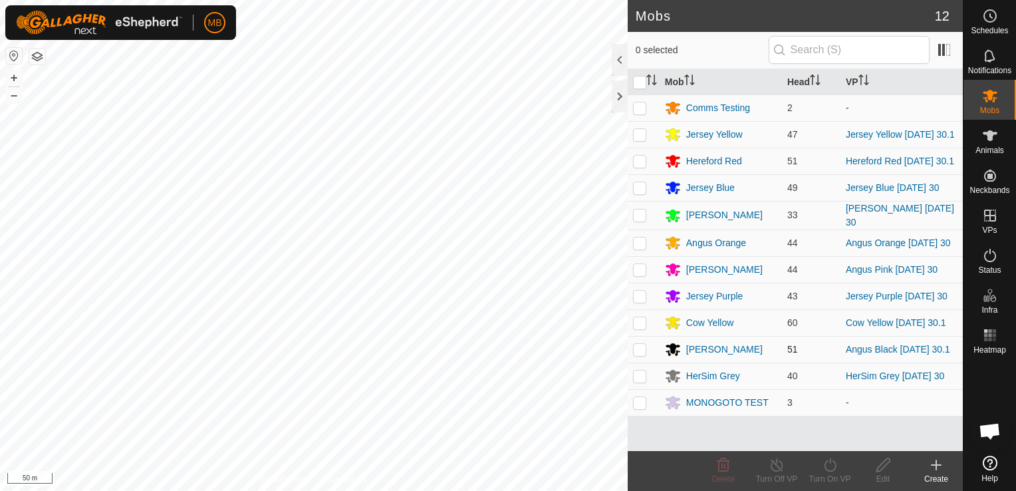
click at [635, 354] on p-checkbox at bounding box center [639, 349] width 13 height 11
checkbox input "true"
click at [832, 475] on div "Turn On VP" at bounding box center [829, 479] width 53 height 12
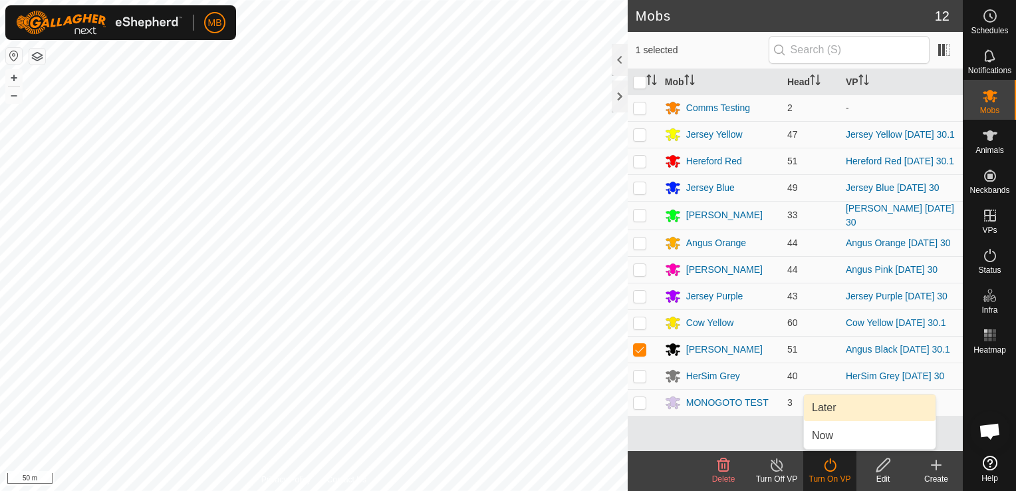
click at [839, 407] on link "Later" at bounding box center [870, 407] width 132 height 27
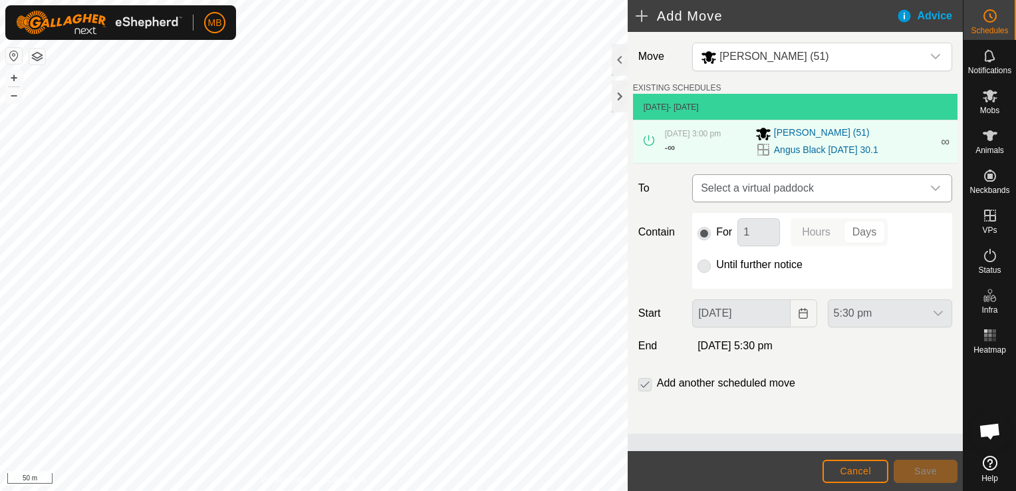
click at [937, 190] on icon "dropdown trigger" at bounding box center [935, 188] width 11 height 11
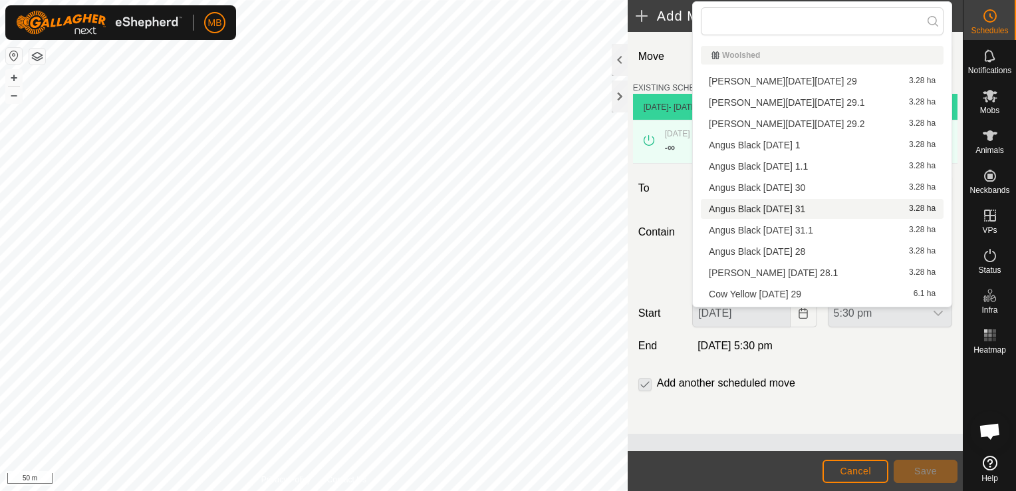
click at [870, 212] on li "Angus Black [DATE] 31 3.28 ha" at bounding box center [822, 209] width 243 height 20
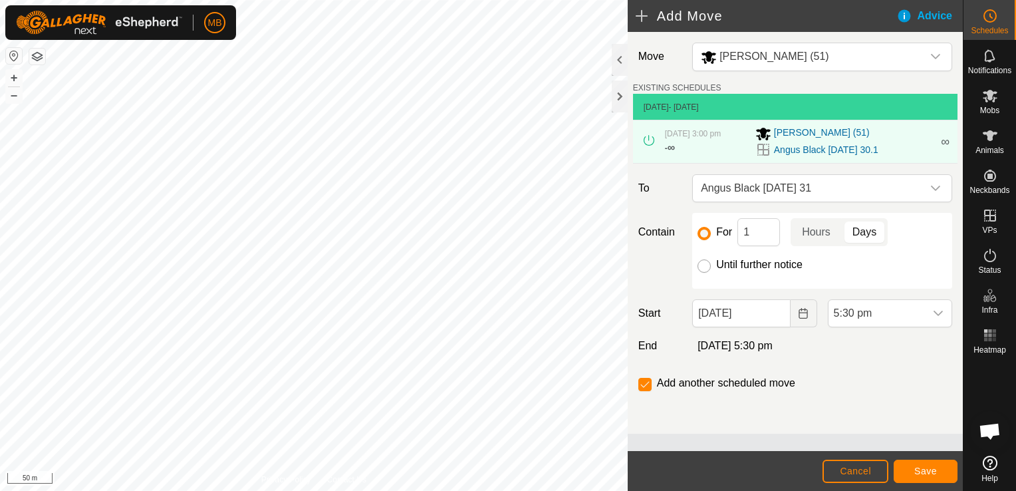
click at [702, 265] on input "Until further notice" at bounding box center [703, 265] width 13 height 13
radio input "true"
checkbox input "false"
click at [798, 320] on button "Choose Date" at bounding box center [803, 313] width 27 height 28
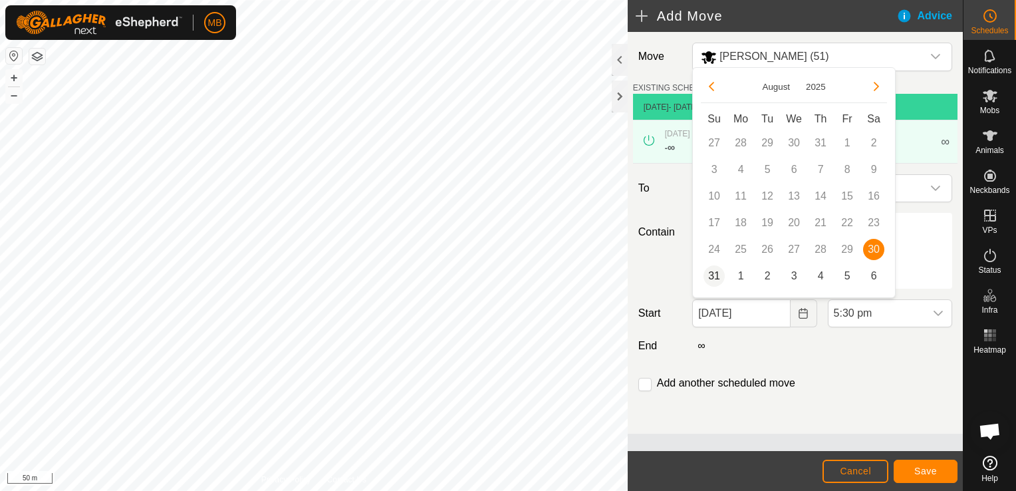
click at [713, 278] on span "31" at bounding box center [713, 275] width 21 height 21
type input "[DATE]"
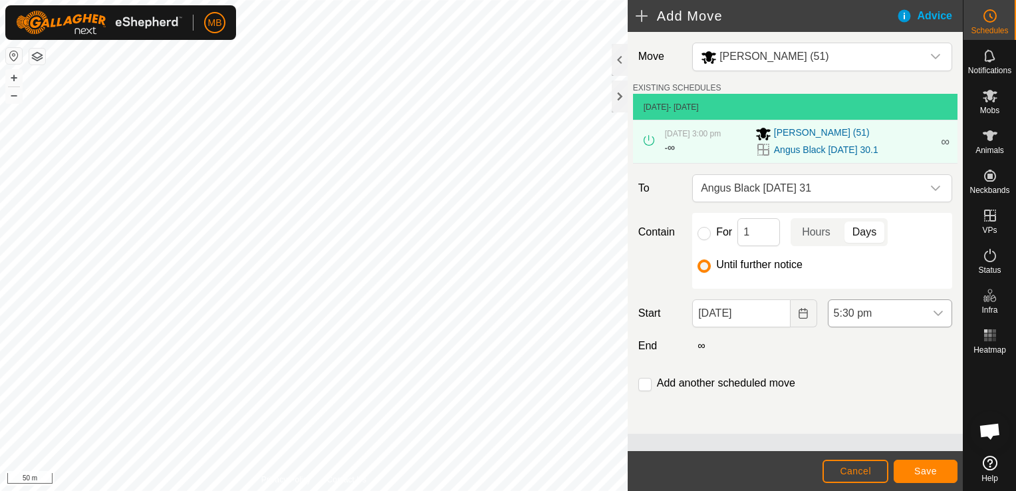
click at [938, 312] on icon "dropdown trigger" at bounding box center [938, 313] width 11 height 11
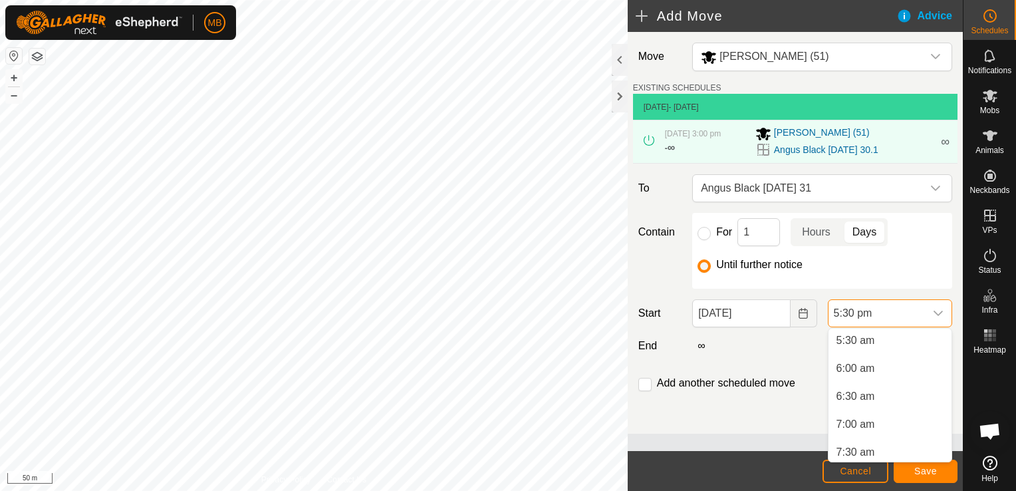
scroll to position [307, 0]
click at [904, 343] on li "5:30 am" at bounding box center [889, 341] width 123 height 27
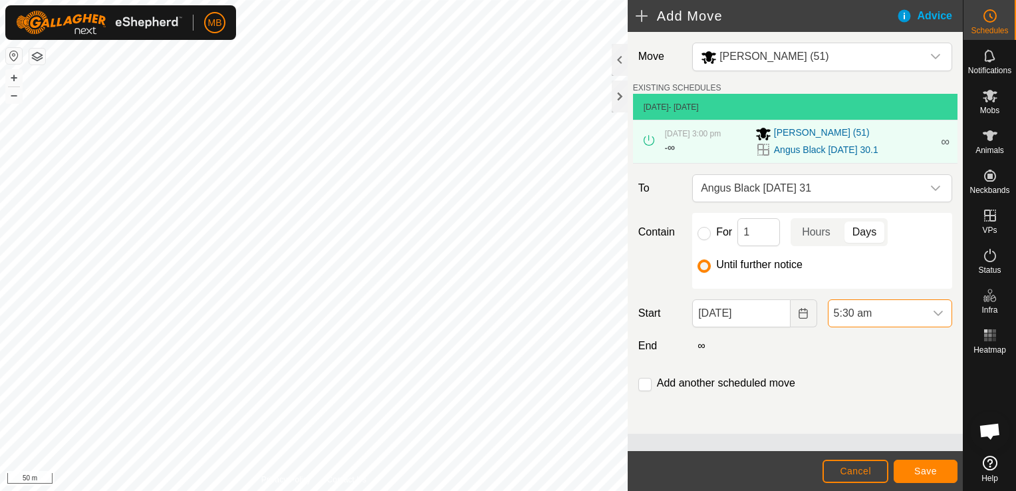
scroll to position [871, 0]
click at [649, 385] on input "checkbox" at bounding box center [644, 384] width 13 height 13
checkbox input "true"
click at [936, 475] on button "Save" at bounding box center [925, 470] width 64 height 23
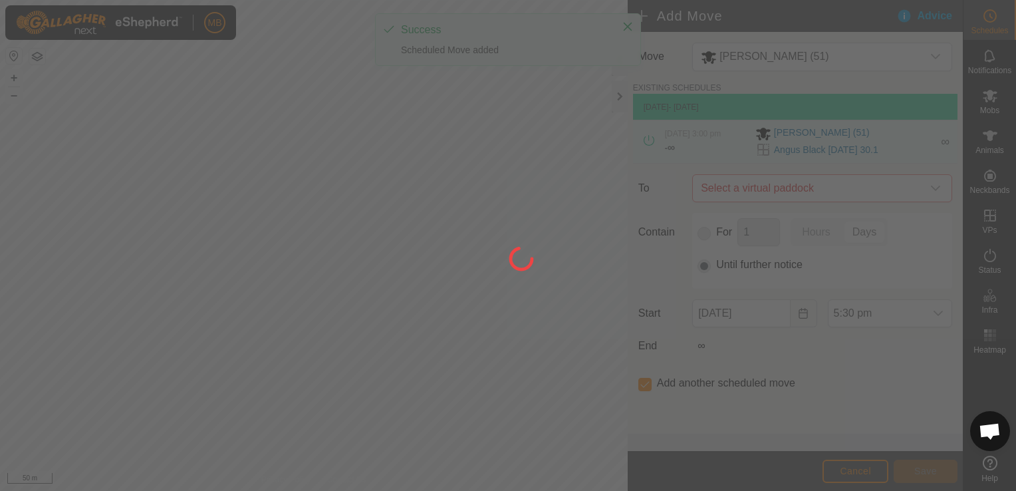
type input "[DATE]"
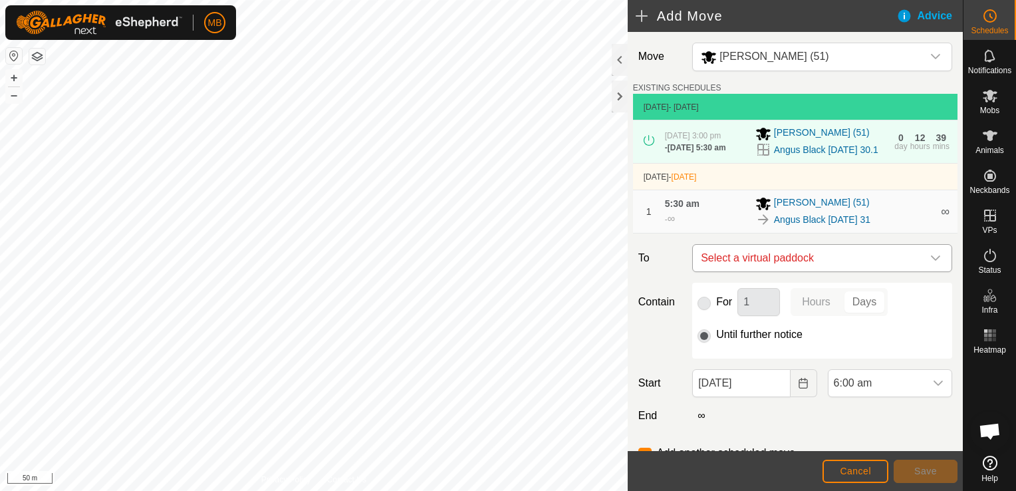
click at [930, 263] on icon "dropdown trigger" at bounding box center [935, 258] width 11 height 11
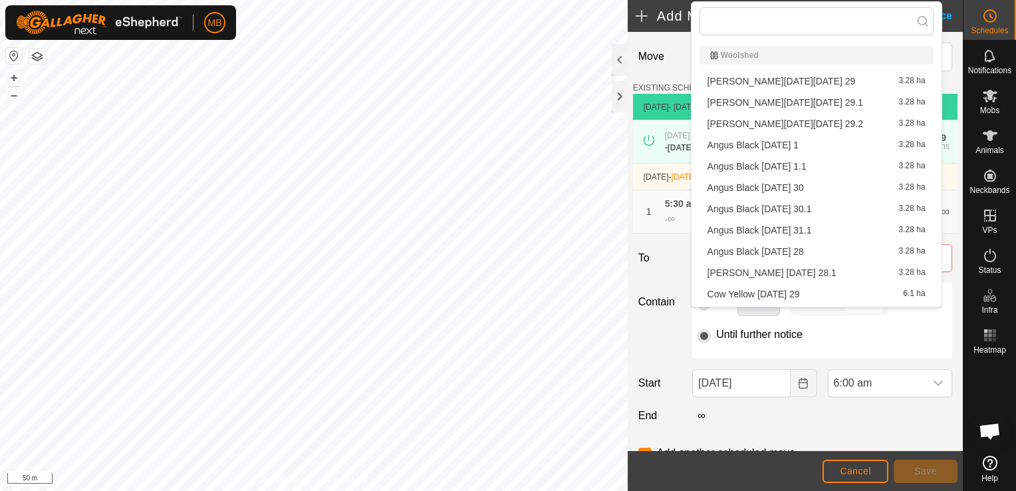
click at [877, 231] on li "Angus Black [DATE] 31.1 3.28 ha" at bounding box center [816, 230] width 234 height 20
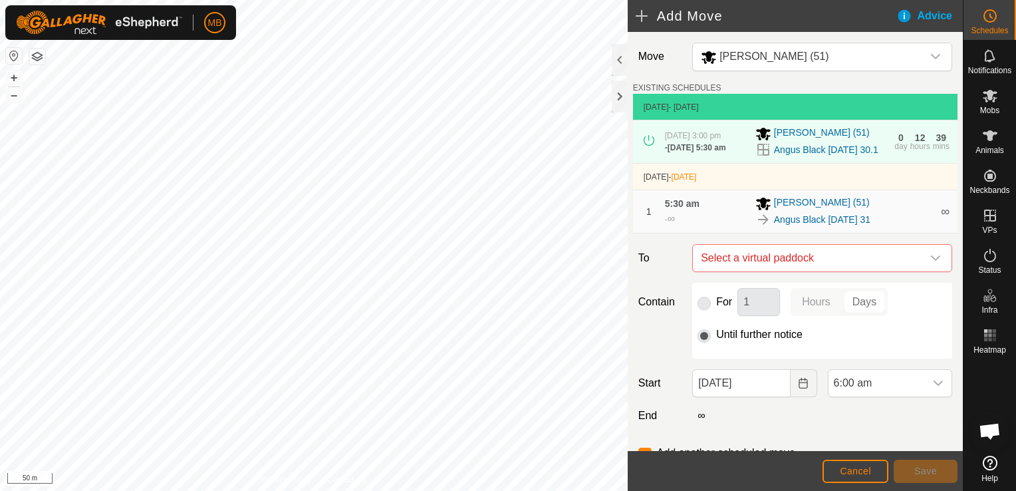
checkbox input "false"
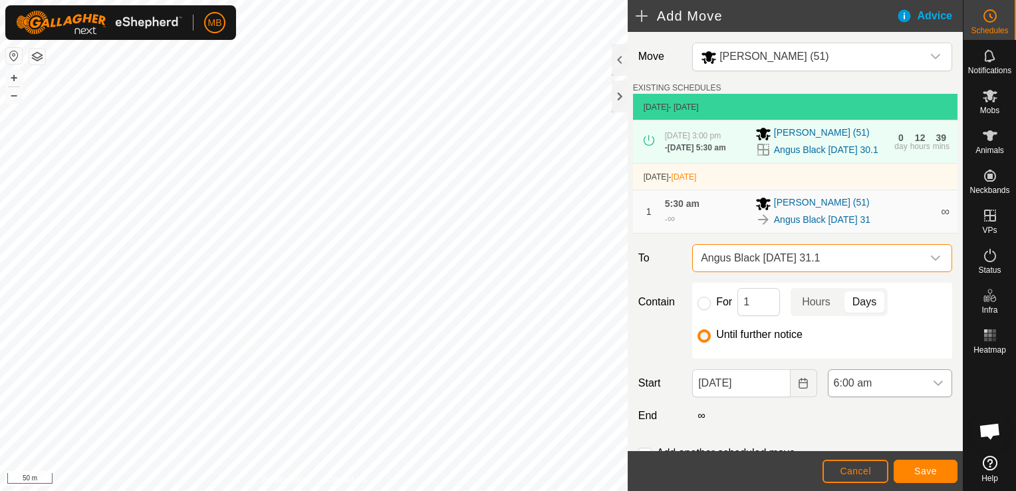
click at [933, 388] on icon "dropdown trigger" at bounding box center [938, 383] width 11 height 11
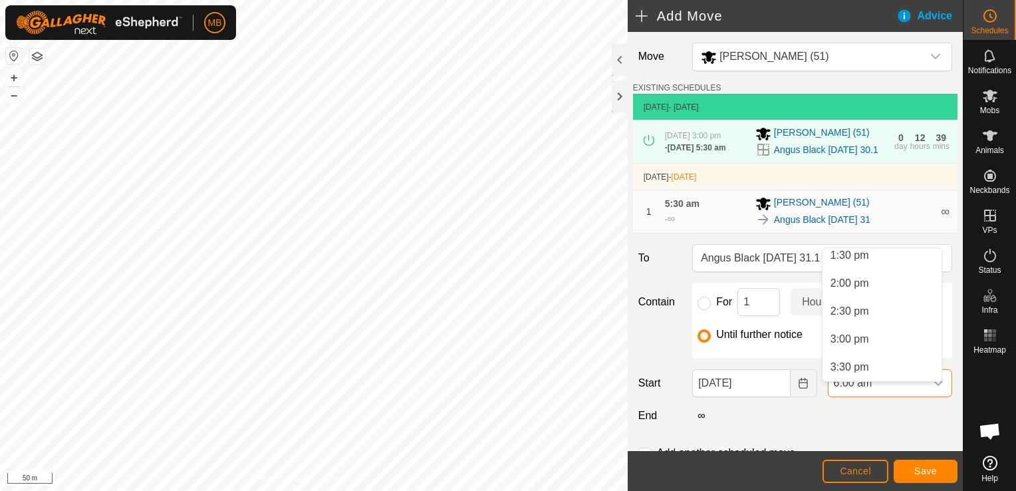
scroll to position [760, 0]
click at [879, 341] on li "3:00 pm" at bounding box center [881, 338] width 119 height 27
click at [927, 467] on span "Save" at bounding box center [925, 470] width 23 height 11
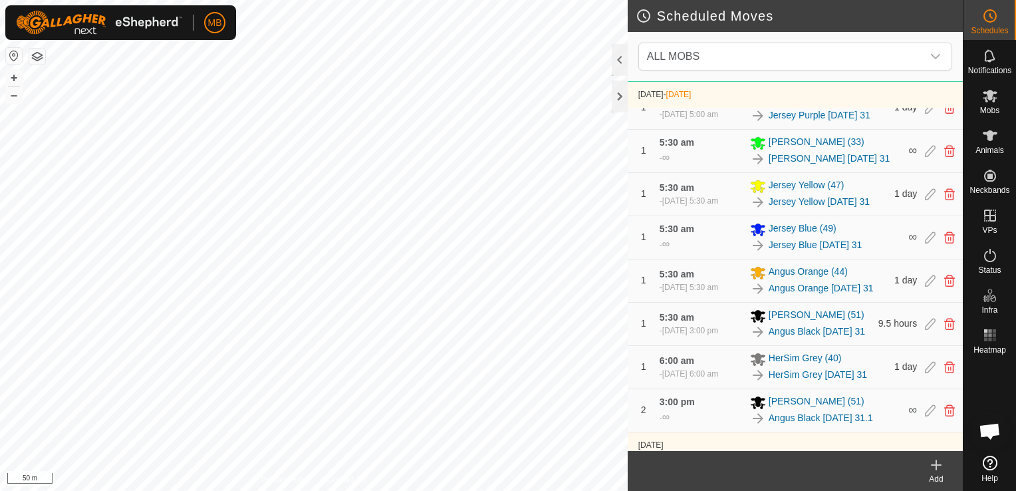
scroll to position [691, 0]
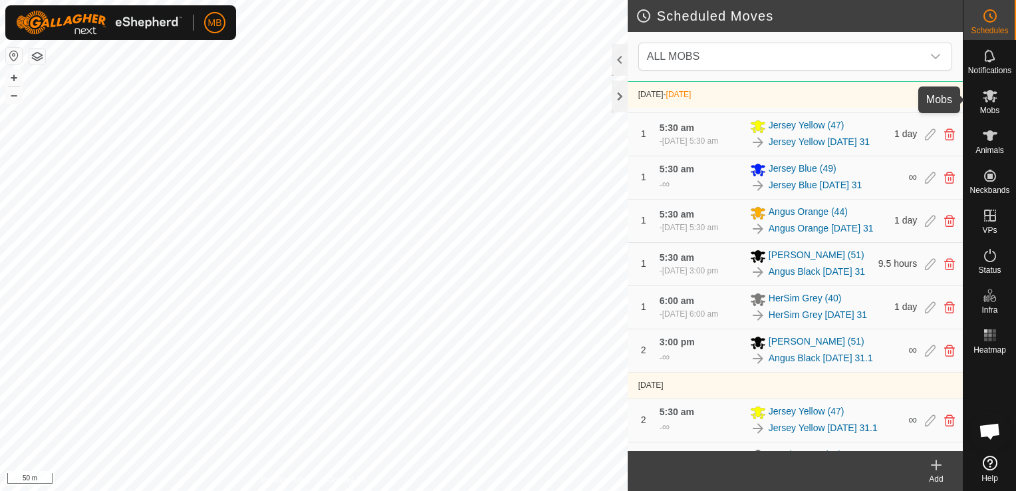
click at [992, 103] on icon at bounding box center [990, 96] width 16 height 16
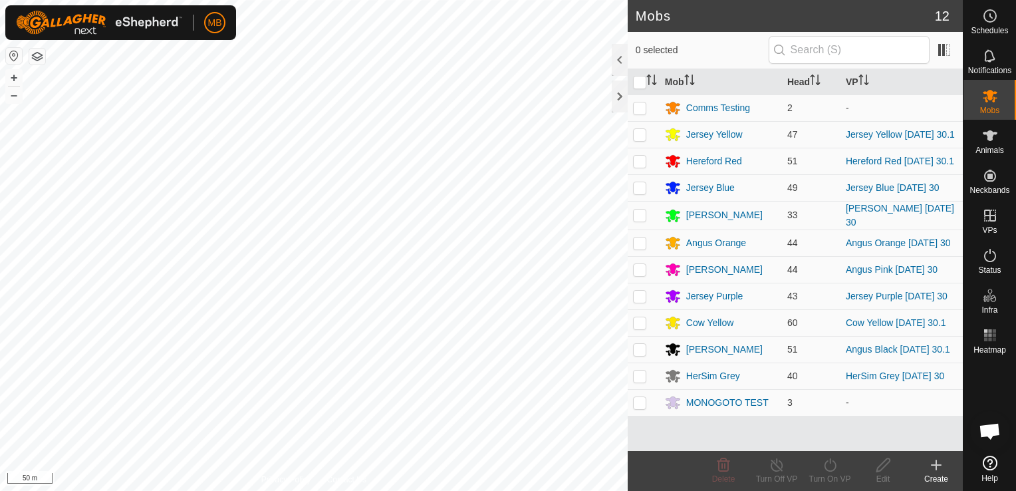
click at [639, 273] on p-checkbox at bounding box center [639, 269] width 13 height 11
checkbox input "true"
click at [830, 469] on icon at bounding box center [830, 465] width 17 height 16
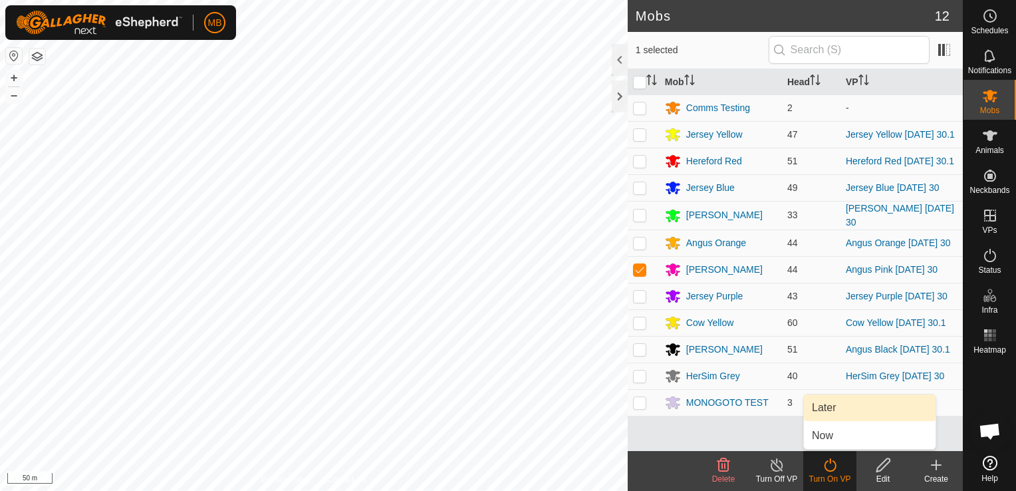
click at [843, 408] on link "Later" at bounding box center [870, 407] width 132 height 27
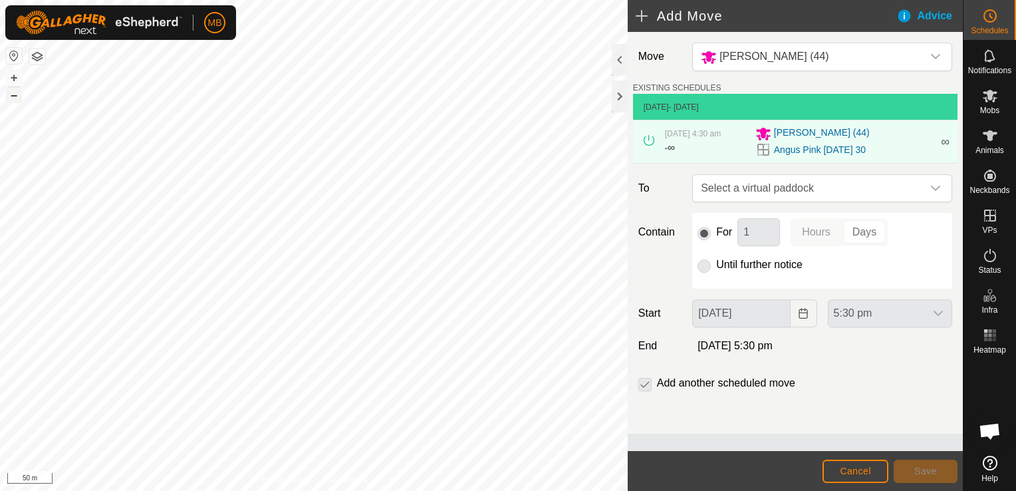
click at [11, 94] on button "–" at bounding box center [14, 95] width 16 height 16
click at [15, 76] on button "+" at bounding box center [14, 78] width 16 height 16
click at [938, 190] on icon "dropdown trigger" at bounding box center [935, 188] width 11 height 11
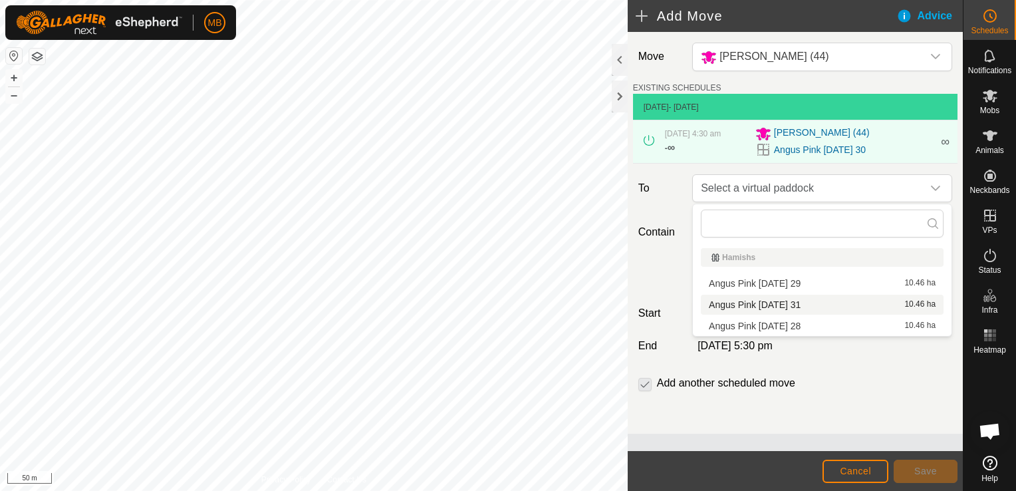
click at [844, 308] on li "Angus Pink [DATE] 31 10.46 ha" at bounding box center [822, 304] width 243 height 20
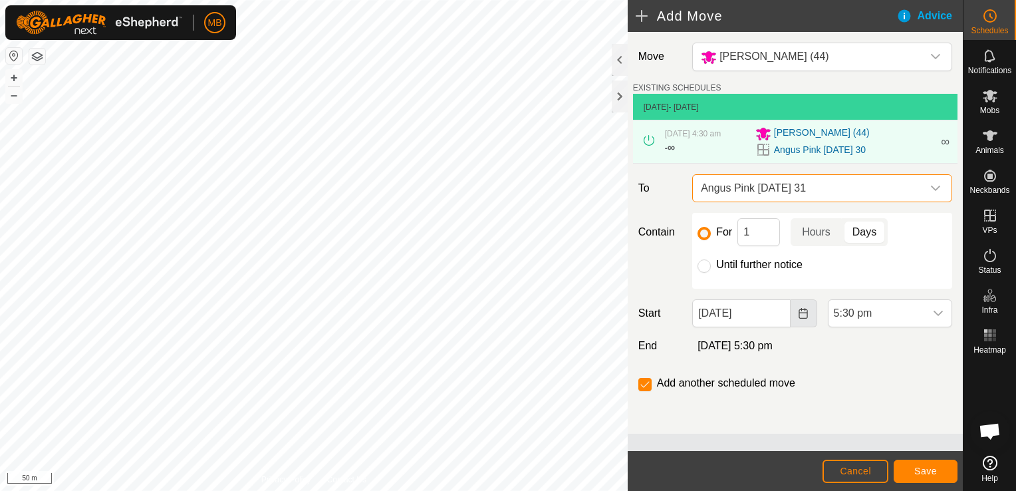
click at [806, 312] on icon "Choose Date" at bounding box center [803, 313] width 11 height 11
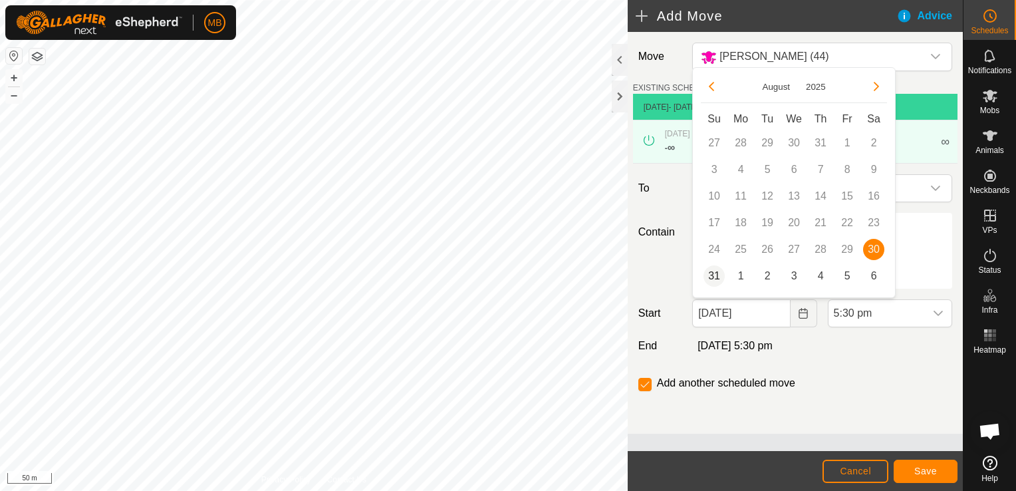
click at [705, 278] on span "31" at bounding box center [713, 275] width 21 height 21
type input "[DATE]"
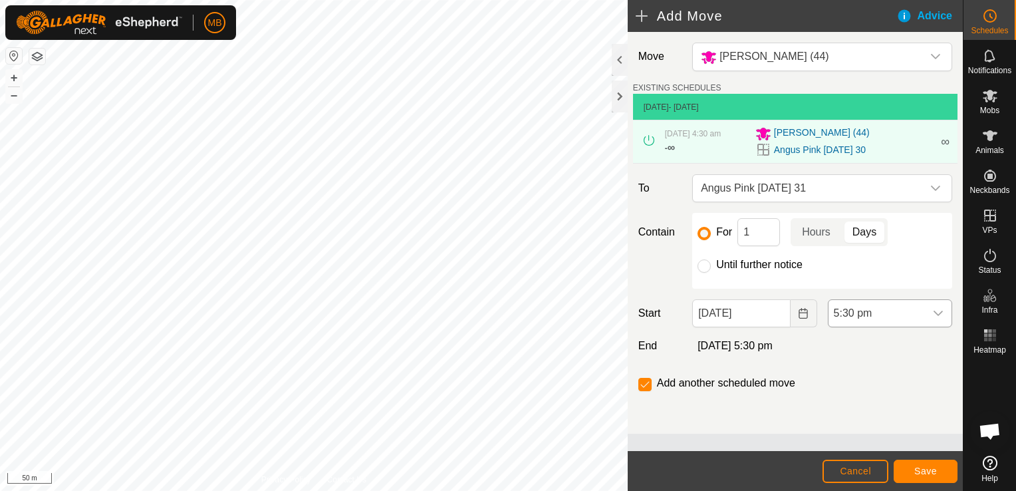
click at [938, 312] on icon "dropdown trigger" at bounding box center [938, 313] width 11 height 11
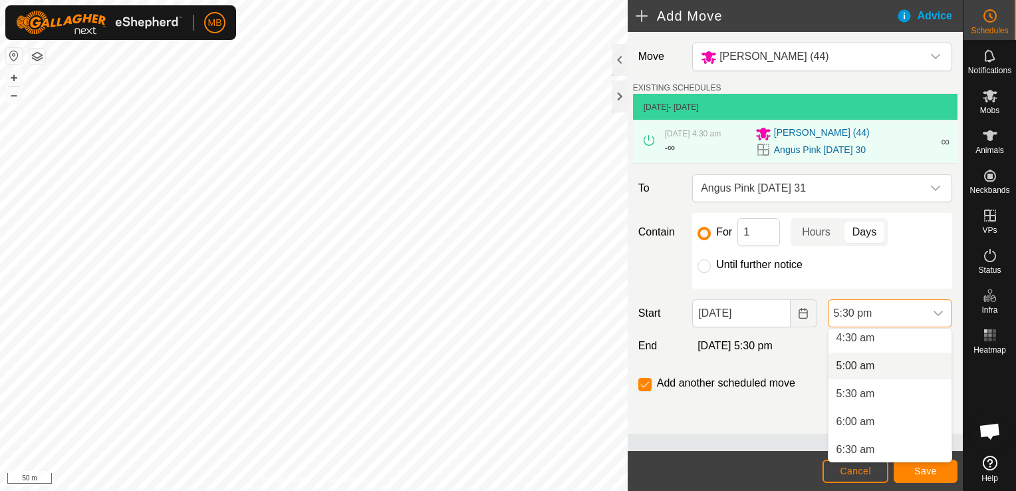
scroll to position [251, 0]
click at [893, 406] on li "5:30 am" at bounding box center [889, 397] width 123 height 27
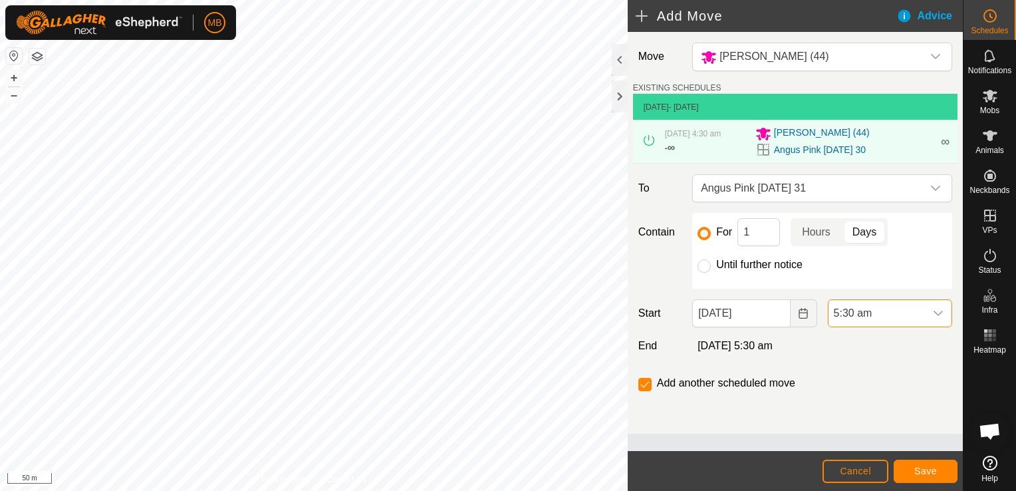
scroll to position [871, 0]
click at [923, 471] on span "Save" at bounding box center [925, 470] width 23 height 11
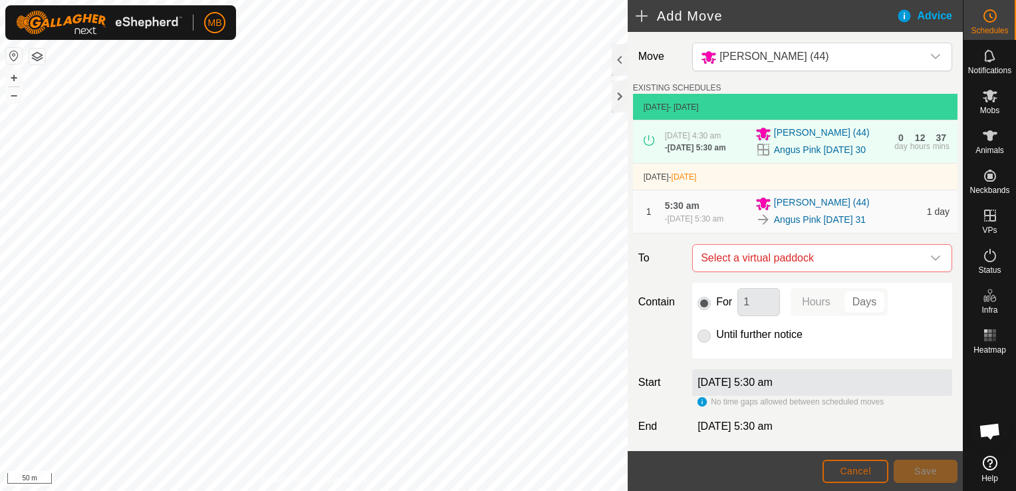
click at [874, 472] on button "Cancel" at bounding box center [855, 470] width 66 height 23
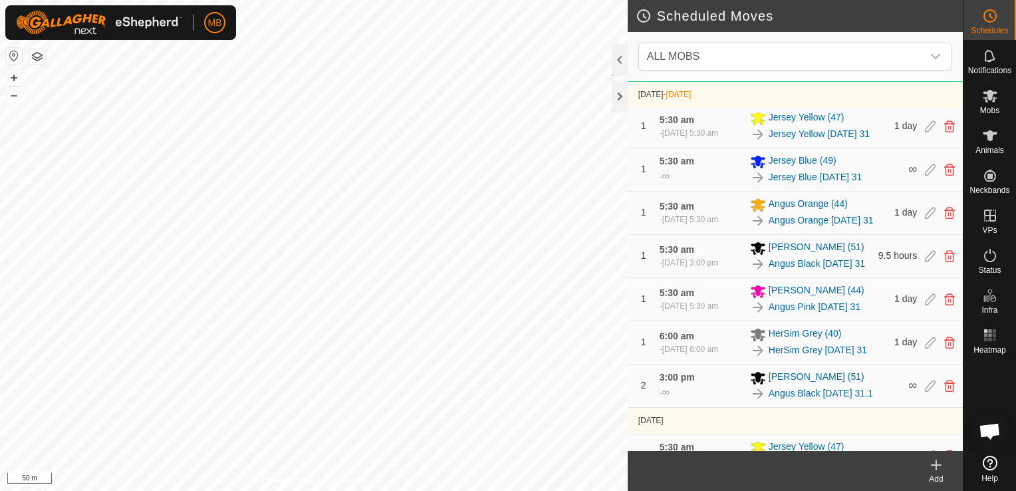
scroll to position [725, 0]
click at [1002, 98] on div "Mobs" at bounding box center [989, 100] width 53 height 40
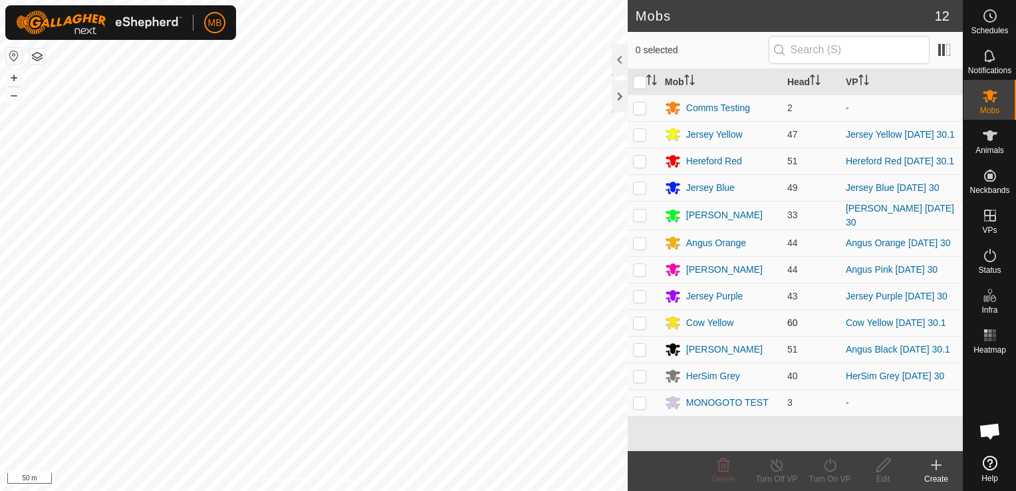
click at [641, 324] on p-checkbox at bounding box center [639, 322] width 13 height 11
checkbox input "true"
click at [830, 473] on div "Turn On VP" at bounding box center [829, 479] width 53 height 12
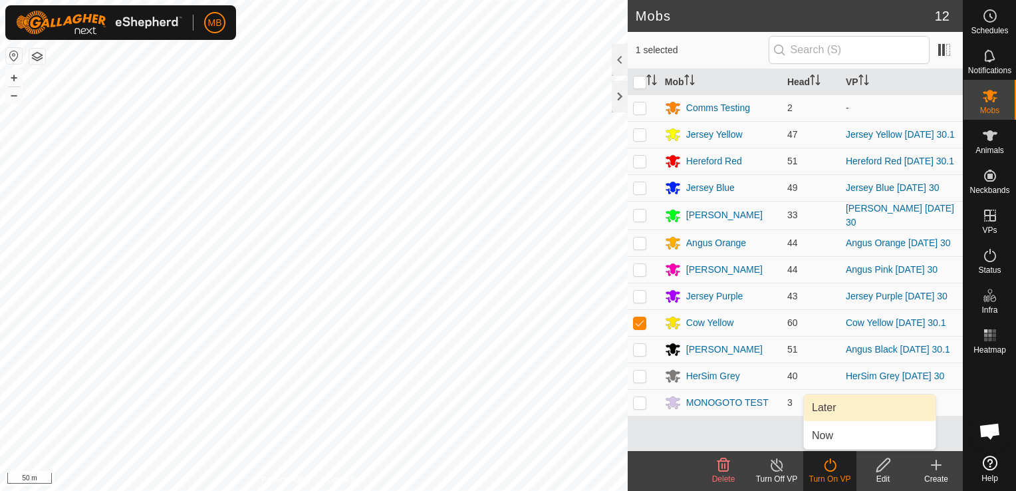
click at [855, 409] on link "Later" at bounding box center [870, 407] width 132 height 27
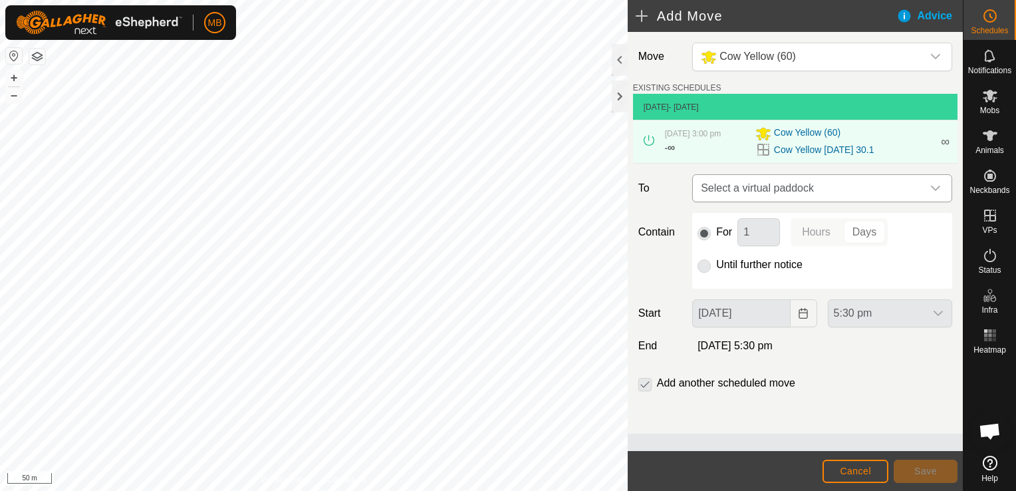
click at [933, 191] on icon "dropdown trigger" at bounding box center [935, 188] width 11 height 11
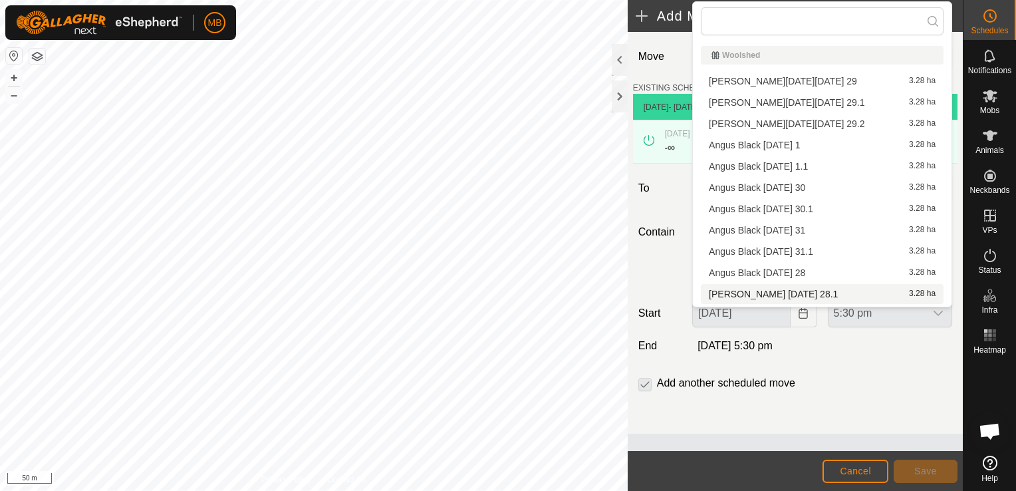
click at [865, 399] on div "Add another scheduled move" at bounding box center [795, 388] width 324 height 27
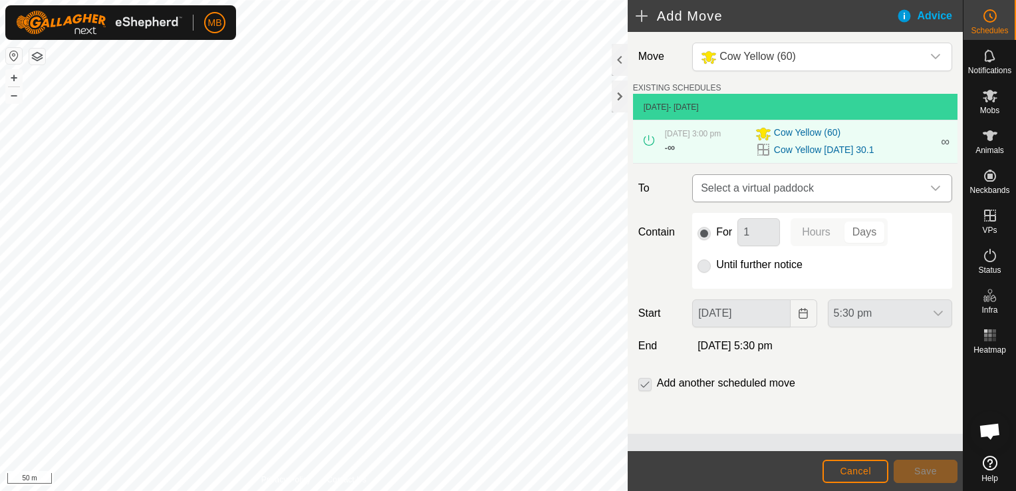
click at [933, 195] on div "dropdown trigger" at bounding box center [935, 188] width 27 height 27
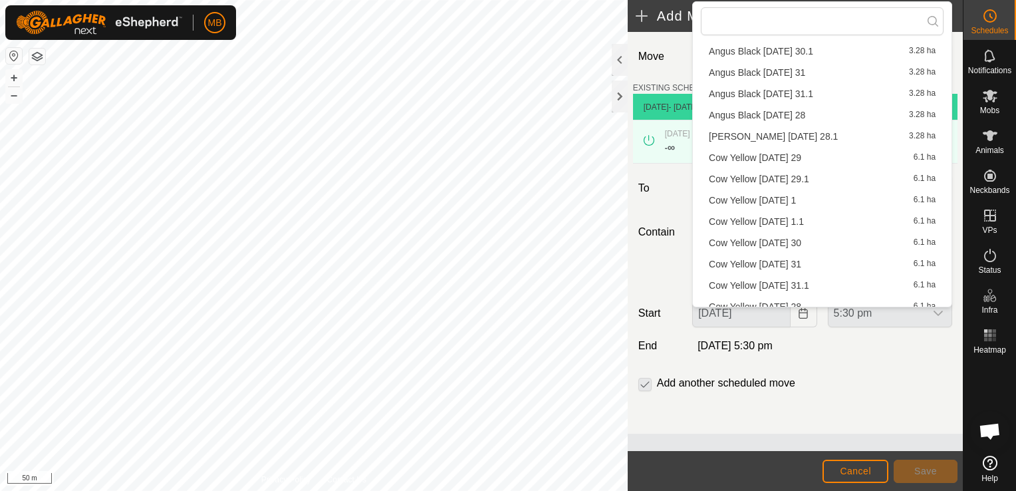
scroll to position [160, 0]
click at [827, 259] on li "Cow Yellow [DATE] 31 6.1 ha" at bounding box center [822, 262] width 243 height 20
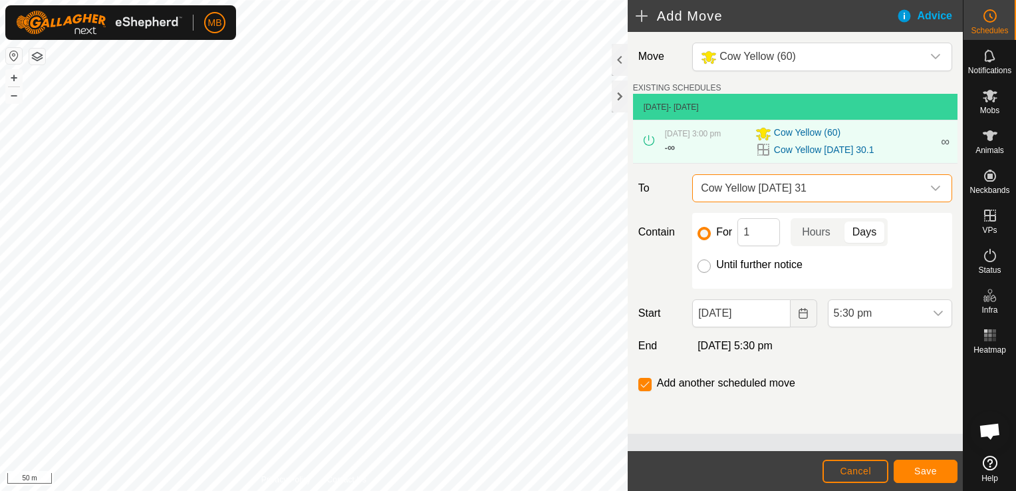
click at [703, 268] on input "Until further notice" at bounding box center [703, 265] width 13 height 13
radio input "true"
checkbox input "false"
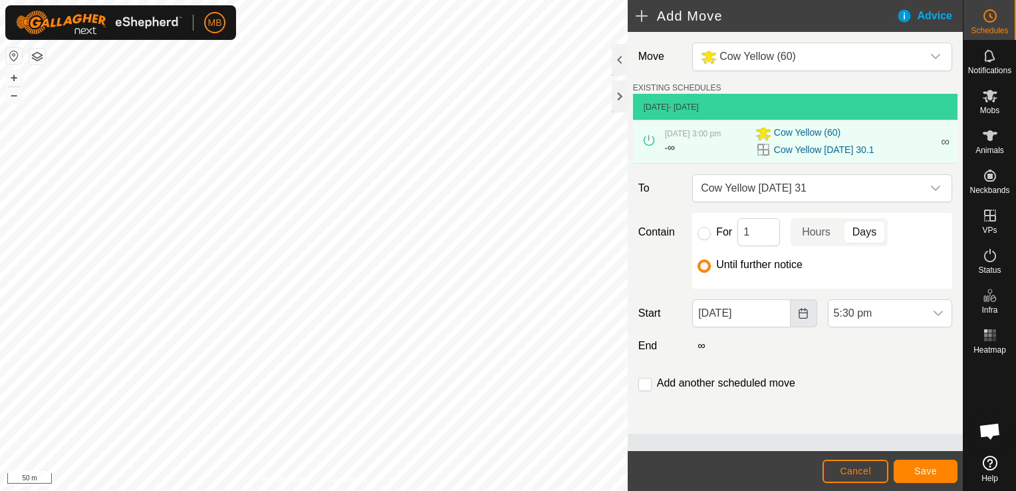
click at [806, 316] on icon "Choose Date" at bounding box center [802, 313] width 9 height 11
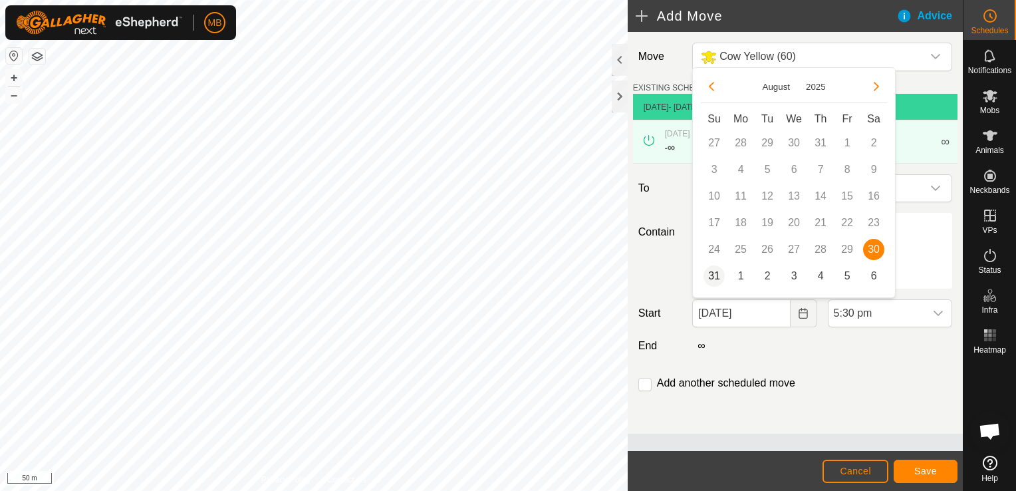
click at [714, 279] on span "31" at bounding box center [713, 275] width 21 height 21
type input "[DATE]"
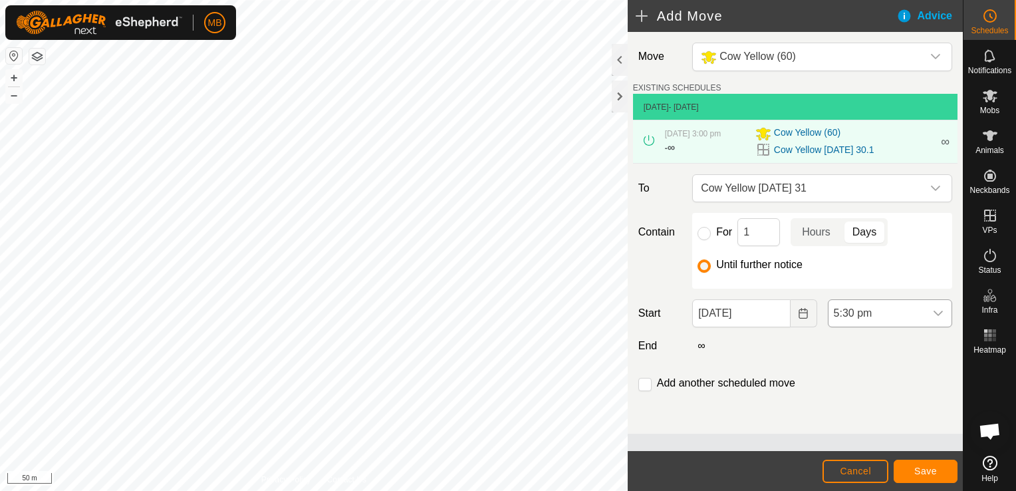
click at [939, 314] on icon "dropdown trigger" at bounding box center [938, 313] width 11 height 11
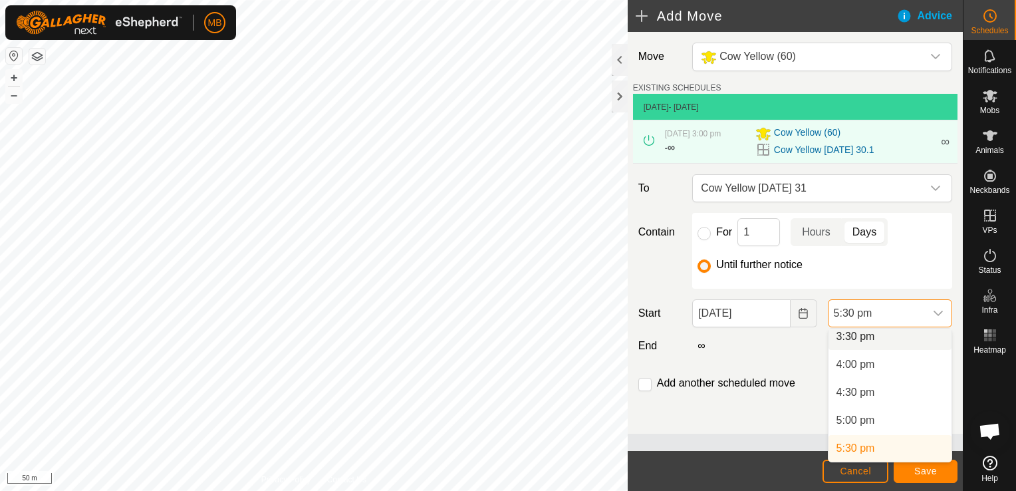
scroll to position [865, 0]
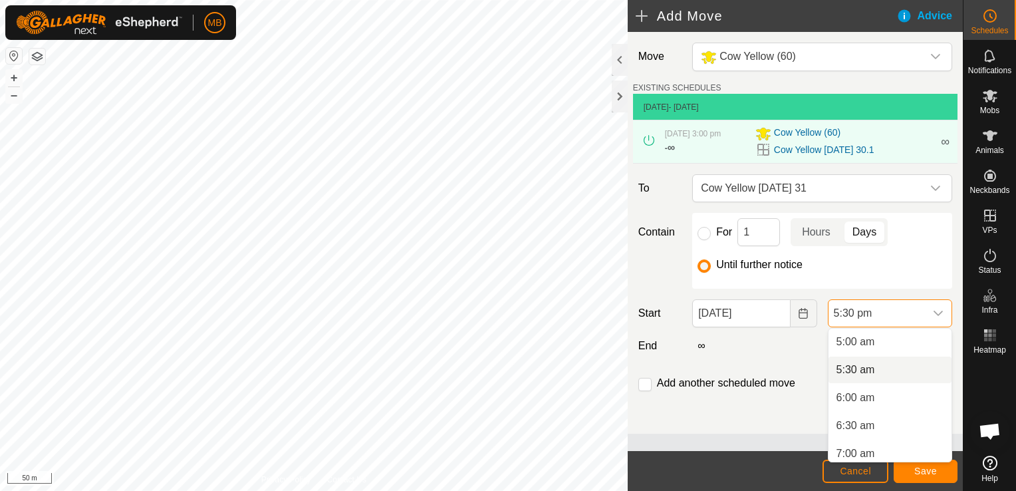
click at [897, 371] on li "5:30 am" at bounding box center [889, 369] width 123 height 27
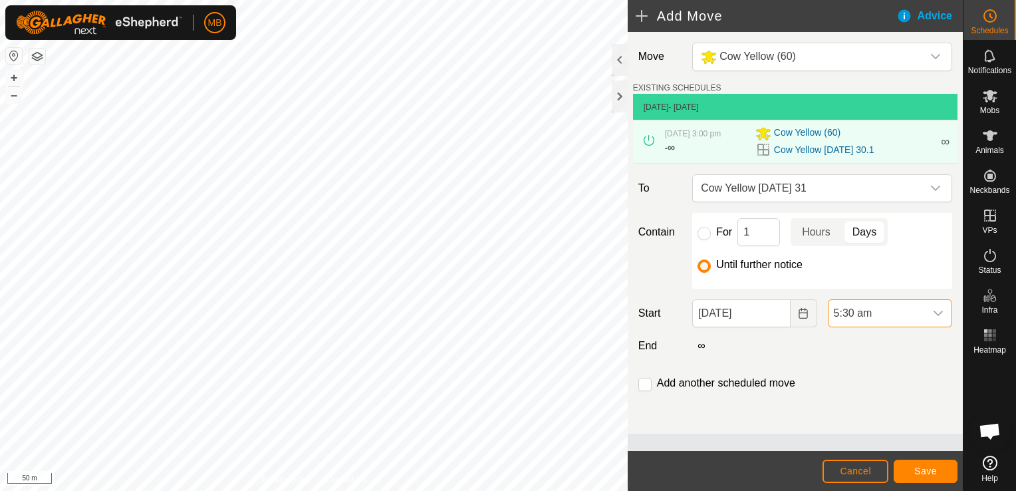
scroll to position [871, 0]
click at [644, 384] on input "checkbox" at bounding box center [644, 384] width 13 height 13
checkbox input "true"
click at [925, 470] on span "Save" at bounding box center [925, 470] width 23 height 11
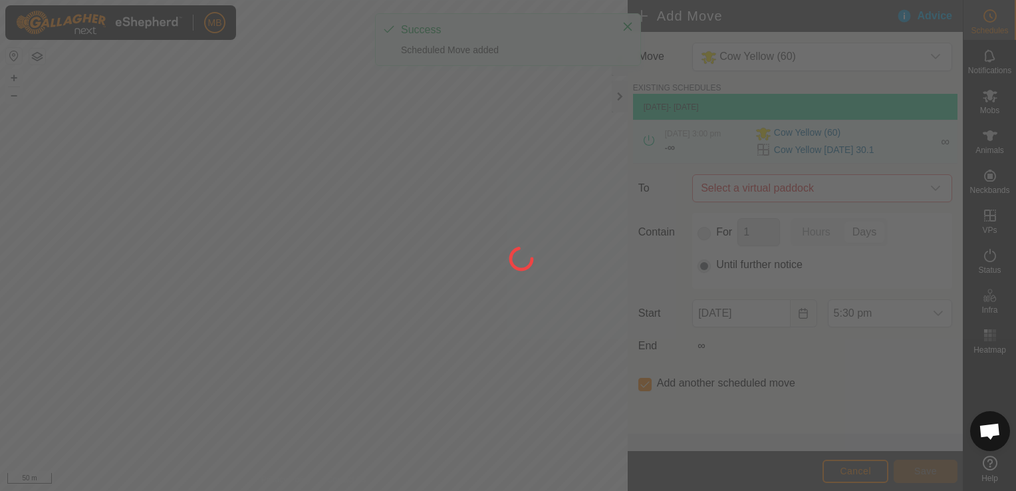
type input "[DATE]"
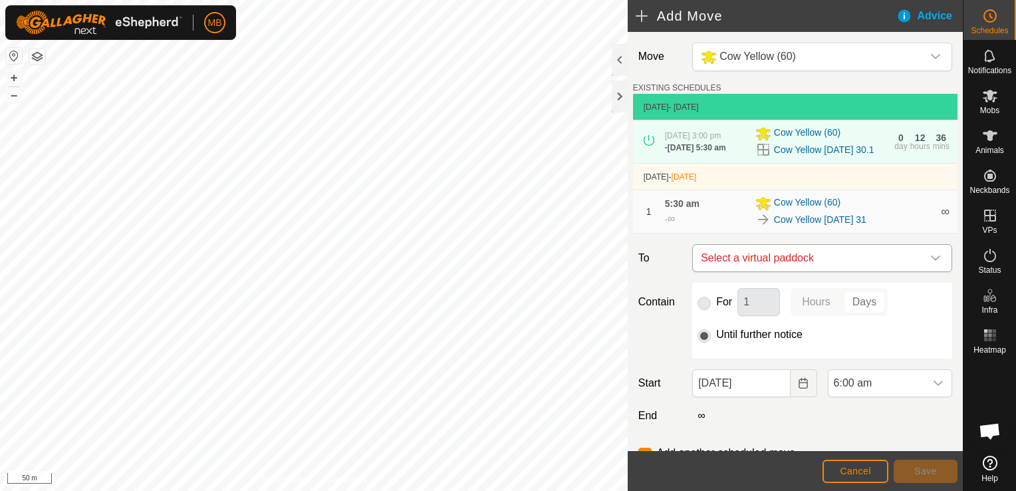
click at [931, 261] on icon "dropdown trigger" at bounding box center [935, 257] width 9 height 5
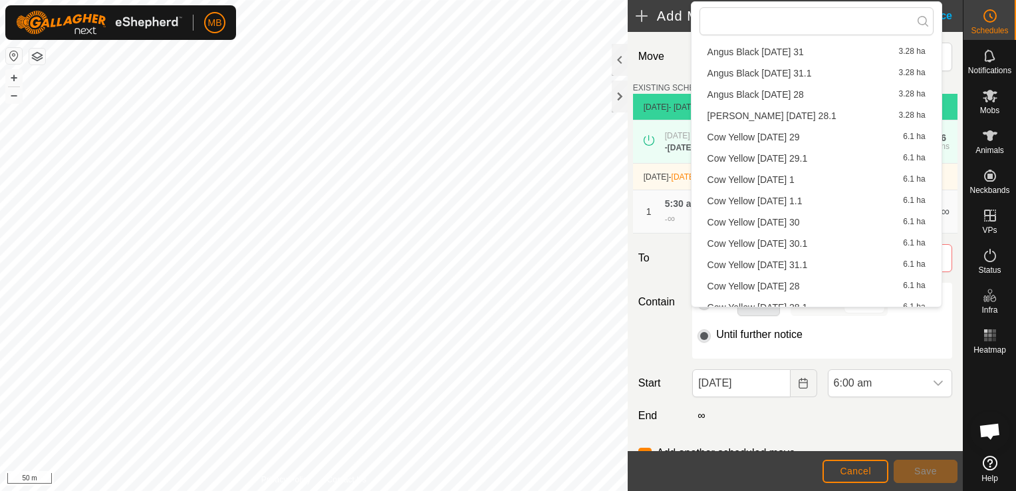
scroll to position [185, 0]
click at [808, 263] on li "Cow Yellow [DATE] 31.1 6.1 ha" at bounding box center [816, 257] width 234 height 20
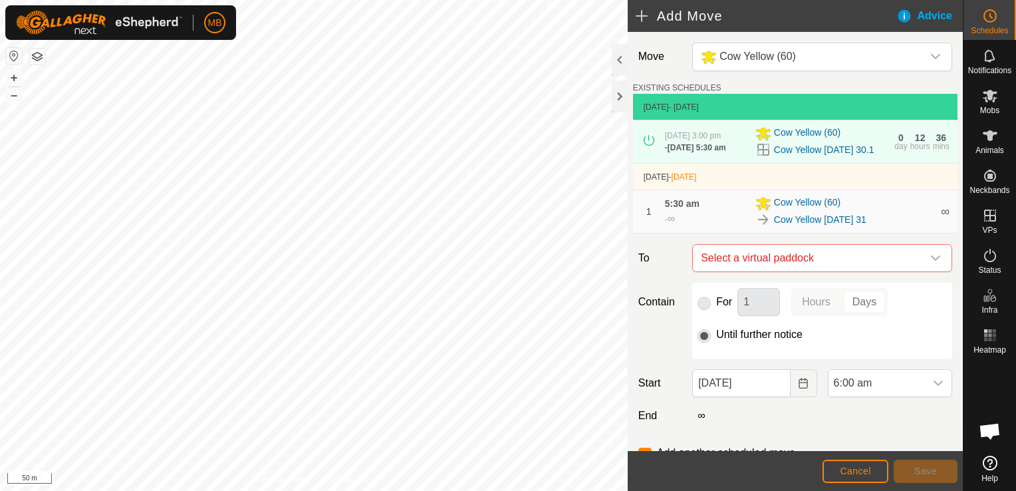
checkbox input "false"
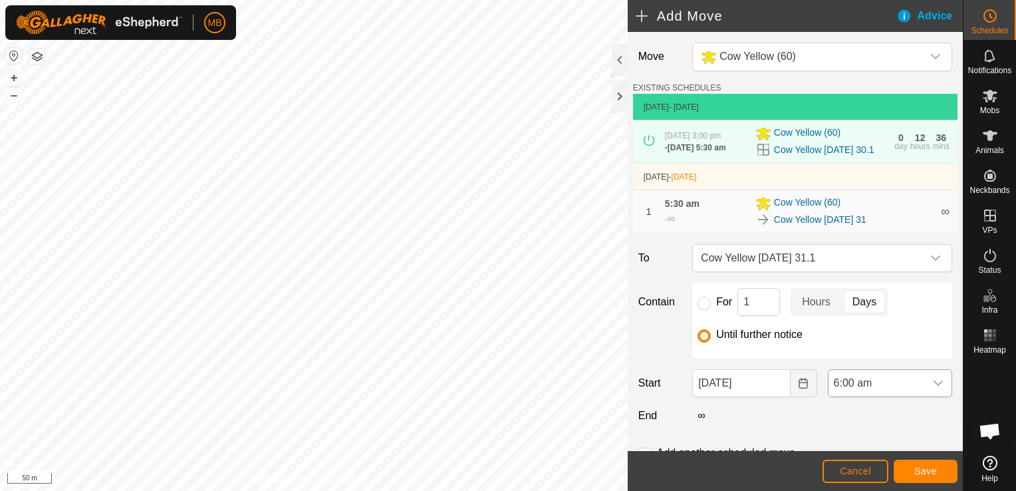
click at [933, 388] on icon "dropdown trigger" at bounding box center [938, 383] width 11 height 11
click at [889, 346] on li "3:00 pm" at bounding box center [881, 338] width 119 height 27
click at [912, 473] on button "Save" at bounding box center [925, 470] width 64 height 23
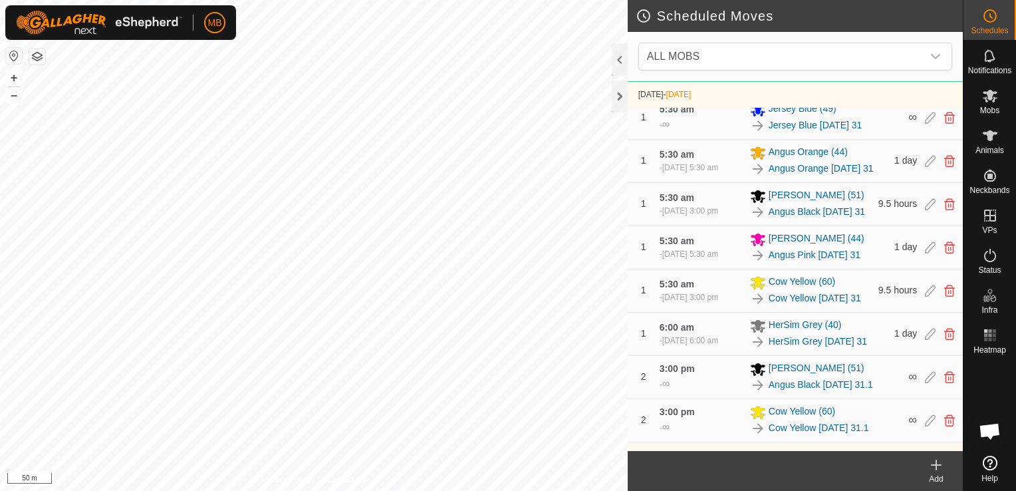
scroll to position [789, 0]
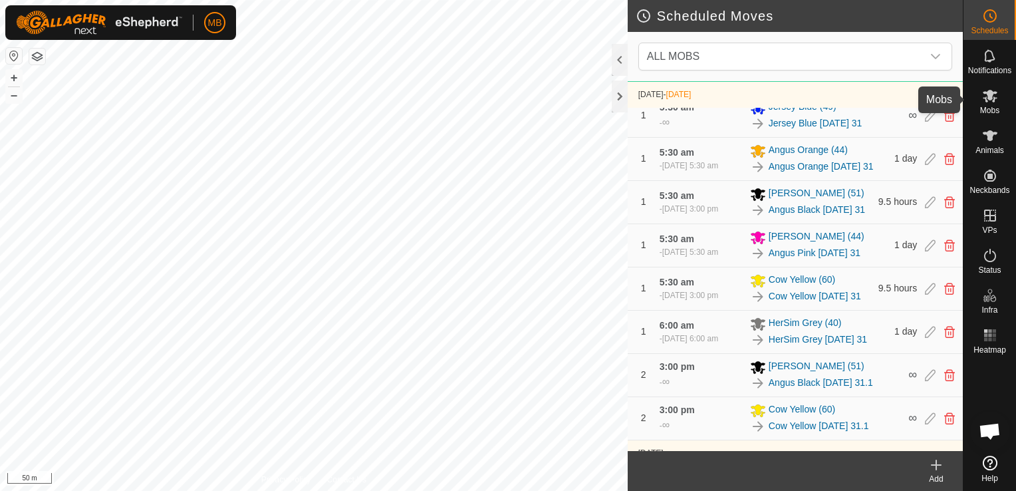
click at [1001, 100] on div "Mobs" at bounding box center [989, 100] width 53 height 40
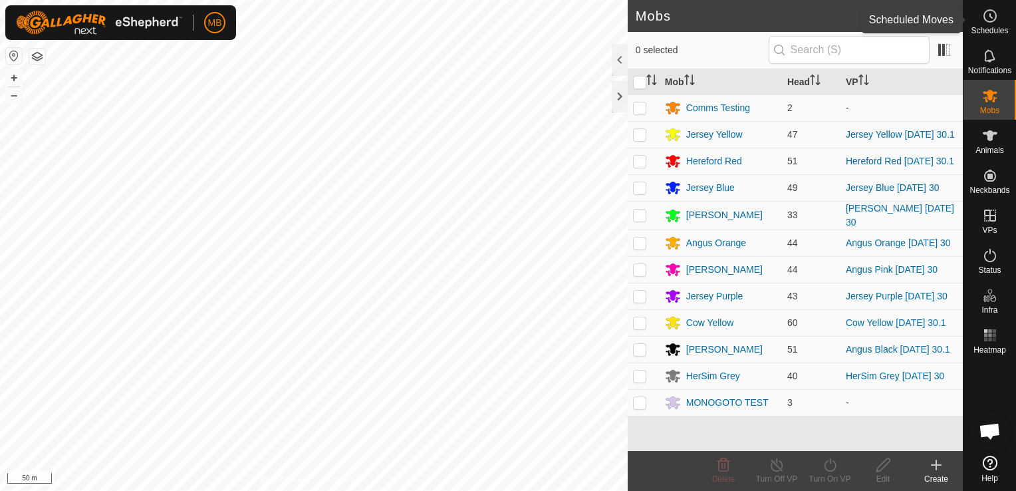
click at [987, 23] on icon at bounding box center [990, 16] width 16 height 16
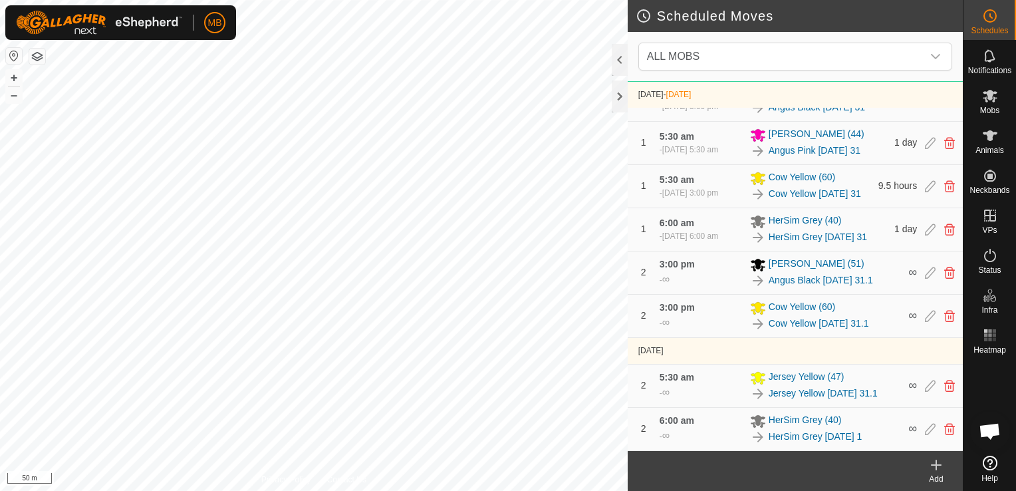
scroll to position [927, 0]
click at [623, 98] on div at bounding box center [620, 96] width 16 height 32
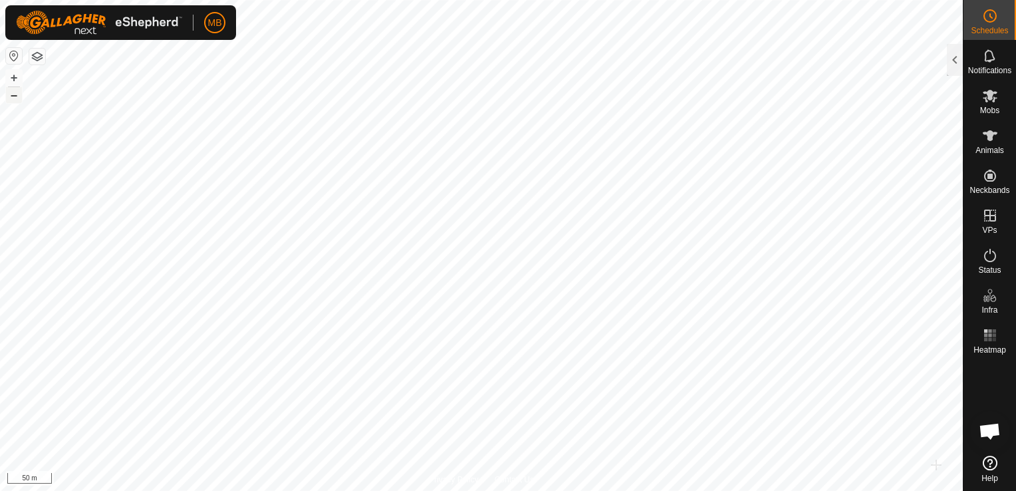
click at [13, 97] on button "–" at bounding box center [14, 95] width 16 height 16
click at [13, 76] on button "+" at bounding box center [14, 78] width 16 height 16
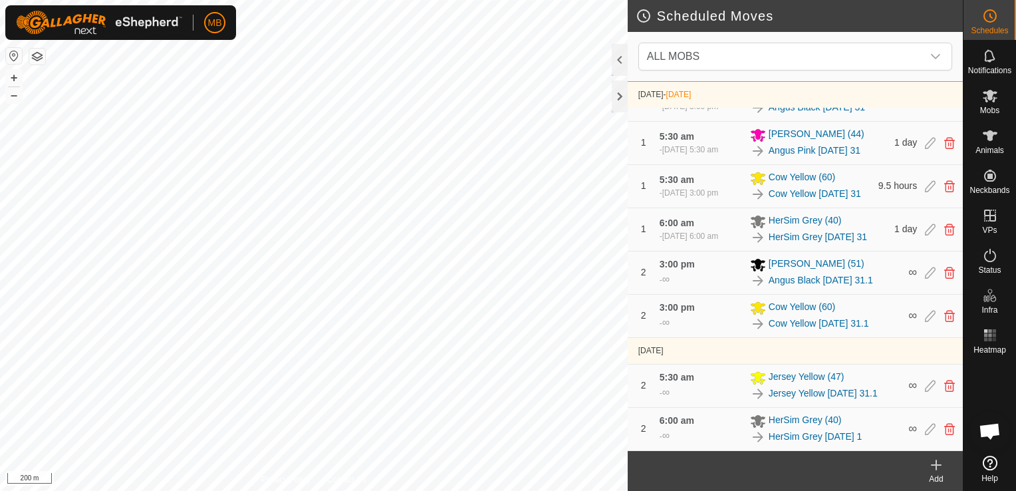
scroll to position [899, 0]
